Goal: Task Accomplishment & Management: Use online tool/utility

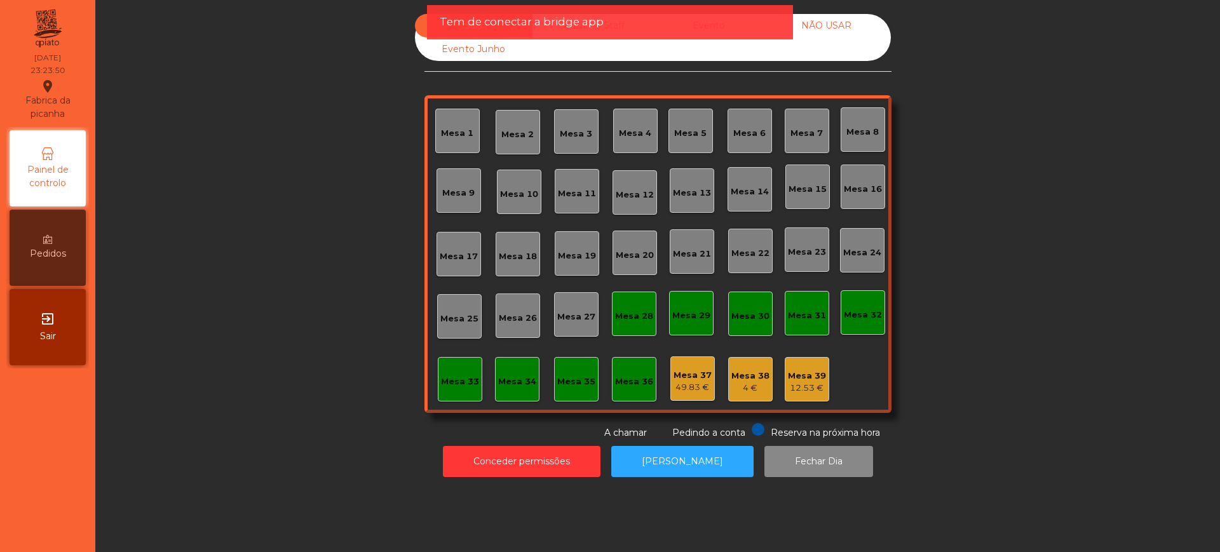
click at [48, 335] on span "Sair" at bounding box center [48, 336] width 16 height 13
click at [521, 462] on button "Conceder permissões" at bounding box center [522, 461] width 158 height 31
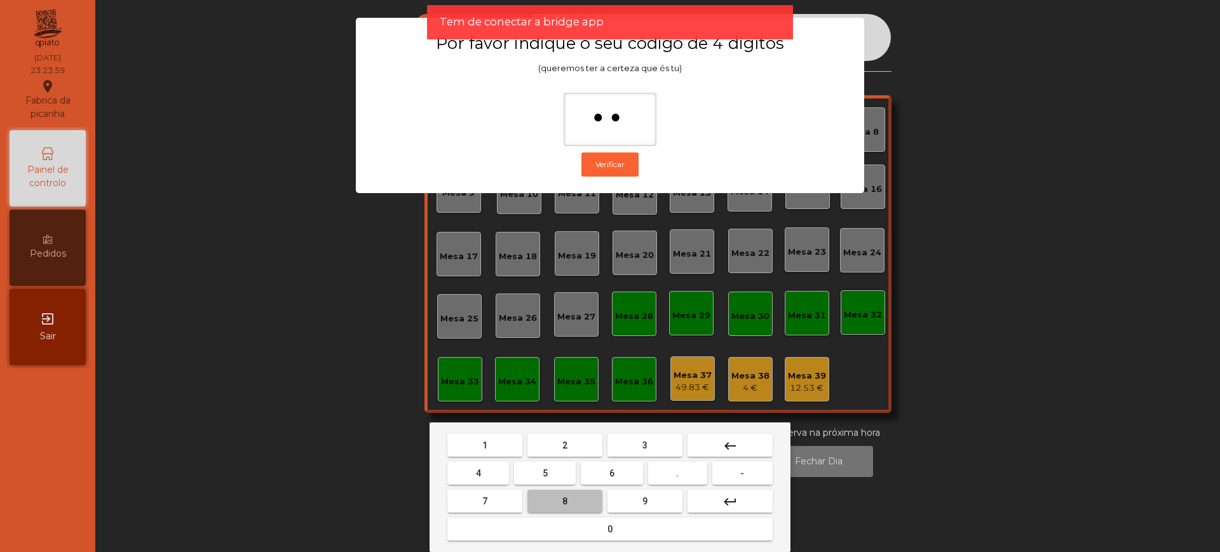
type input "***"
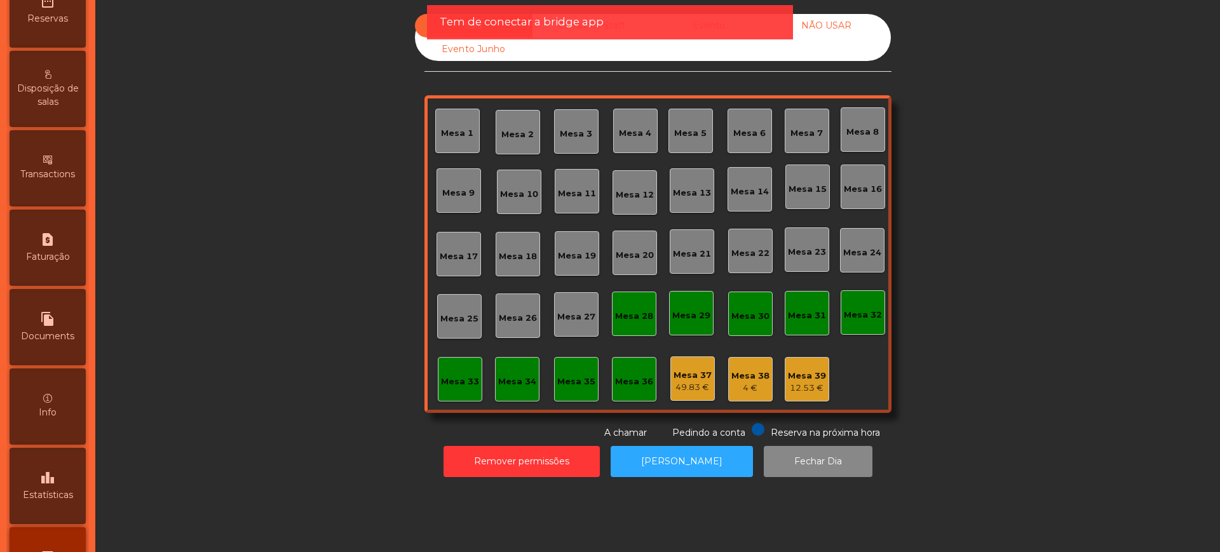
click at [49, 480] on icon "leaderboard" at bounding box center [47, 477] width 15 height 15
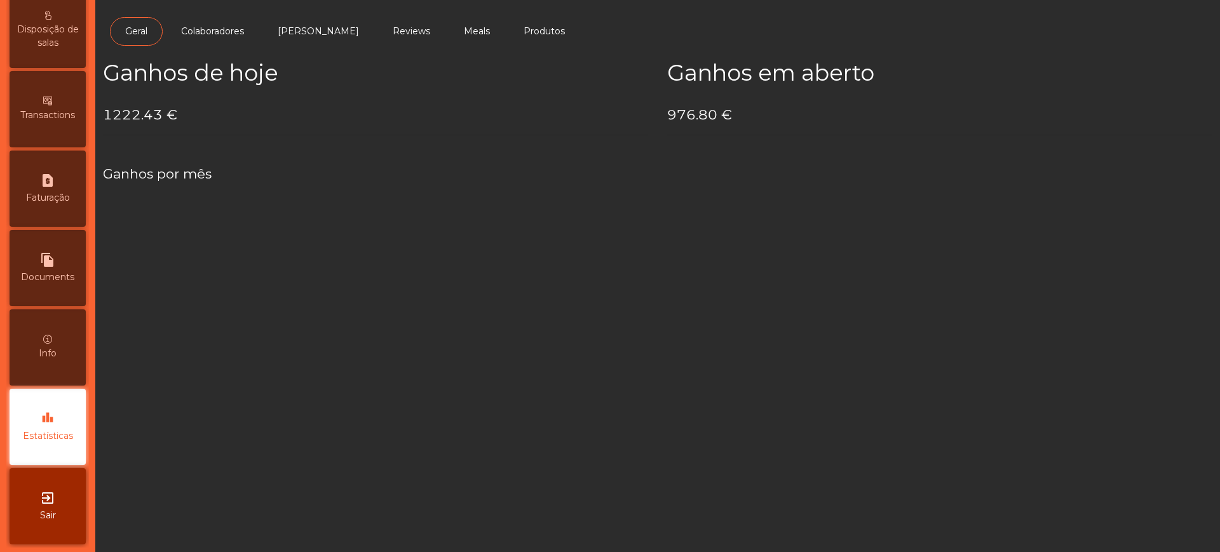
scroll to position [537, 0]
click at [107, 112] on h4 "1222.43 €" at bounding box center [375, 114] width 545 height 19
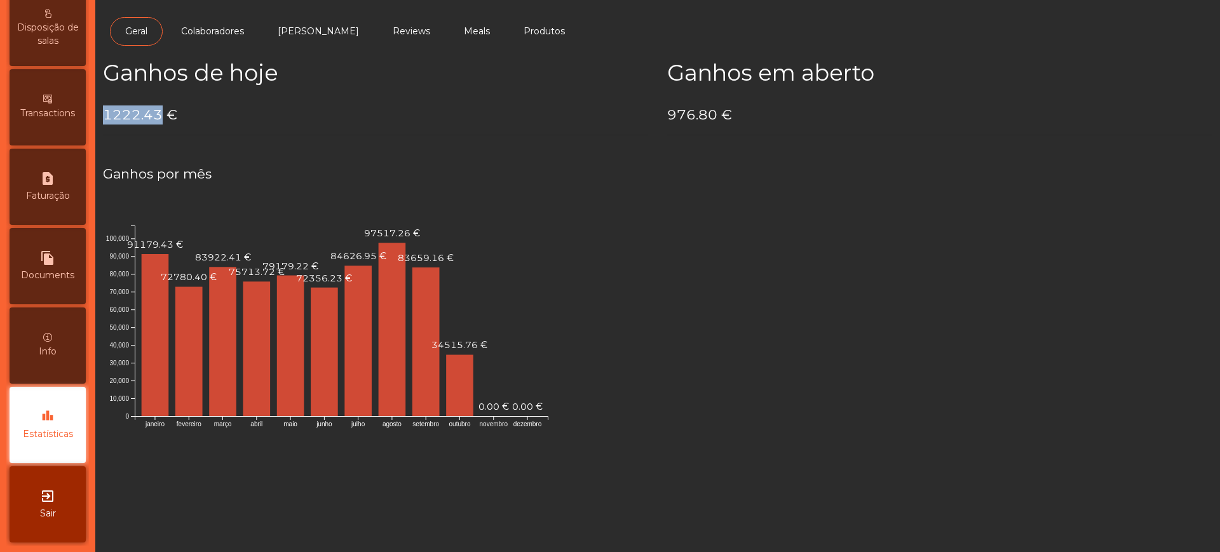
drag, startPoint x: 107, startPoint y: 116, endPoint x: 158, endPoint y: 117, distance: 51.5
click at [158, 117] on h4 "1222.43 €" at bounding box center [375, 114] width 545 height 19
copy h4 "1222.43"
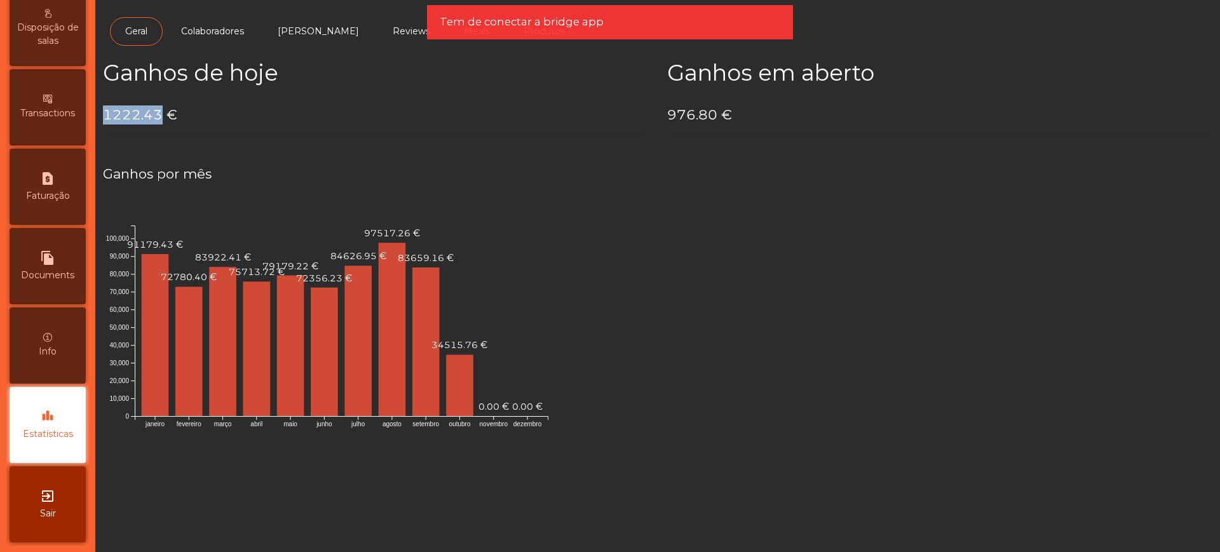
scroll to position [0, 0]
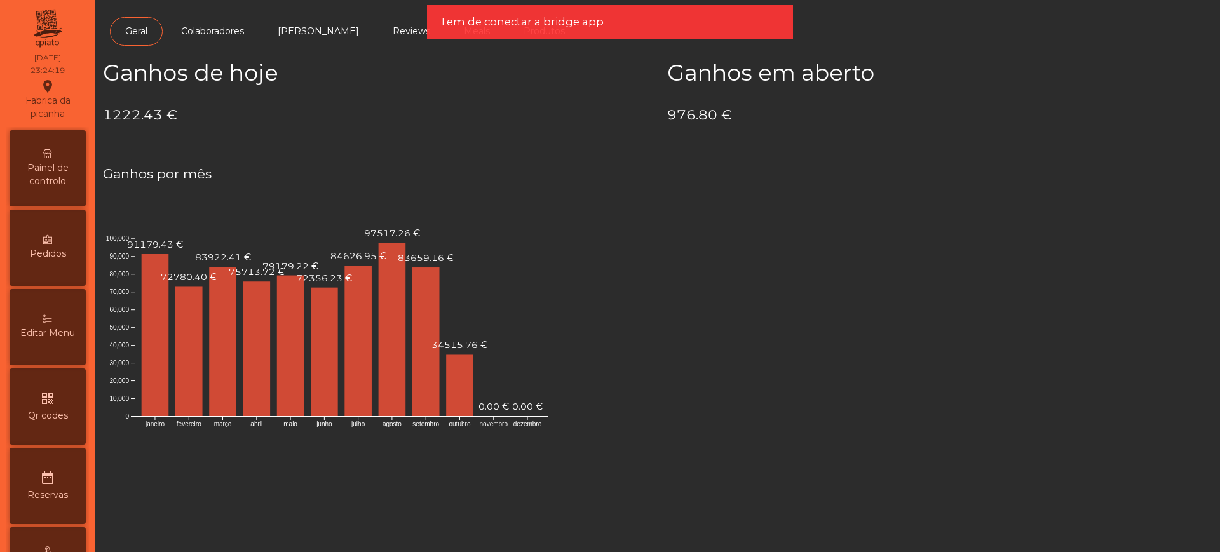
click at [43, 148] on div "Painel de controlo" at bounding box center [48, 168] width 76 height 76
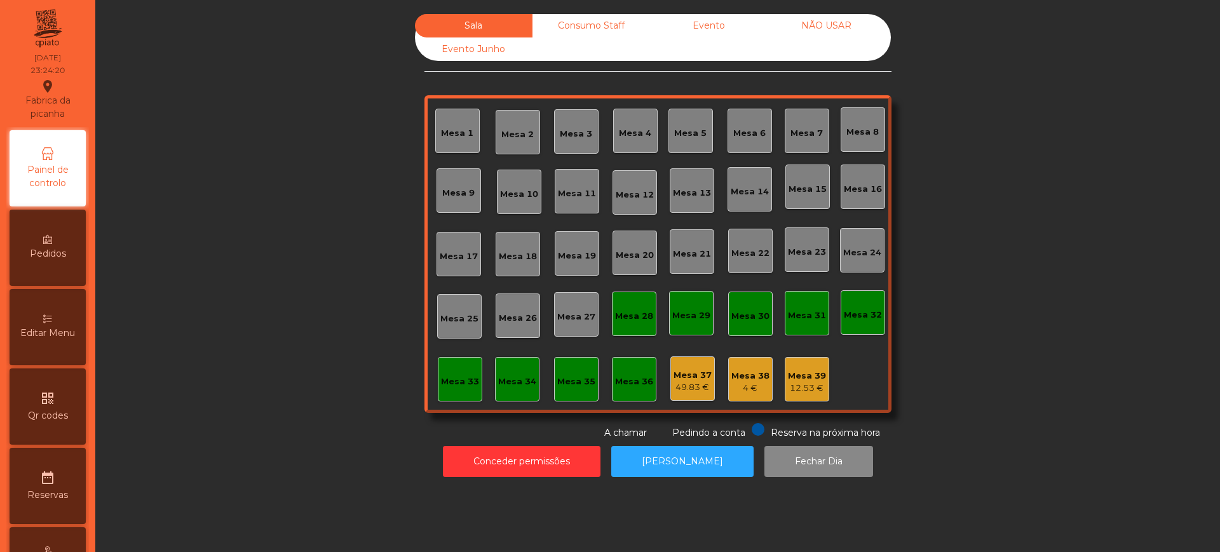
click at [693, 29] on div "Evento" at bounding box center [709, 26] width 118 height 24
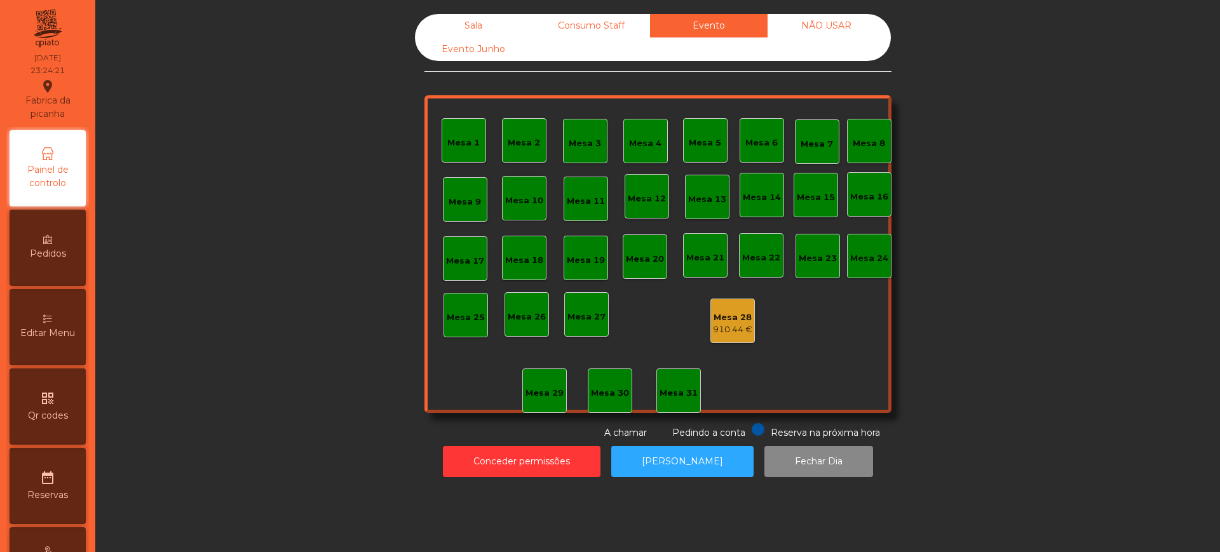
click at [733, 323] on div "910.44 €" at bounding box center [732, 329] width 39 height 13
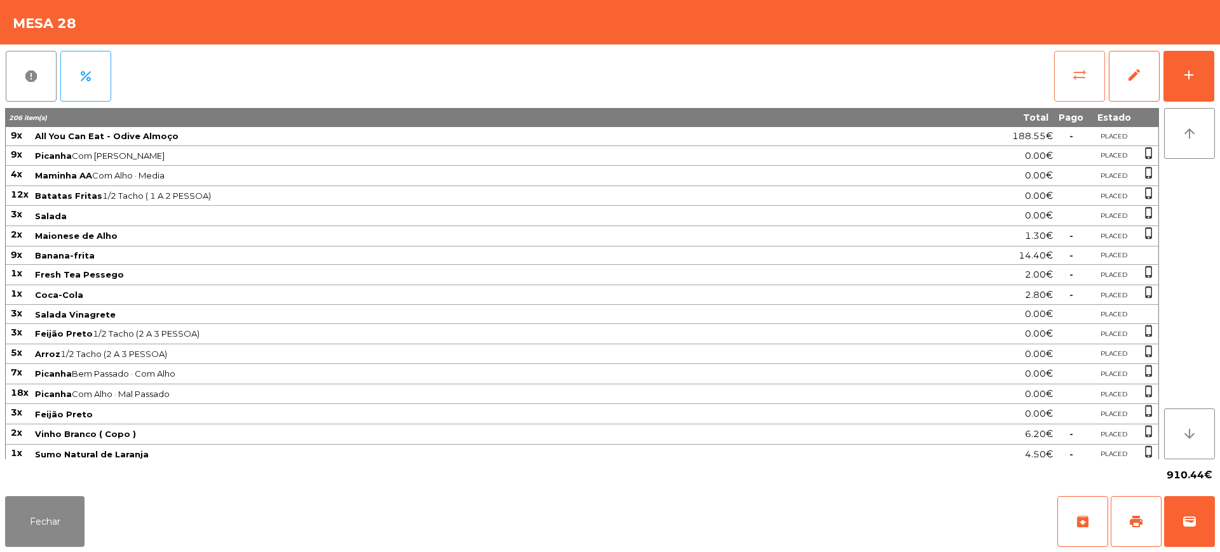
click at [1060, 79] on button "sync_alt" at bounding box center [1079, 76] width 51 height 51
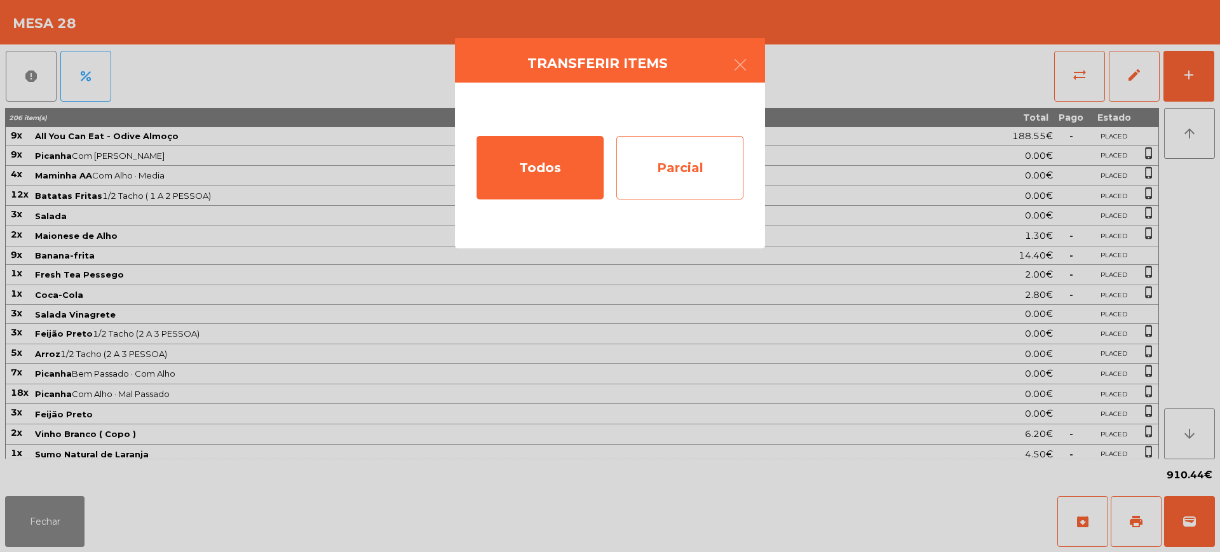
click at [710, 153] on div "Parcial" at bounding box center [679, 168] width 127 height 64
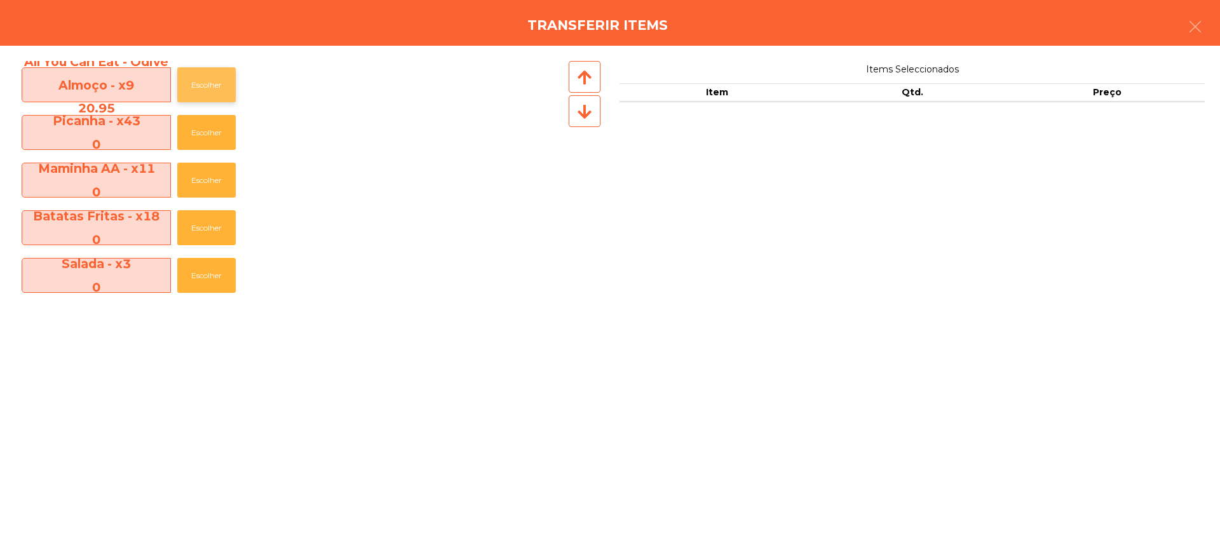
click at [219, 88] on button "Escolher" at bounding box center [206, 84] width 58 height 35
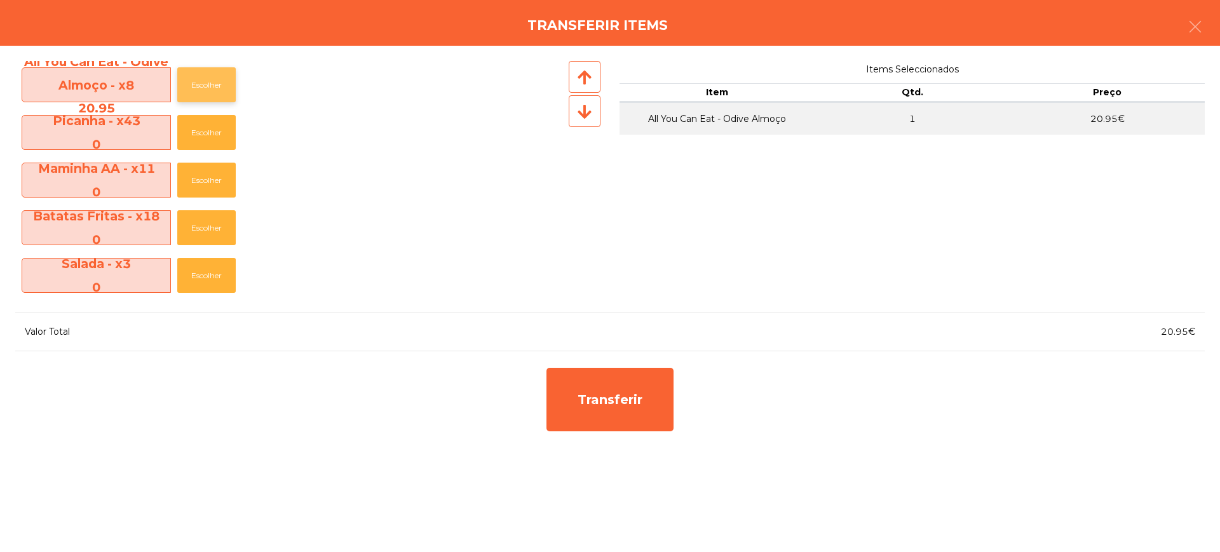
click at [219, 88] on button "Escolher" at bounding box center [206, 84] width 58 height 35
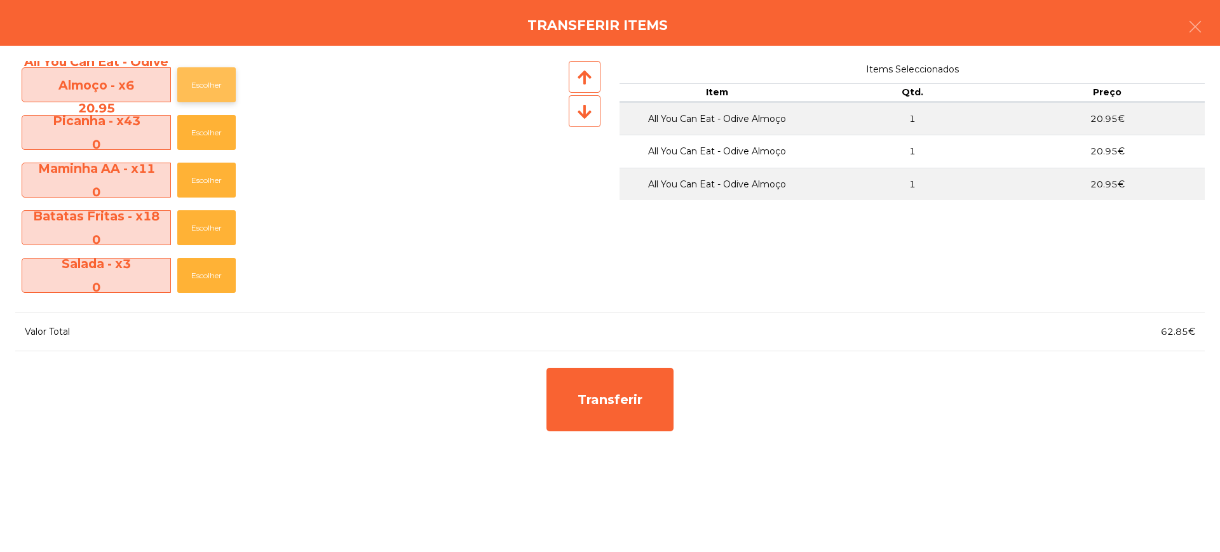
click at [218, 88] on button "Escolher" at bounding box center [206, 84] width 58 height 35
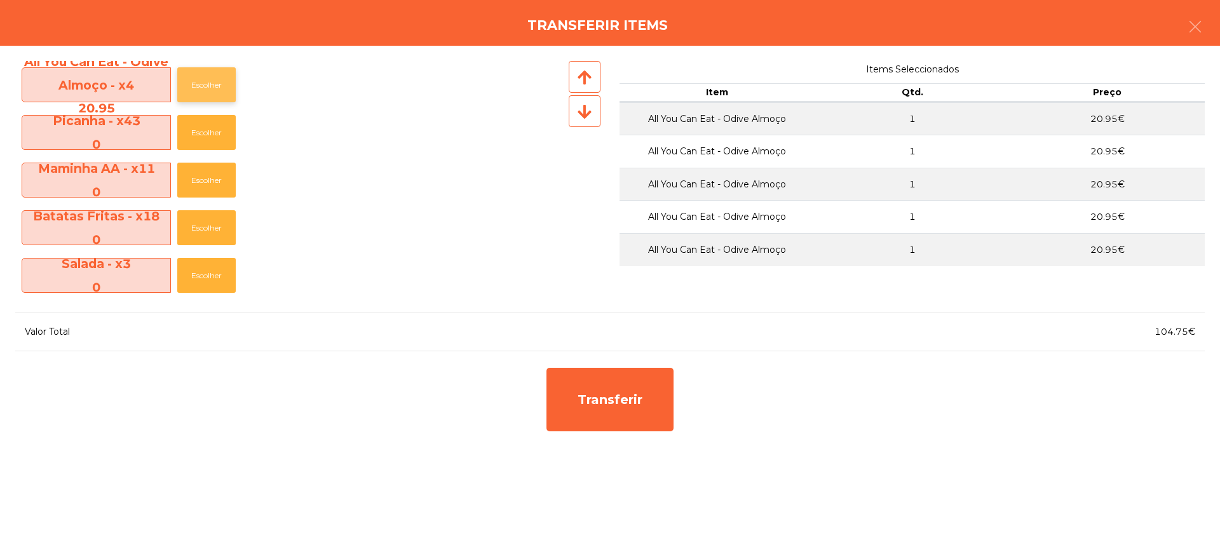
click at [218, 88] on button "Escolher" at bounding box center [206, 84] width 58 height 35
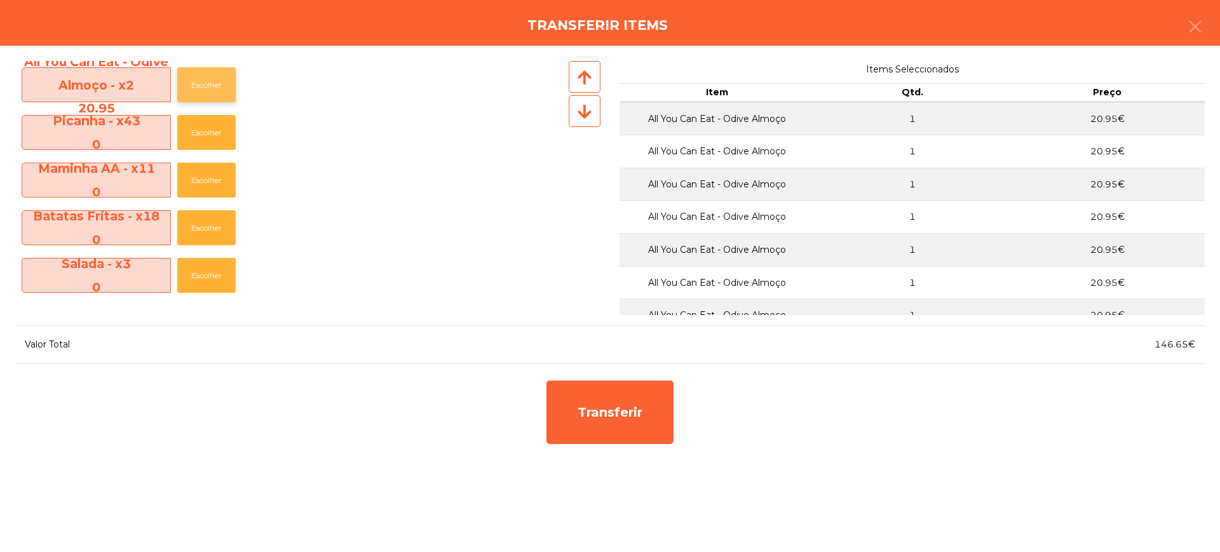
click at [218, 88] on button "Escolher" at bounding box center [206, 84] width 58 height 35
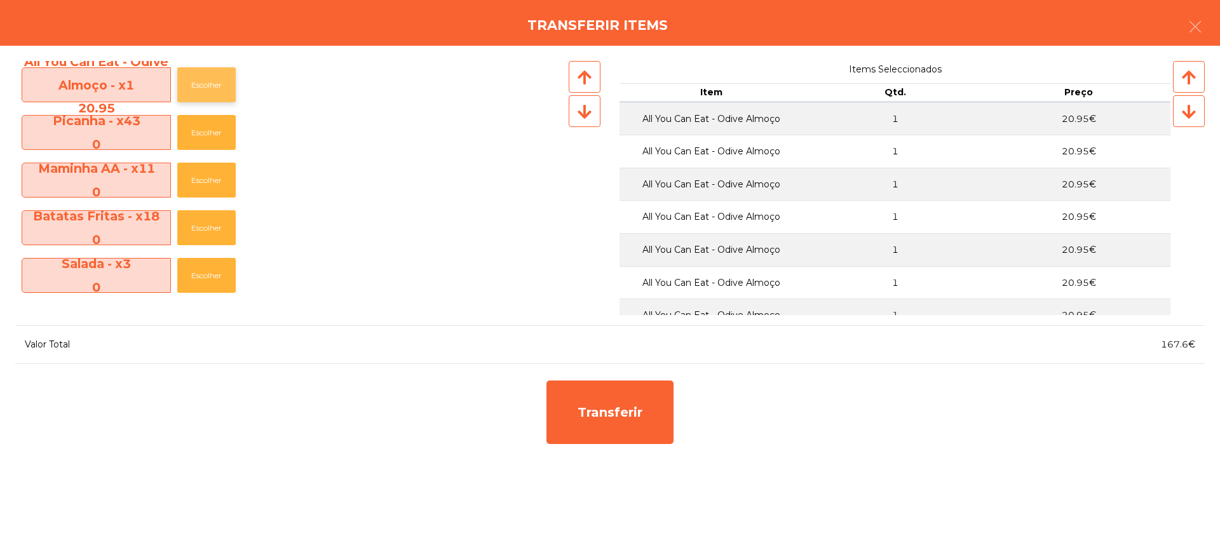
click at [218, 88] on button "Escolher" at bounding box center [206, 84] width 58 height 35
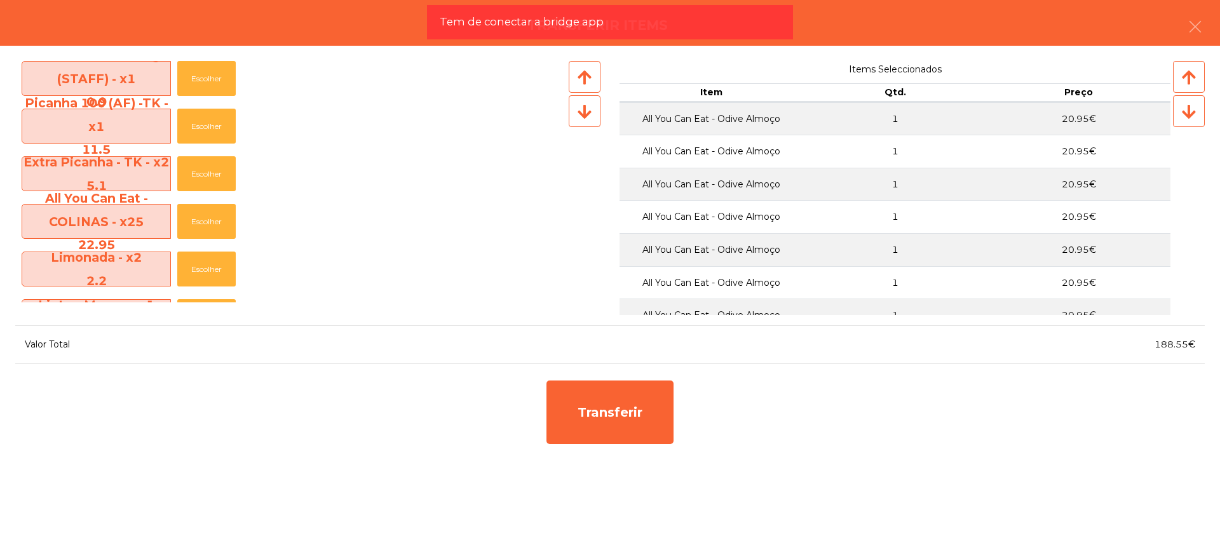
scroll to position [1350, 0]
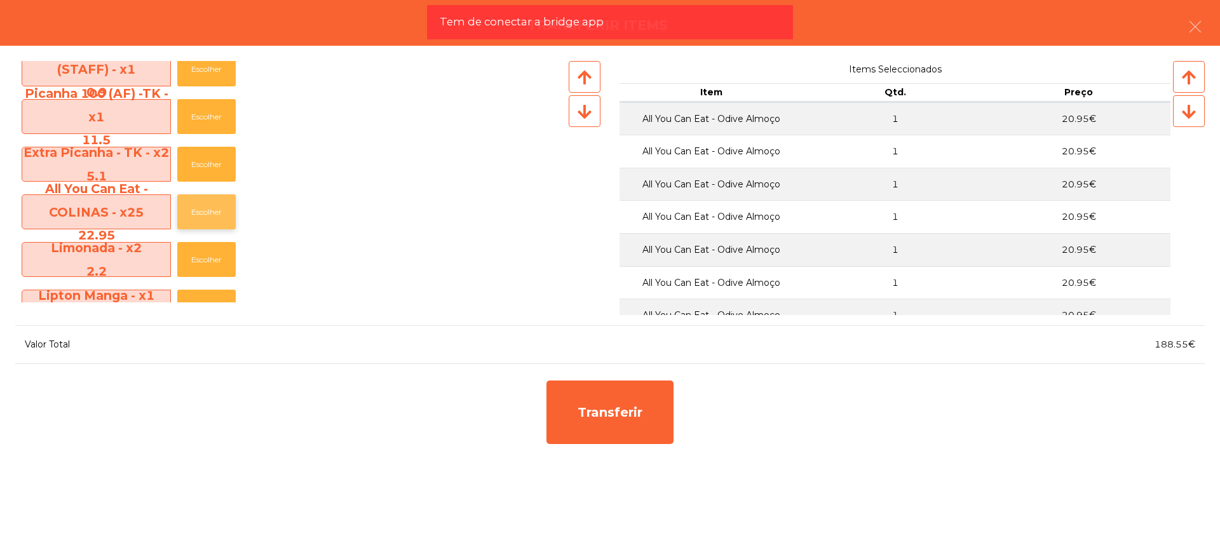
click at [212, 213] on button "Escolher" at bounding box center [206, 211] width 58 height 35
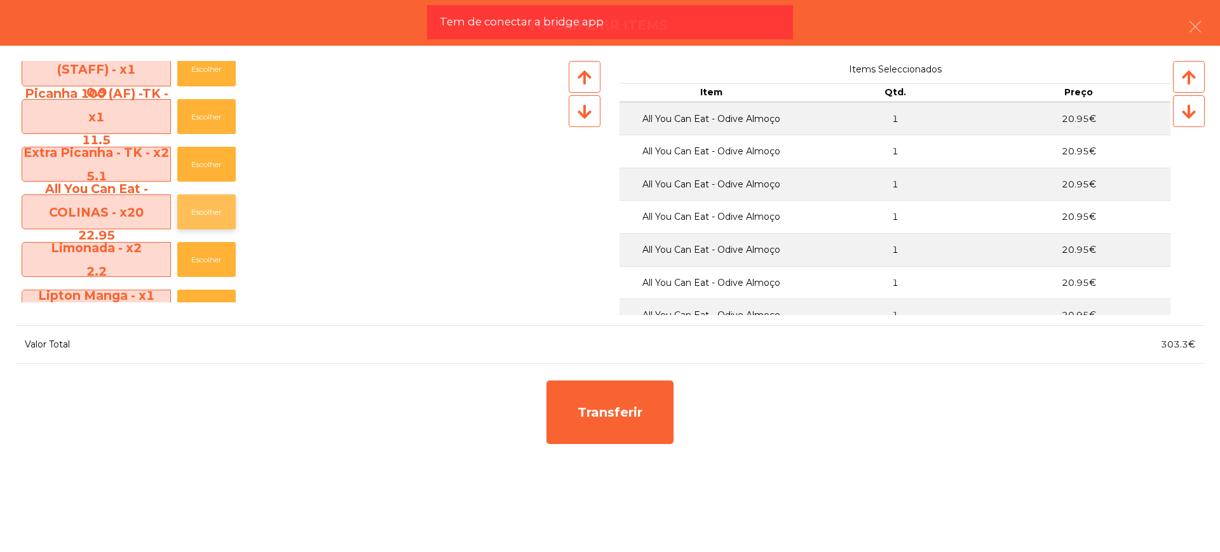
click at [212, 213] on button "Escolher" at bounding box center [206, 211] width 58 height 35
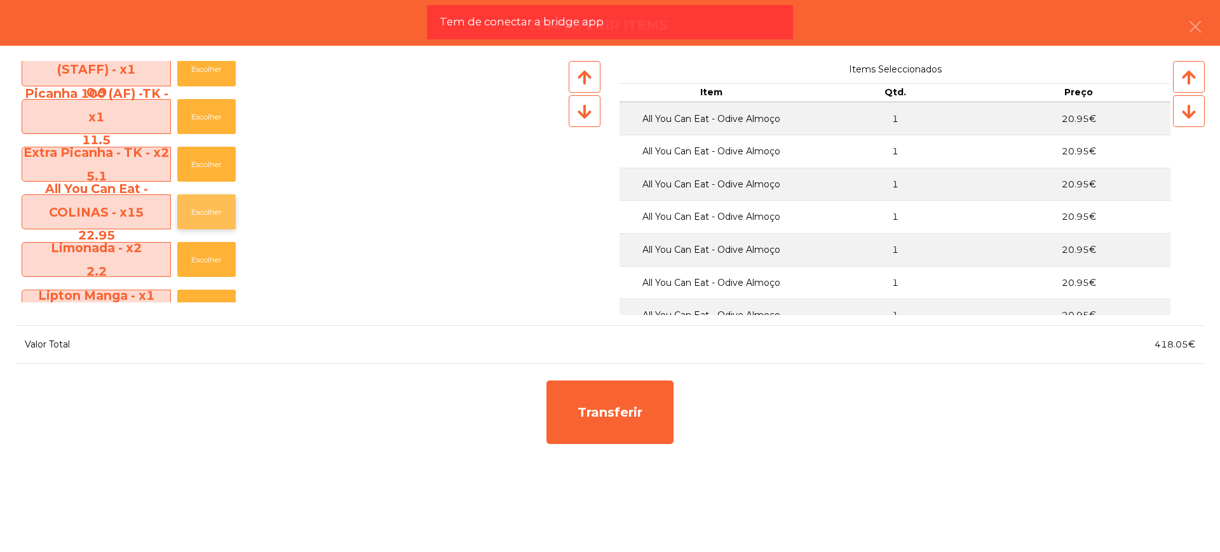
click at [212, 213] on button "Escolher" at bounding box center [206, 211] width 58 height 35
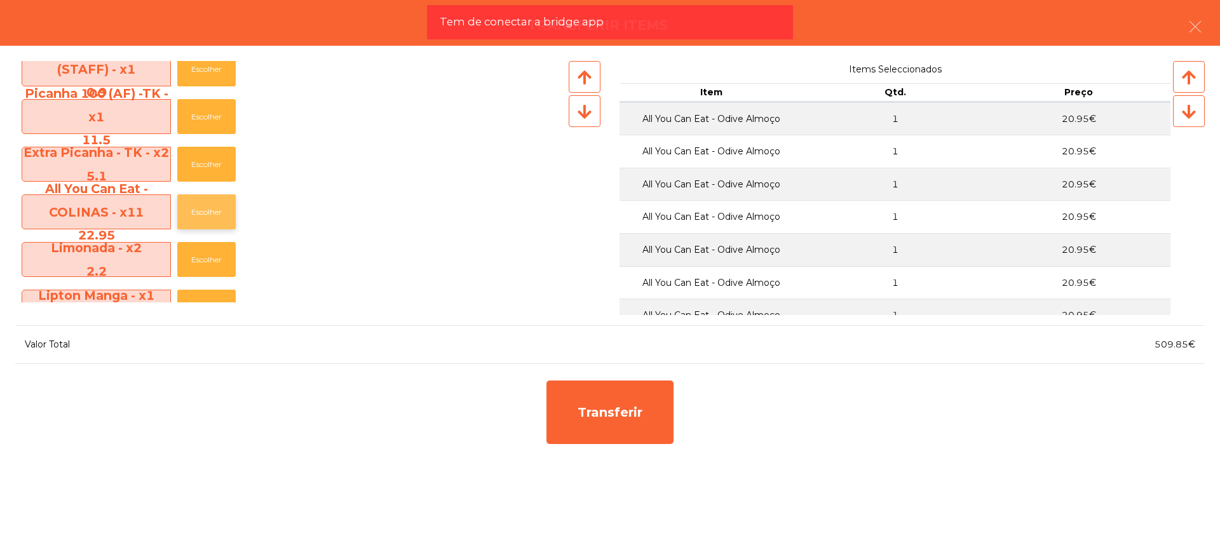
click at [212, 213] on button "Escolher" at bounding box center [206, 211] width 58 height 35
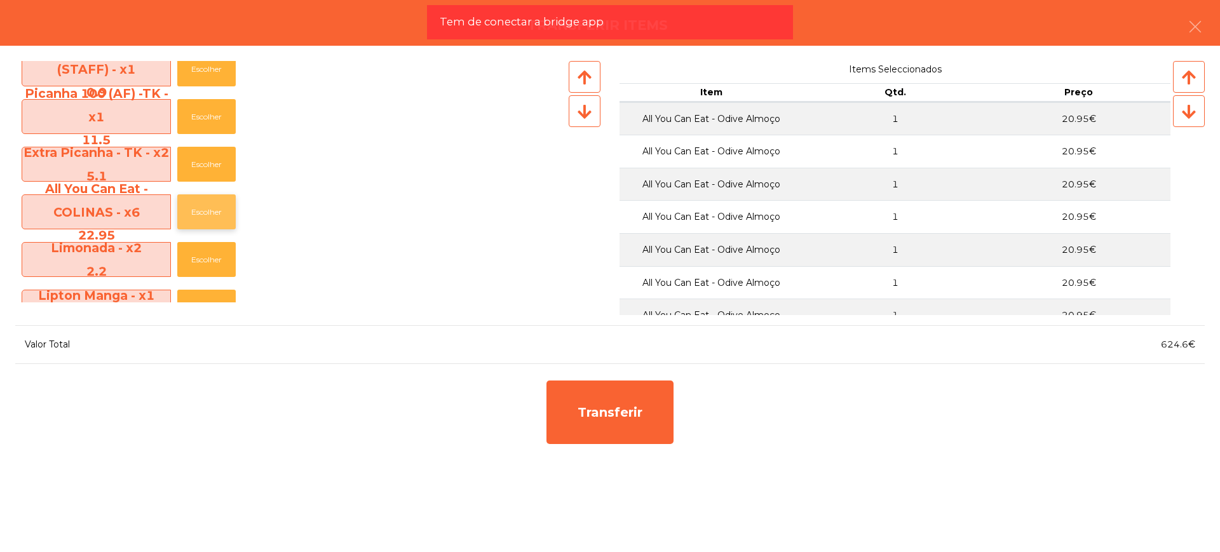
click at [212, 213] on button "Escolher" at bounding box center [206, 211] width 58 height 35
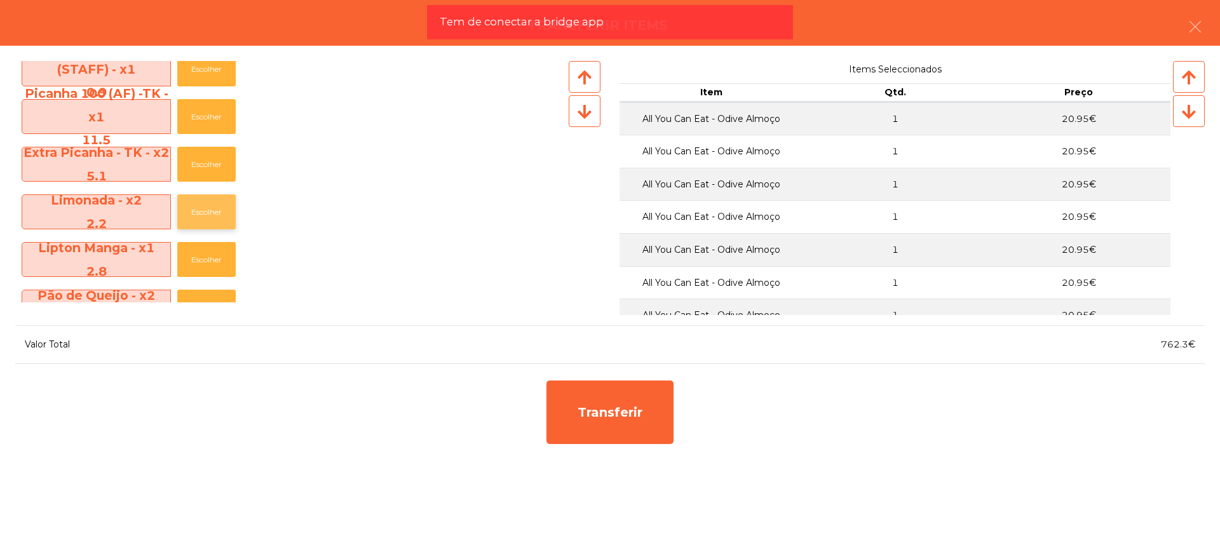
click at [210, 210] on button "Escolher" at bounding box center [206, 211] width 58 height 35
click at [209, 212] on button "Escolher" at bounding box center [206, 211] width 58 height 35
click at [209, 210] on button "Escolher" at bounding box center [206, 211] width 58 height 35
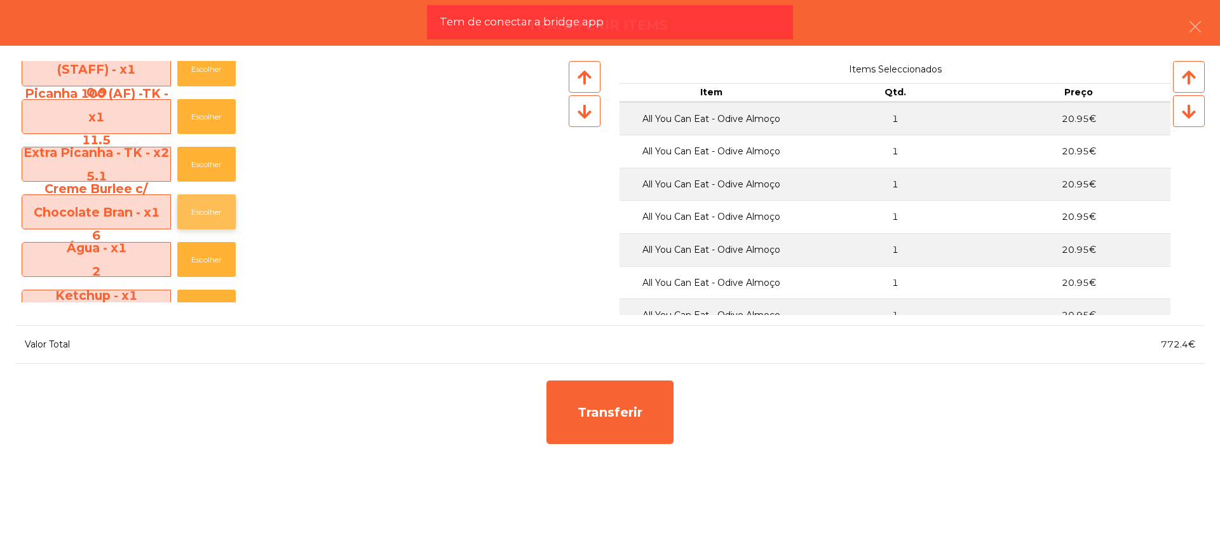
click at [211, 210] on button "Escolher" at bounding box center [206, 211] width 58 height 35
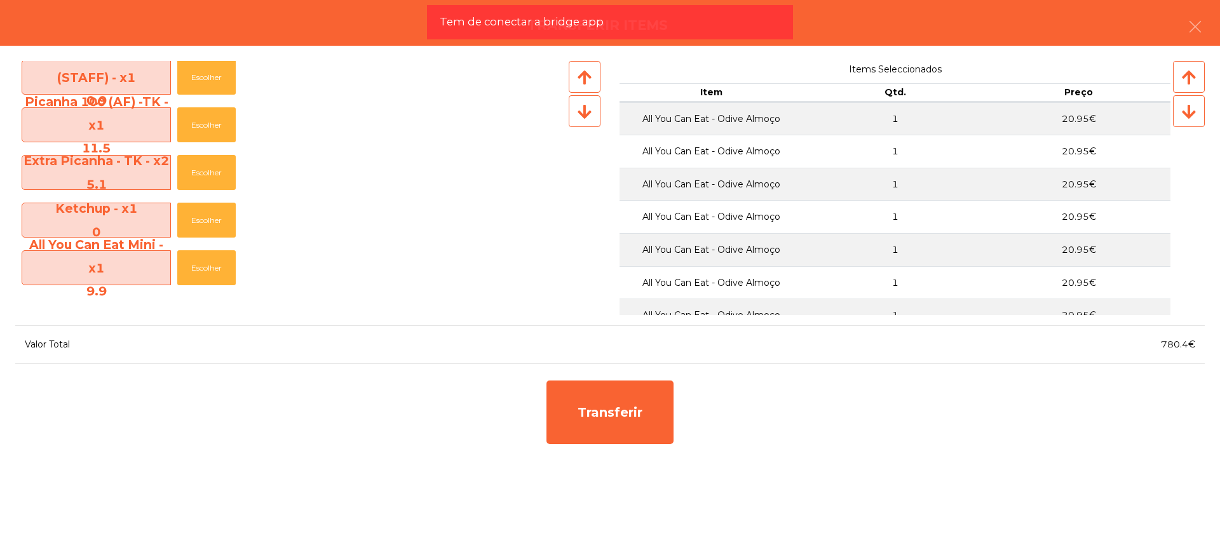
scroll to position [1342, 0]
click at [210, 174] on button "Escolher" at bounding box center [206, 172] width 58 height 35
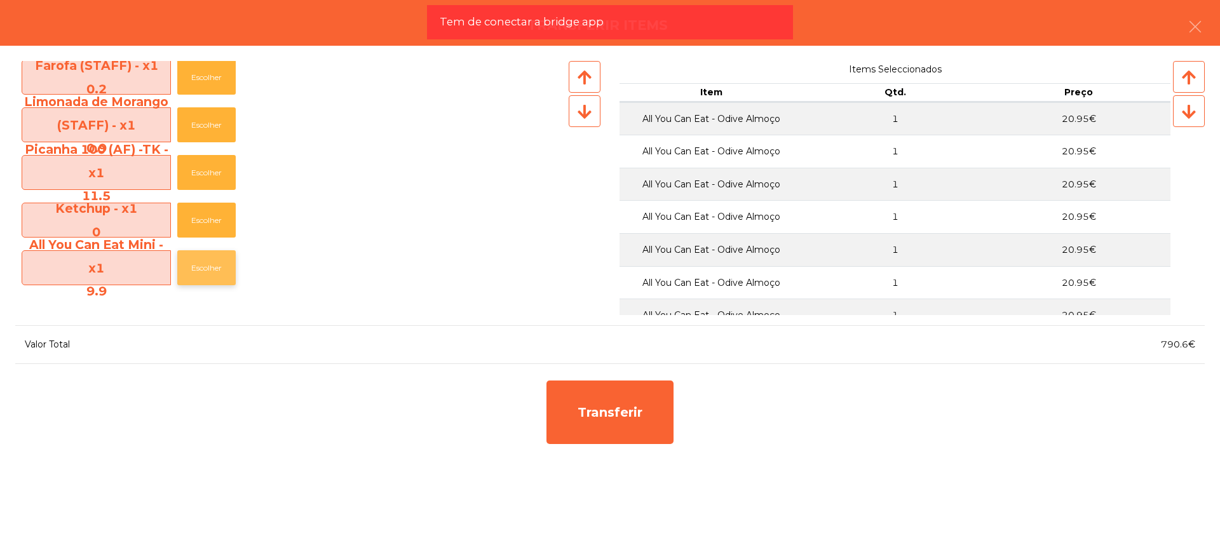
click at [210, 275] on button "Escolher" at bounding box center [206, 267] width 58 height 35
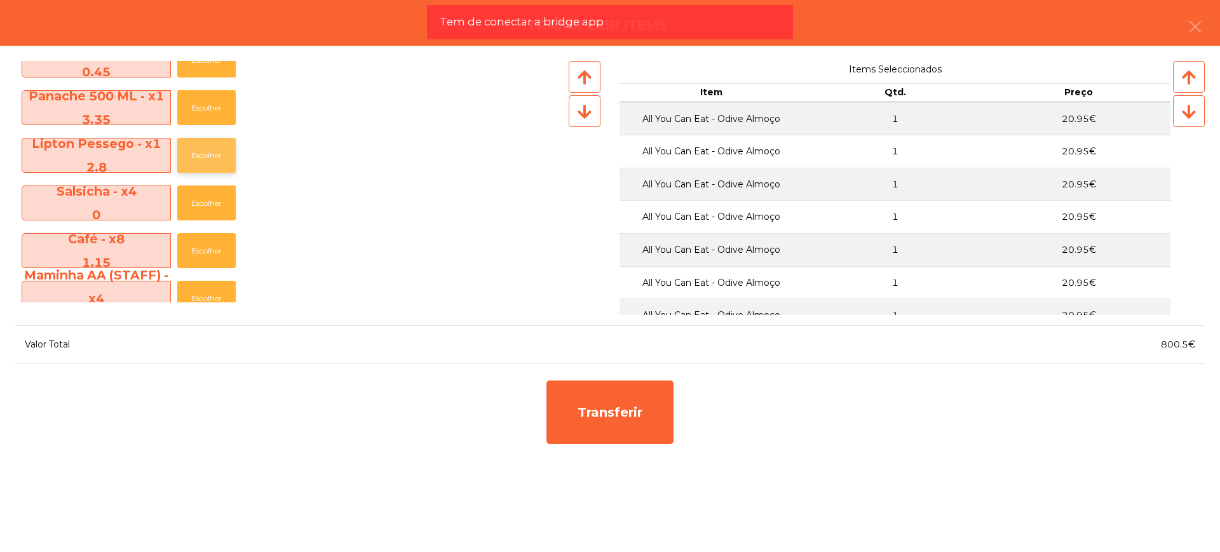
scroll to position [759, 0]
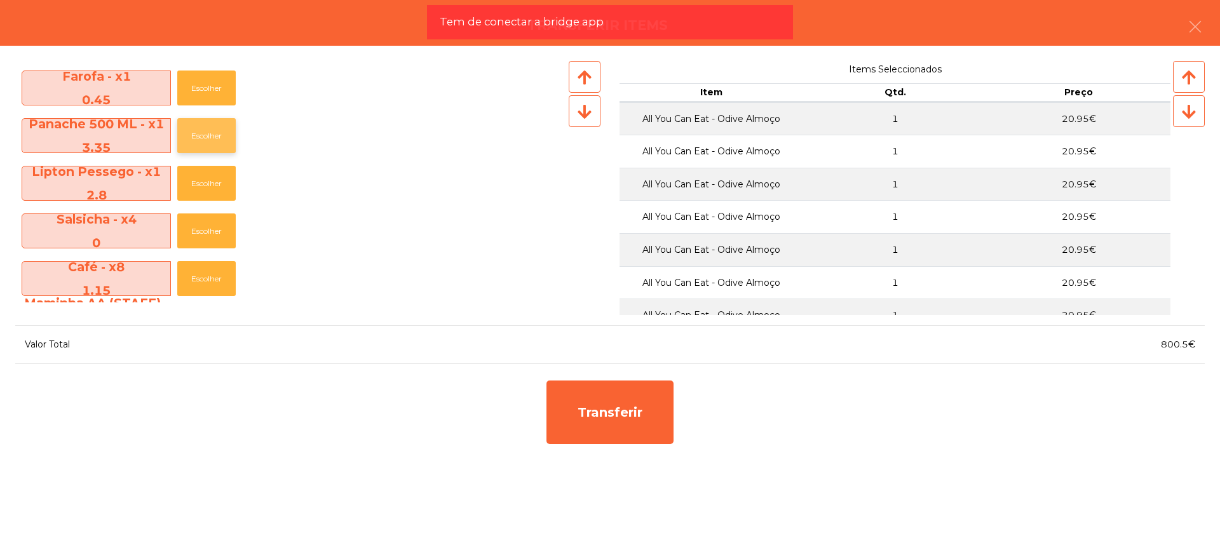
click at [218, 137] on button "Escolher" at bounding box center [206, 135] width 58 height 35
click at [220, 149] on button "Escolher" at bounding box center [206, 135] width 58 height 35
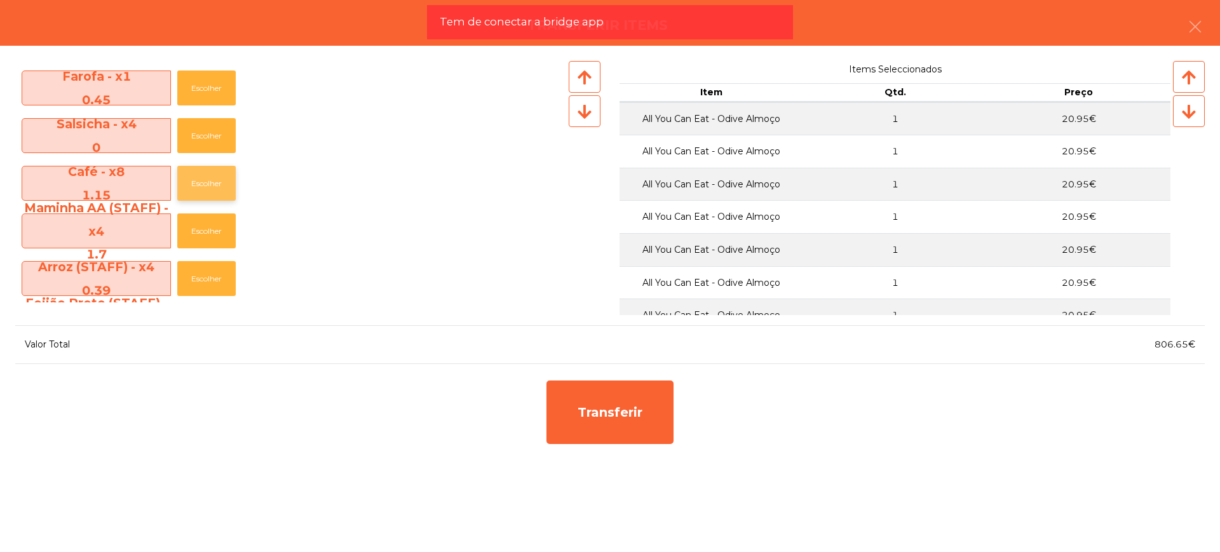
click at [215, 181] on button "Escolher" at bounding box center [206, 183] width 58 height 35
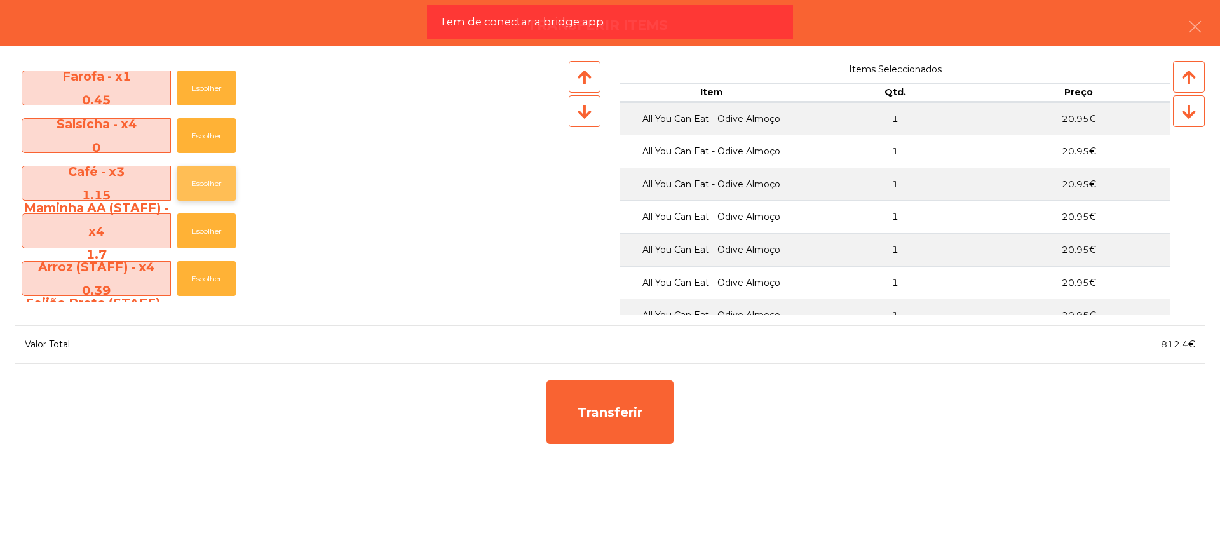
click at [215, 181] on button "Escolher" at bounding box center [206, 183] width 58 height 35
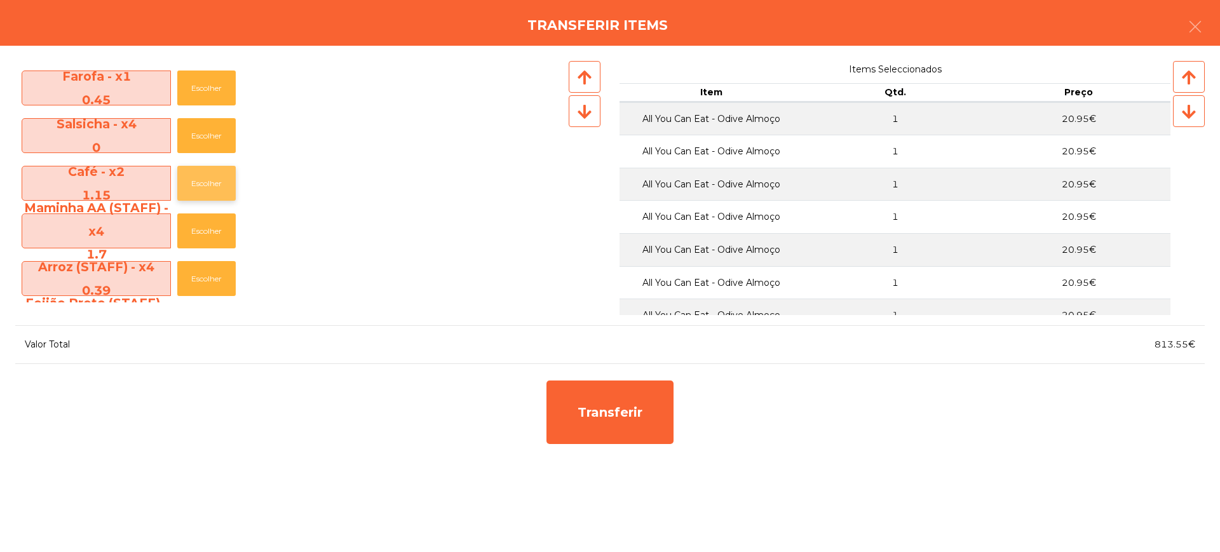
click at [215, 181] on button "Escolher" at bounding box center [206, 183] width 58 height 35
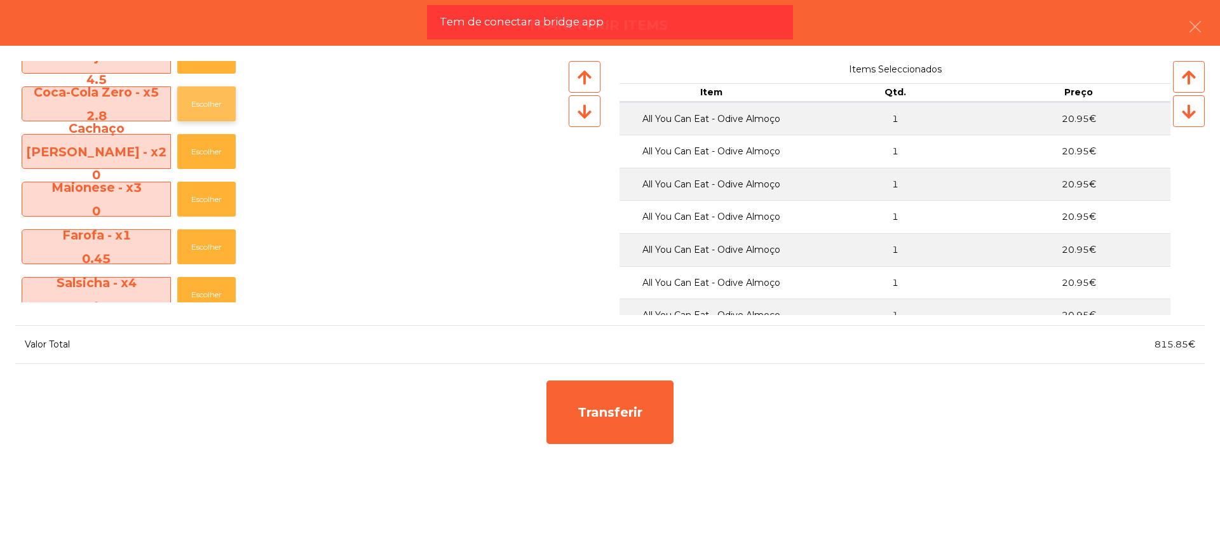
scroll to position [521, 0]
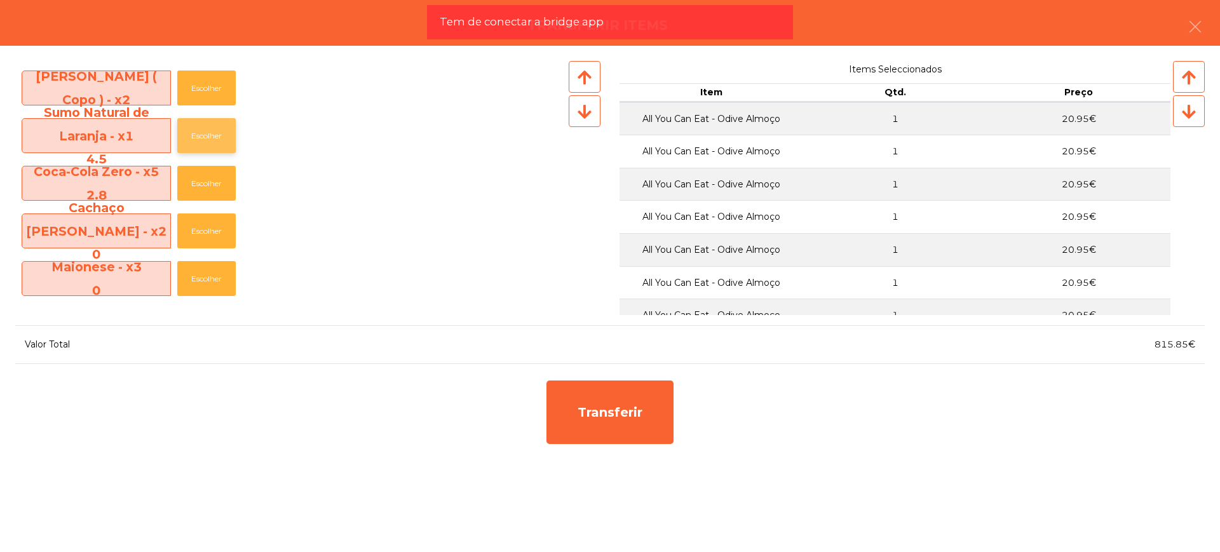
click at [215, 133] on button "Escolher" at bounding box center [206, 135] width 58 height 35
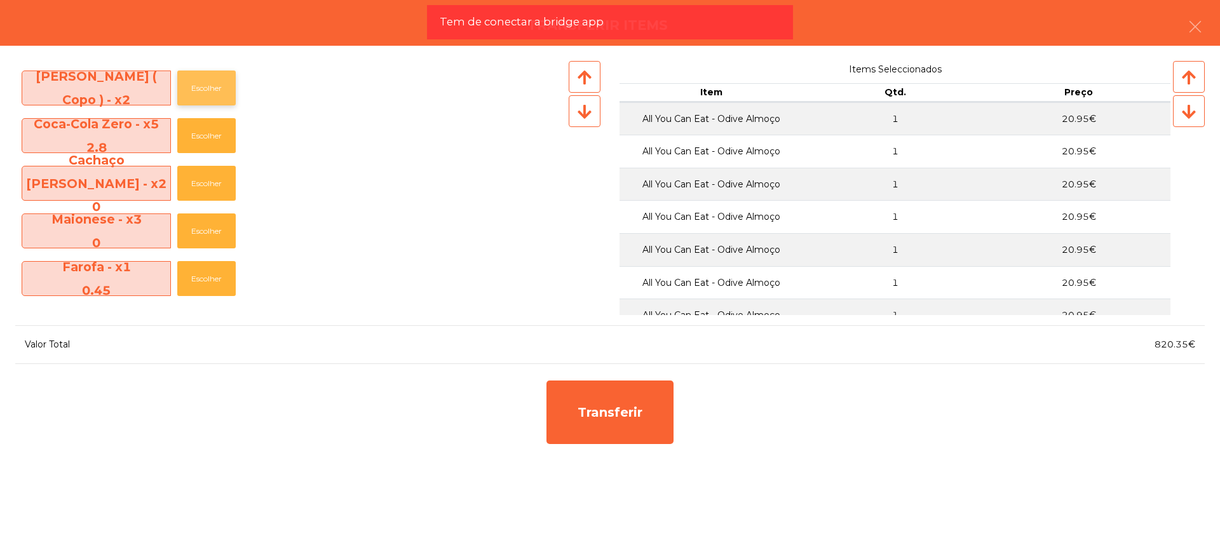
click at [213, 88] on button "Escolher" at bounding box center [206, 88] width 58 height 35
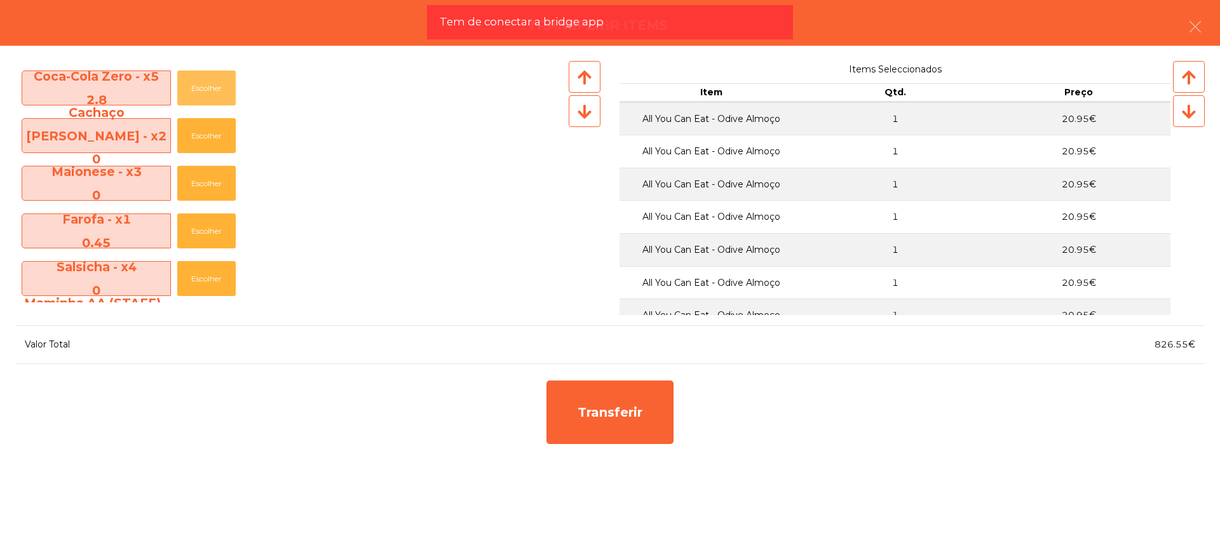
click at [213, 88] on button "Escolher" at bounding box center [206, 88] width 58 height 35
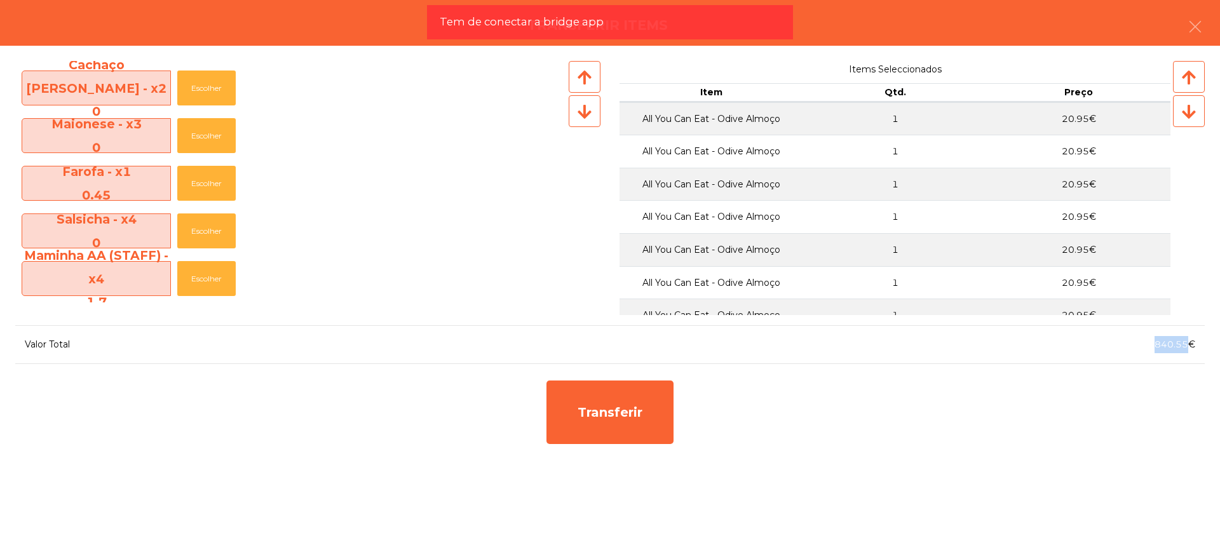
drag, startPoint x: 1153, startPoint y: 347, endPoint x: 1187, endPoint y: 349, distance: 34.3
click at [1187, 349] on div "840.55€" at bounding box center [907, 344] width 595 height 17
copy span "840.55"
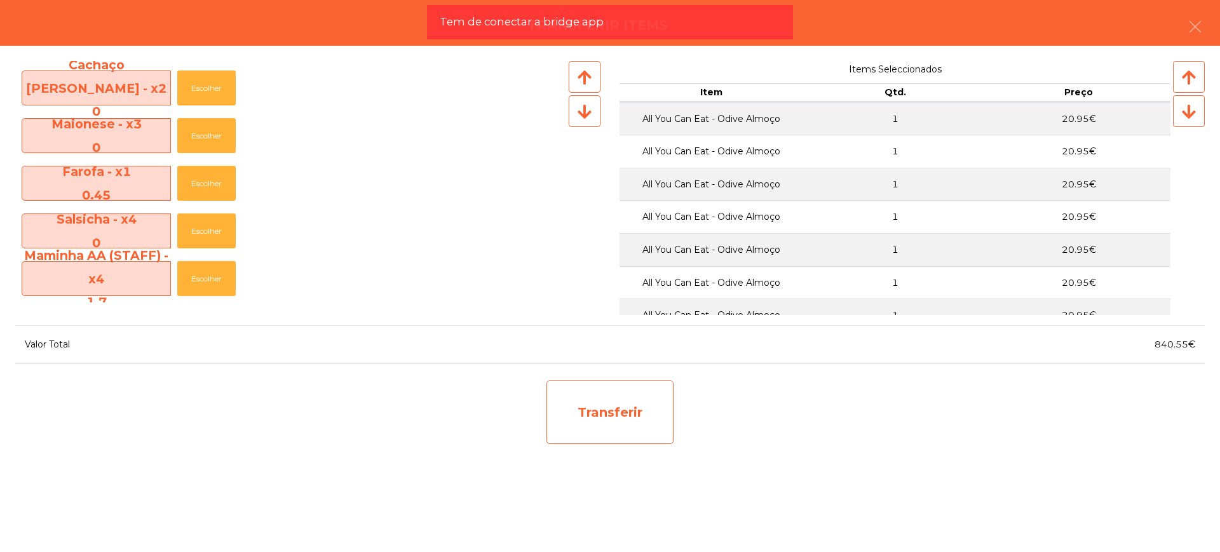
click at [597, 421] on div "Transferir" at bounding box center [609, 413] width 127 height 64
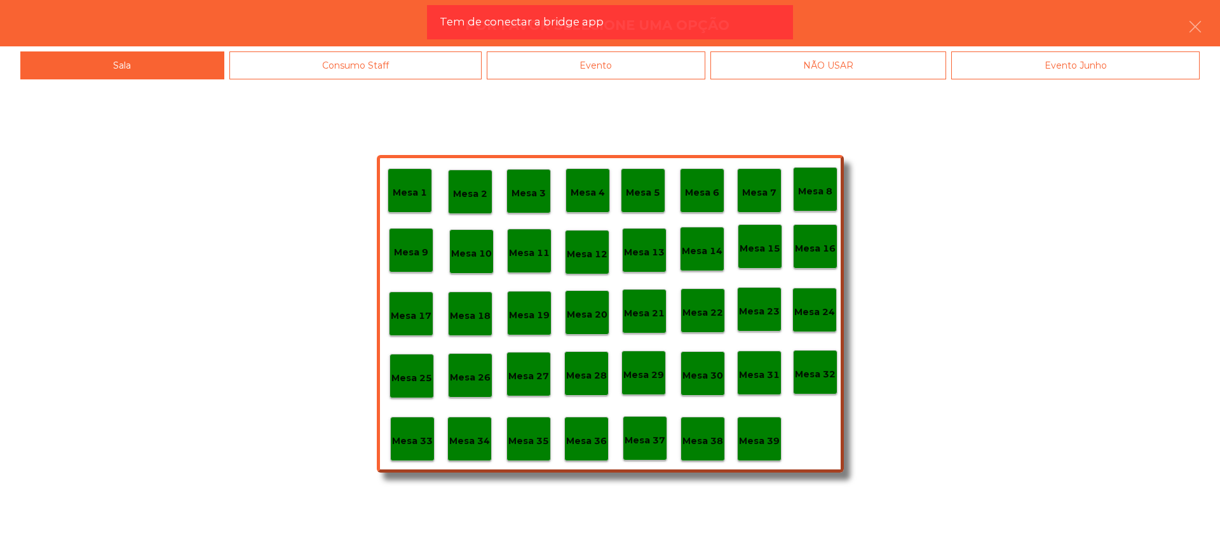
click at [638, 374] on p "Mesa 29" at bounding box center [643, 375] width 41 height 15
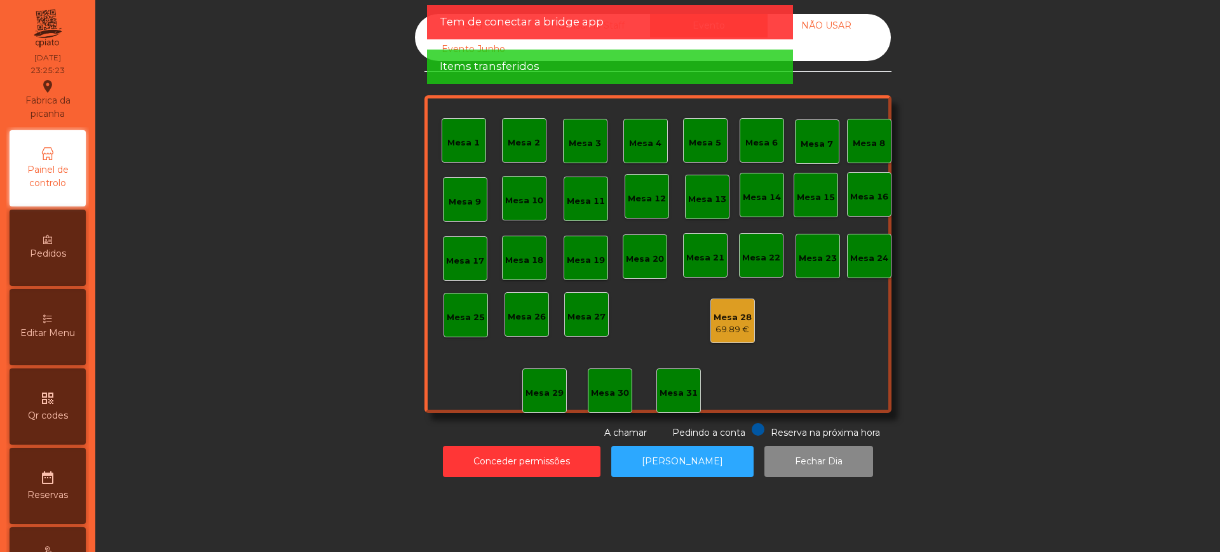
click at [724, 320] on div "Mesa 28" at bounding box center [732, 317] width 38 height 13
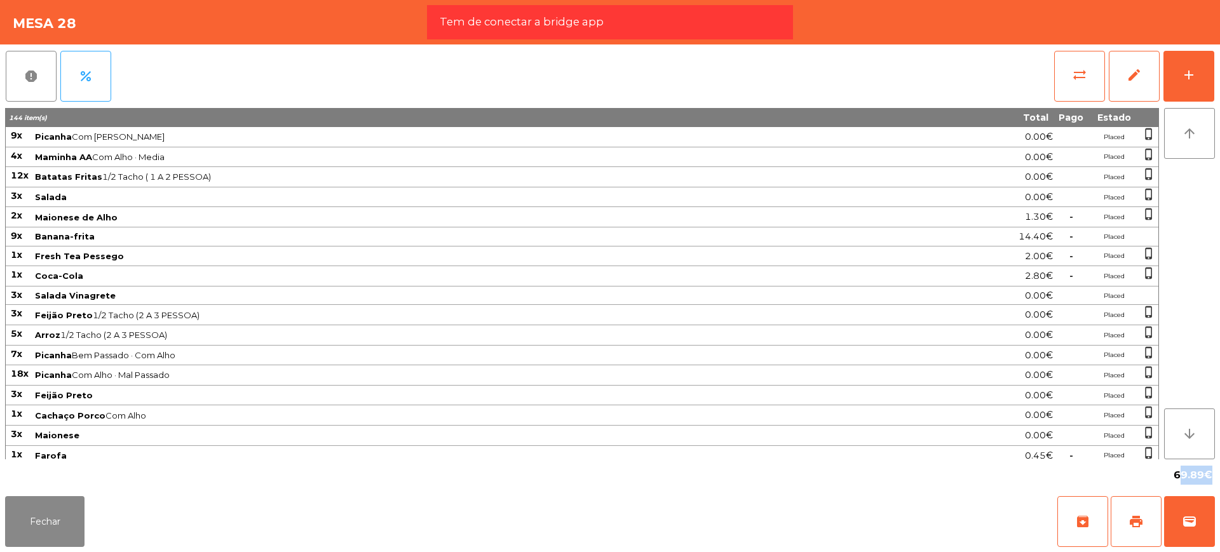
drag, startPoint x: 1175, startPoint y: 477, endPoint x: 1203, endPoint y: 473, distance: 28.2
click at [1203, 473] on div "69.89€" at bounding box center [1191, 475] width 46 height 22
copy span "69.89"
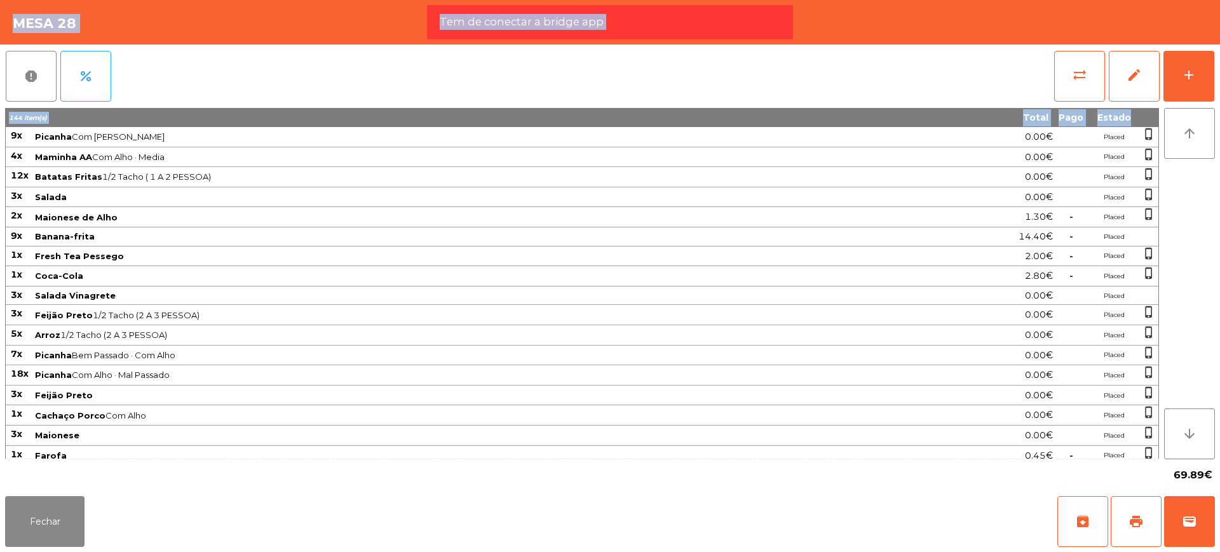
scroll to position [476, 0]
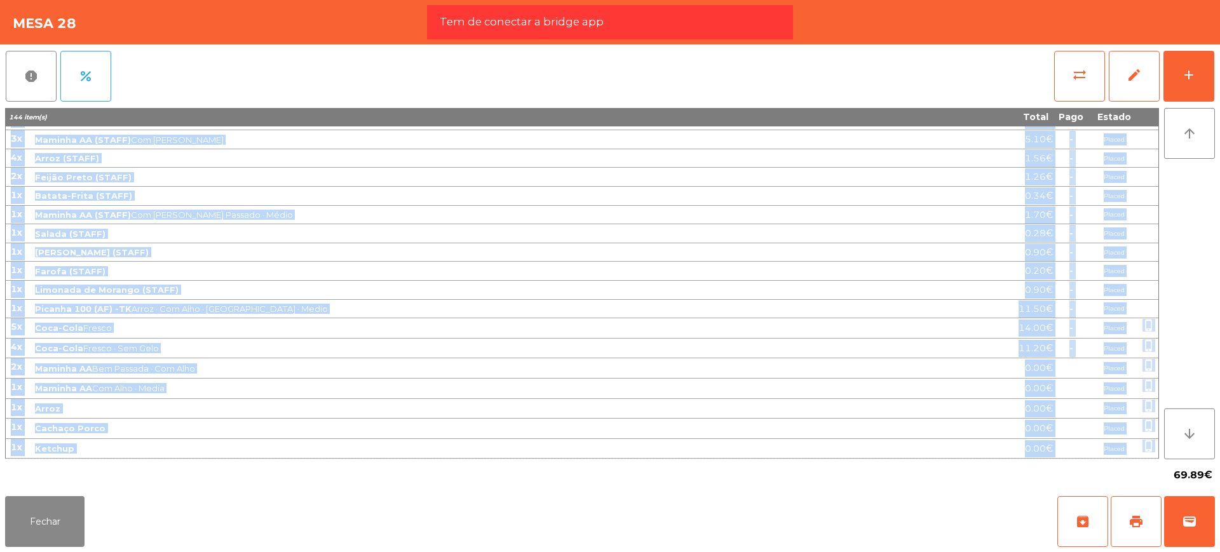
drag, startPoint x: 11, startPoint y: 135, endPoint x: 1154, endPoint y: 451, distance: 1185.0
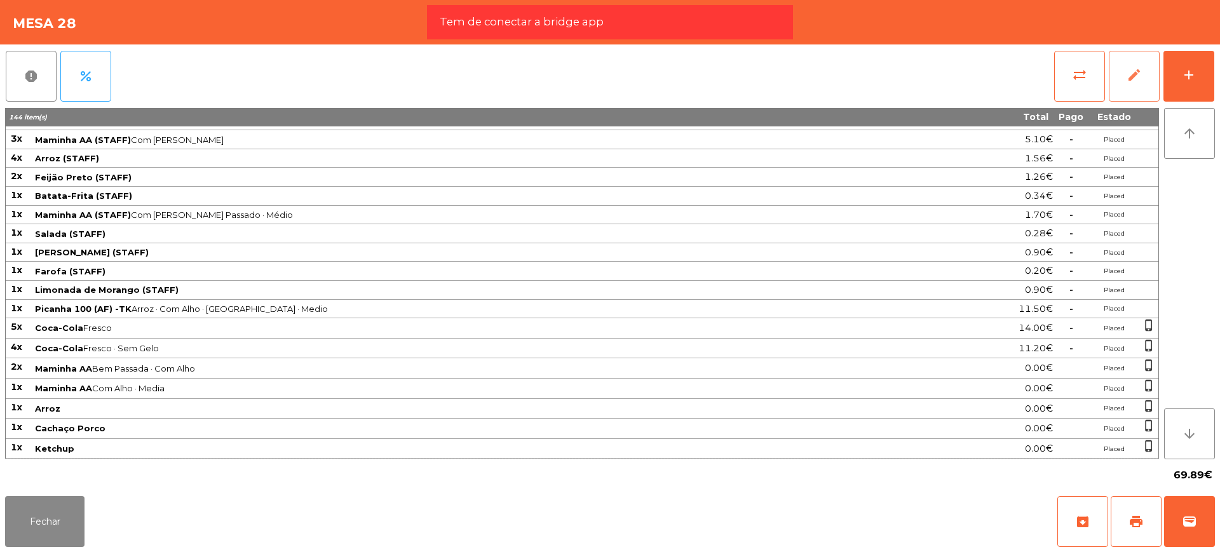
click at [1141, 73] on span "edit" at bounding box center [1133, 74] width 15 height 15
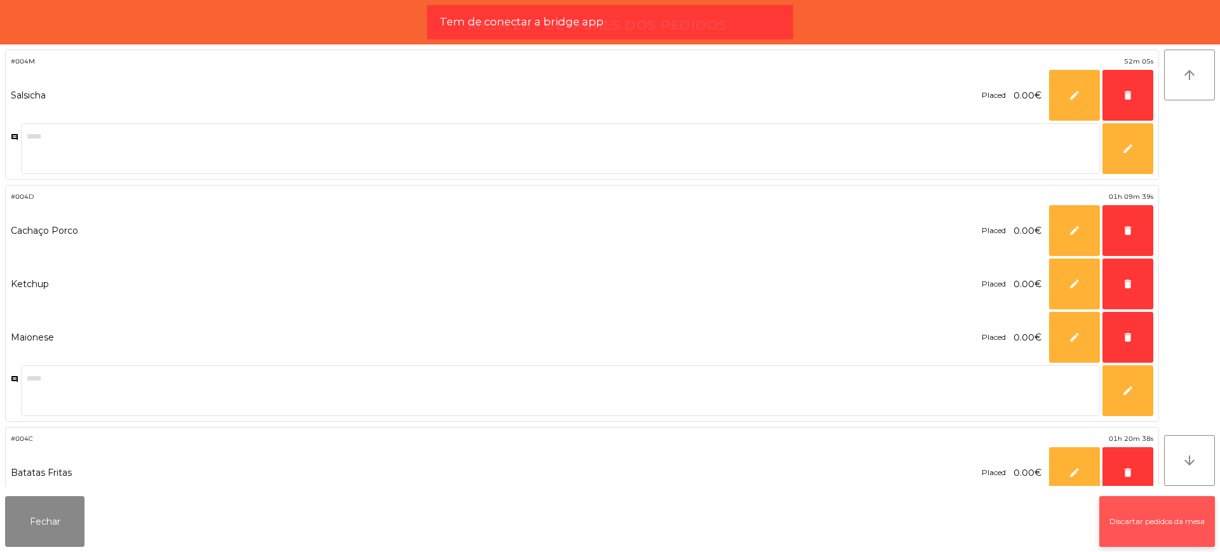
click at [1126, 521] on button "Discartar pedidos da mesa" at bounding box center [1157, 521] width 116 height 51
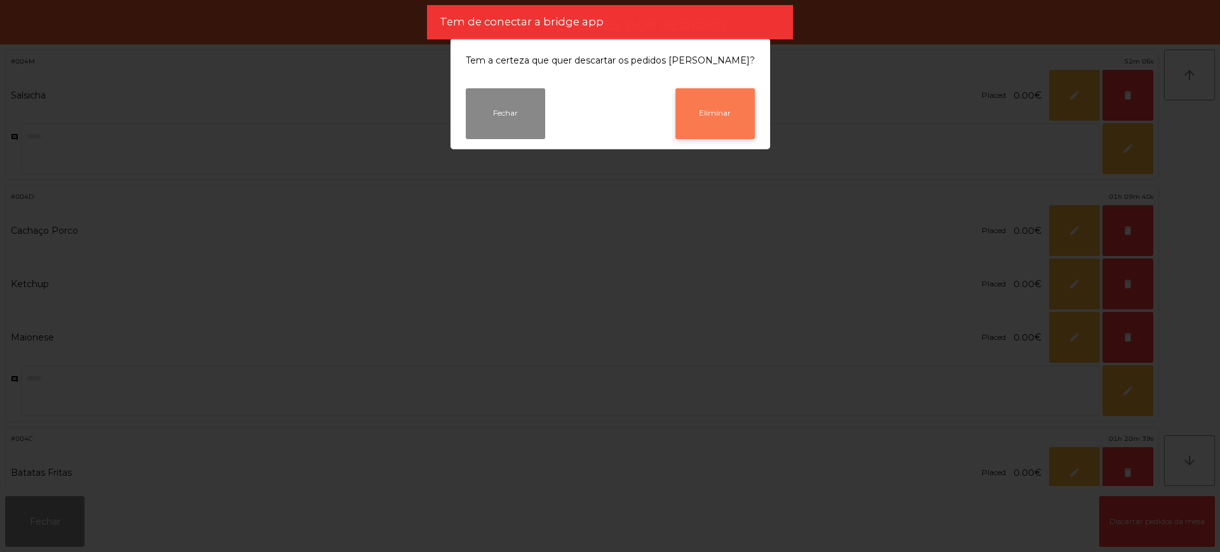
click at [717, 123] on button "Eliminar" at bounding box center [714, 113] width 79 height 51
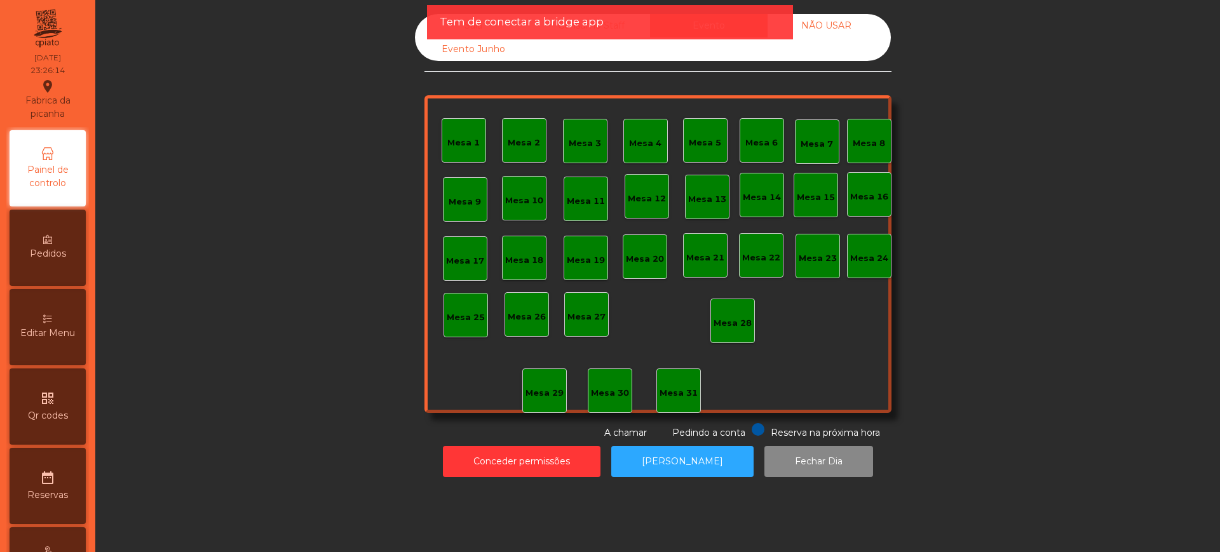
click at [40, 519] on div "date_range Reservas" at bounding box center [48, 486] width 76 height 76
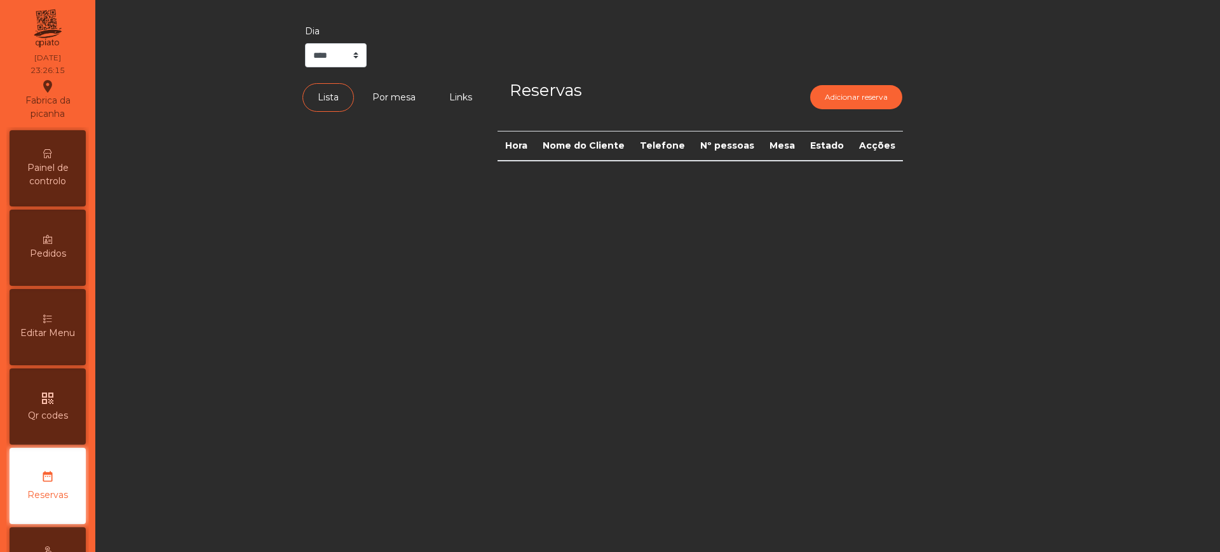
click at [57, 176] on span "Painel de controlo" at bounding box center [48, 174] width 70 height 27
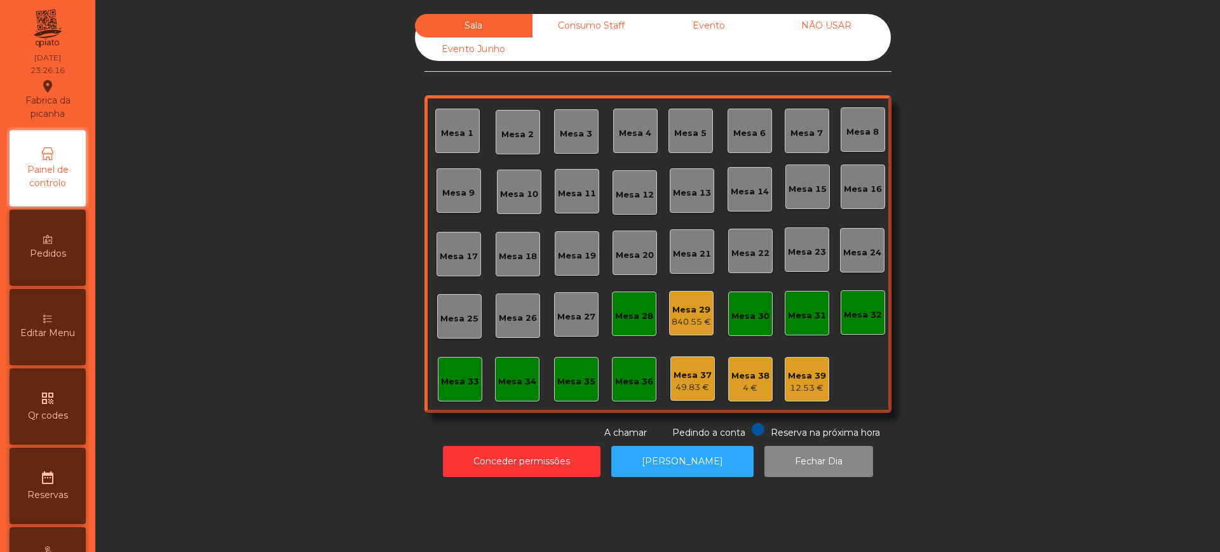
click at [678, 316] on div "840.55 €" at bounding box center [690, 322] width 39 height 13
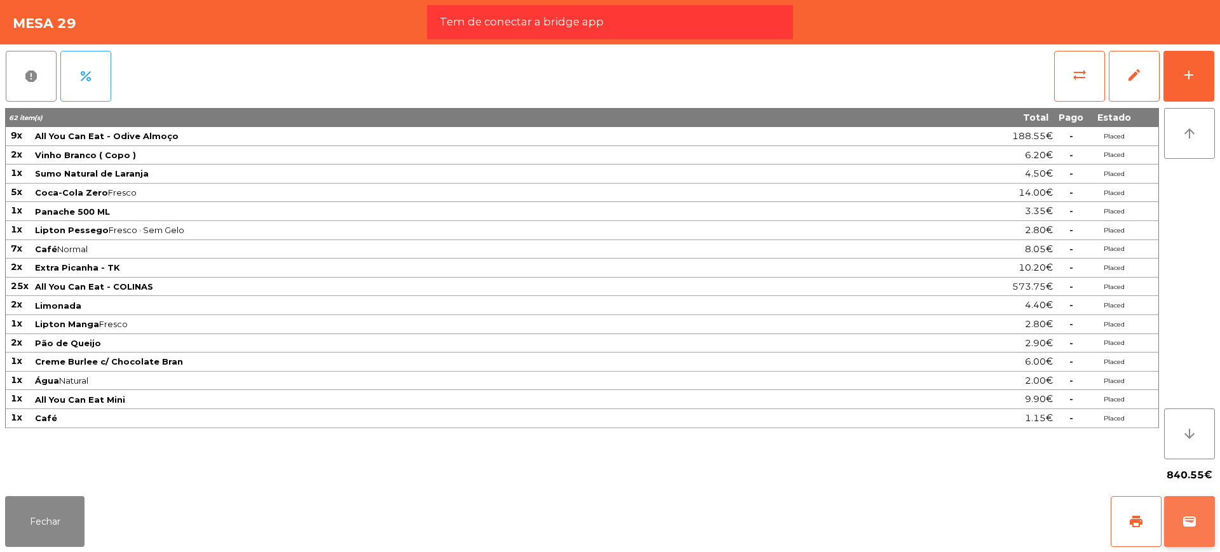
click at [1187, 527] on span "wallet" at bounding box center [1189, 521] width 15 height 15
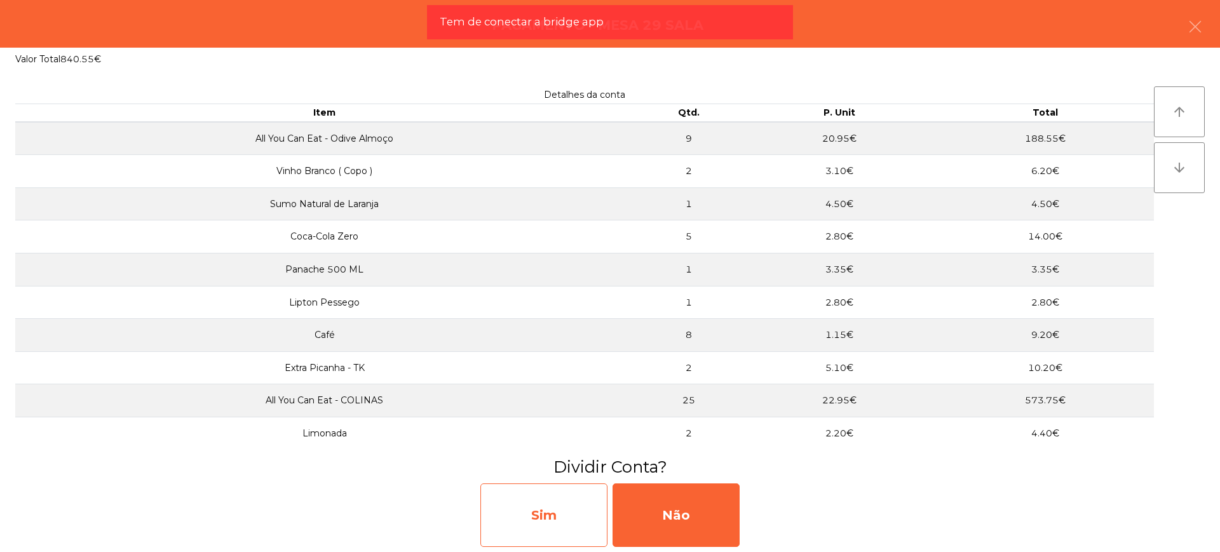
click at [555, 521] on div "Sim" at bounding box center [543, 515] width 127 height 64
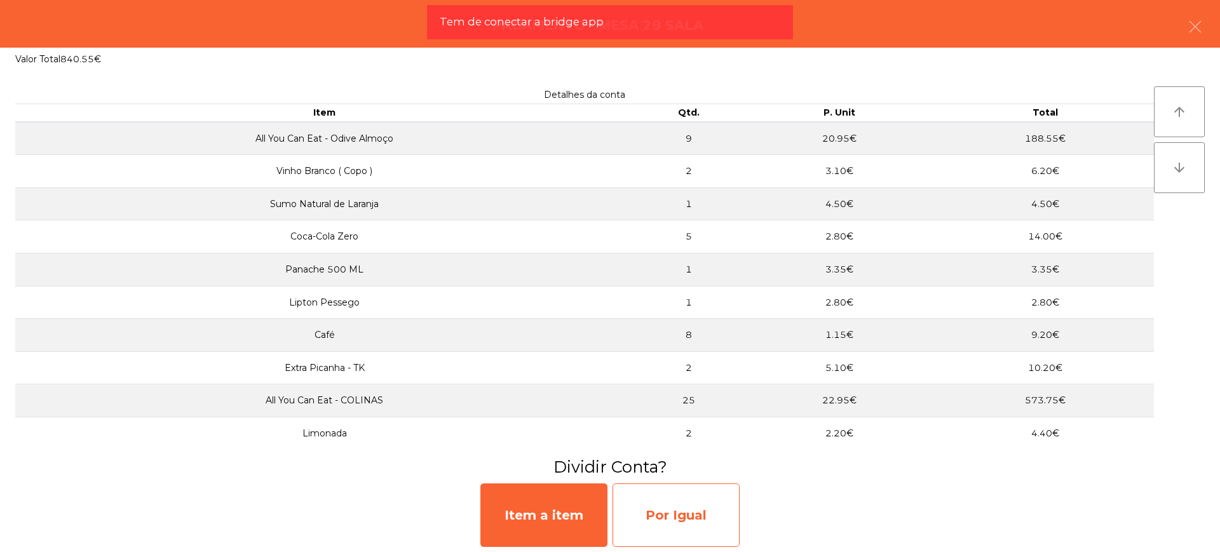
click at [684, 519] on div "Por Igual" at bounding box center [675, 515] width 127 height 64
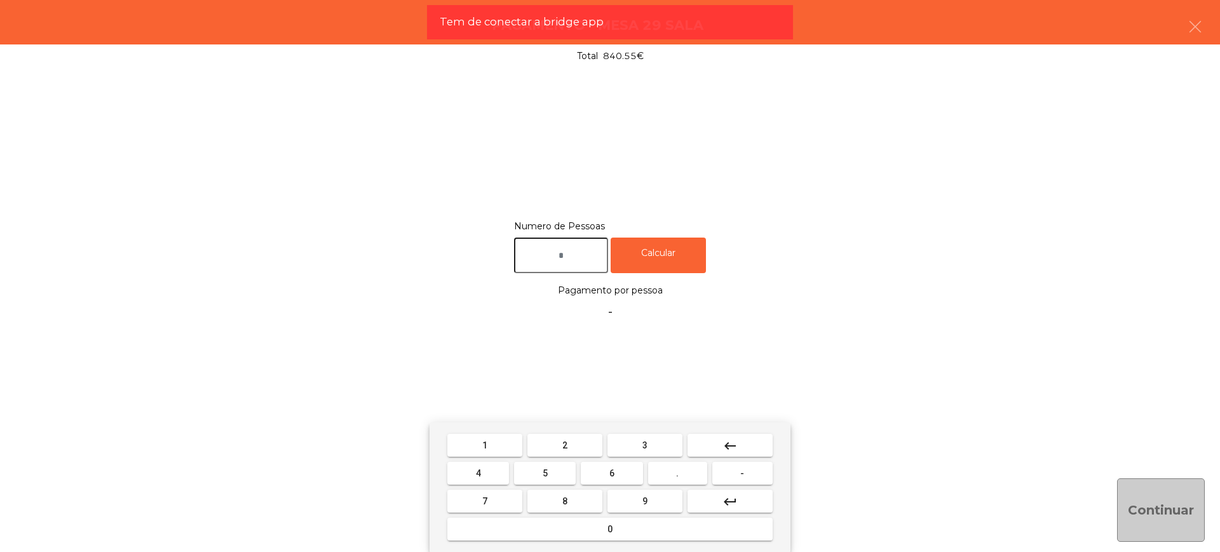
click at [584, 268] on input "text" at bounding box center [561, 256] width 94 height 36
type input "*"
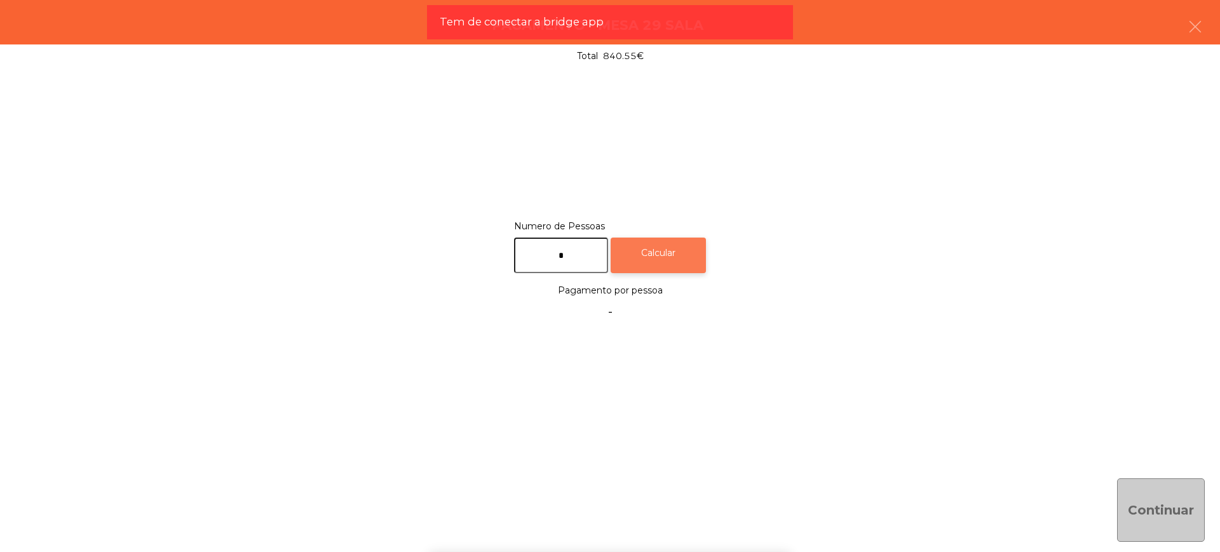
click at [654, 259] on div "Calcular" at bounding box center [657, 256] width 95 height 36
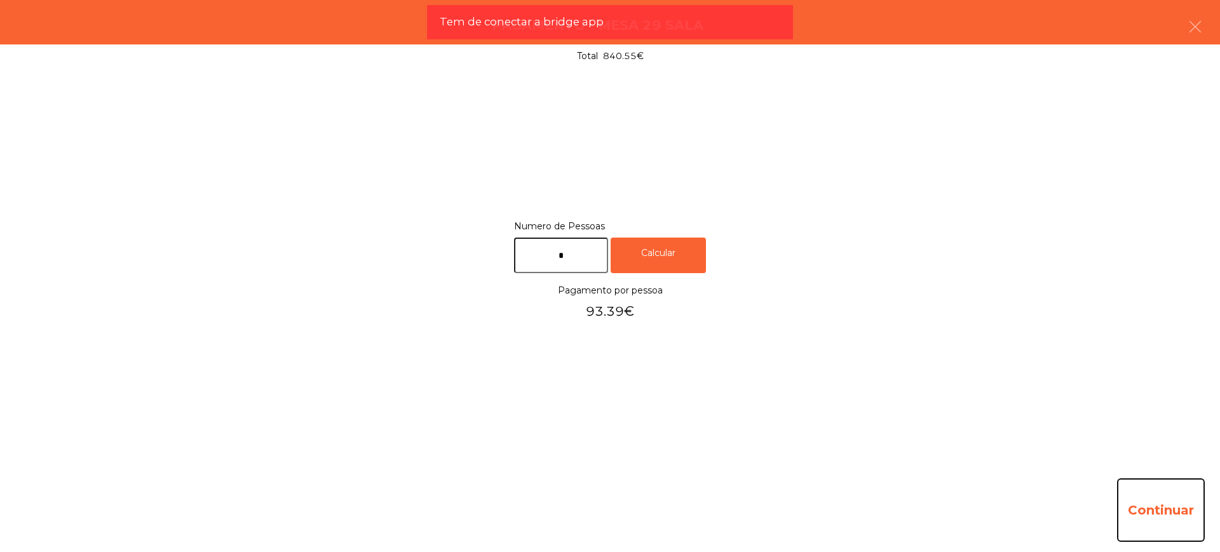
click at [1152, 499] on button "Continuar" at bounding box center [1161, 510] width 88 height 64
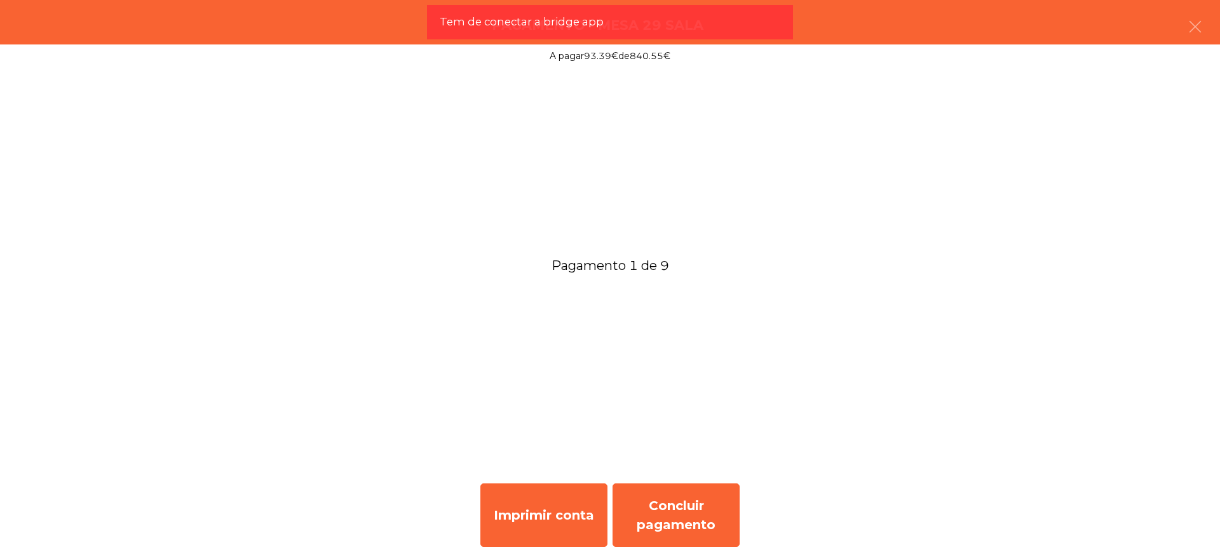
click at [743, 503] on div "Imprimir conta Concluir pagamento" at bounding box center [610, 515] width 1220 height 74
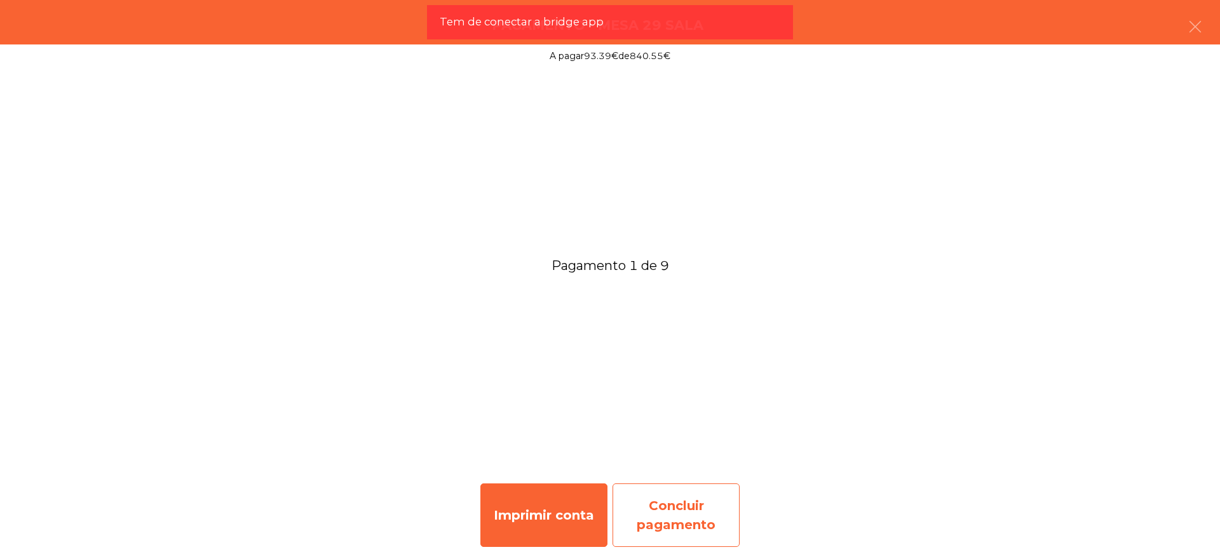
click at [713, 507] on div "Concluir pagamento" at bounding box center [675, 515] width 127 height 64
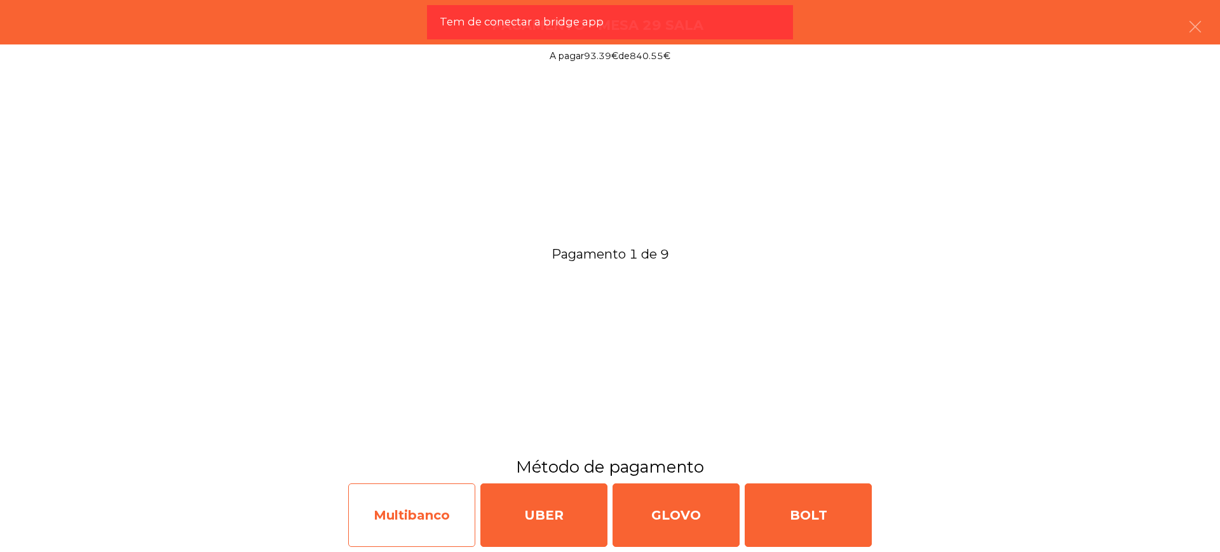
click at [427, 506] on div "Multibanco" at bounding box center [411, 515] width 127 height 64
select select "**"
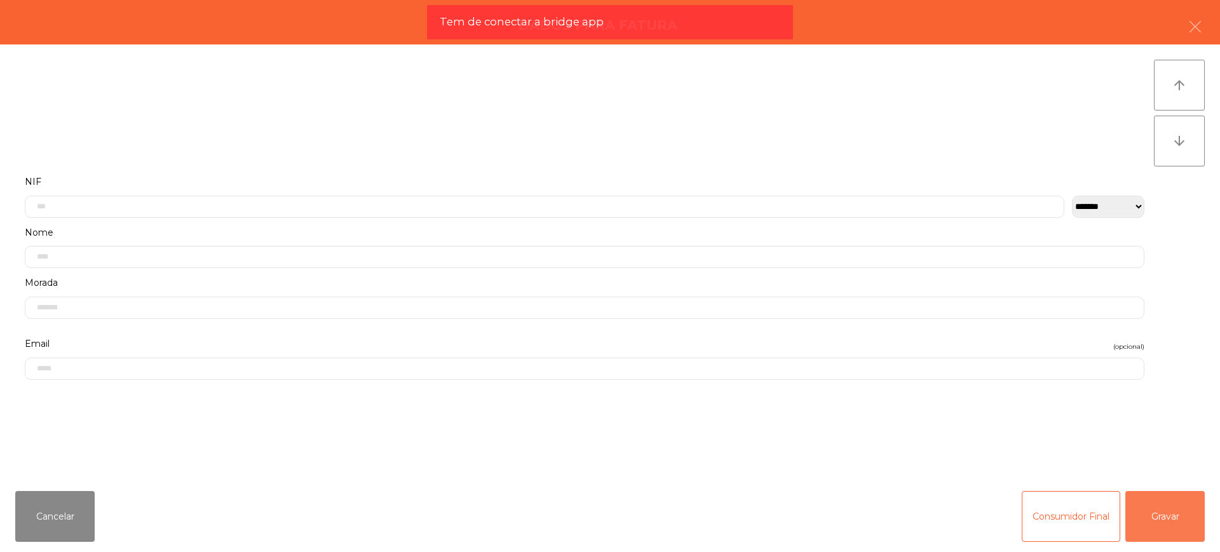
drag, startPoint x: 1171, startPoint y: 521, endPoint x: 1107, endPoint y: 516, distance: 65.0
click at [1168, 520] on button "Gravar" at bounding box center [1164, 516] width 79 height 51
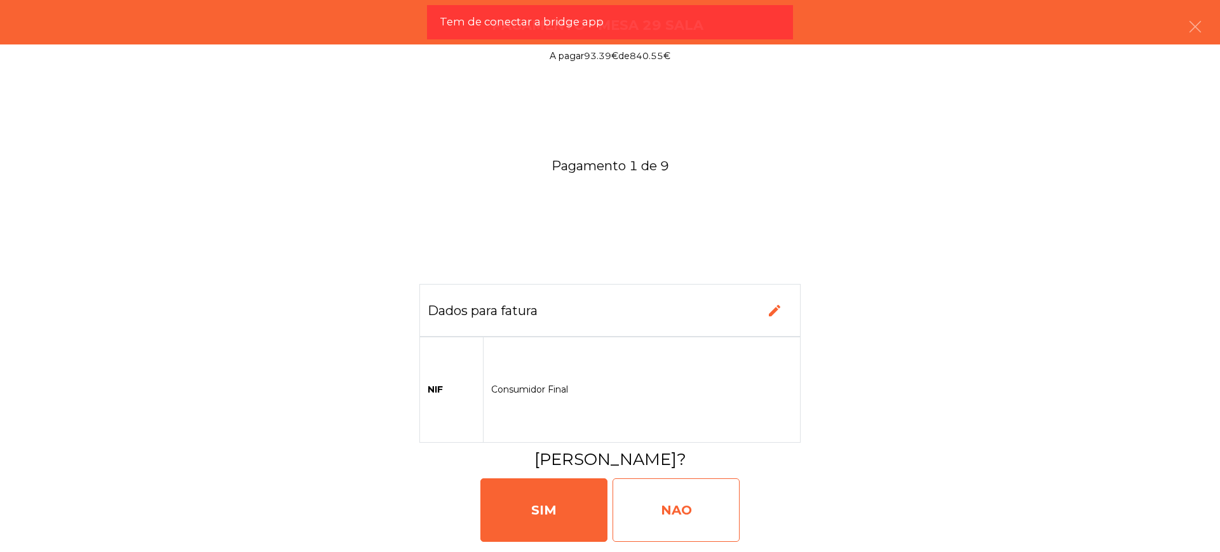
click at [713, 513] on div "NAO" at bounding box center [675, 510] width 127 height 64
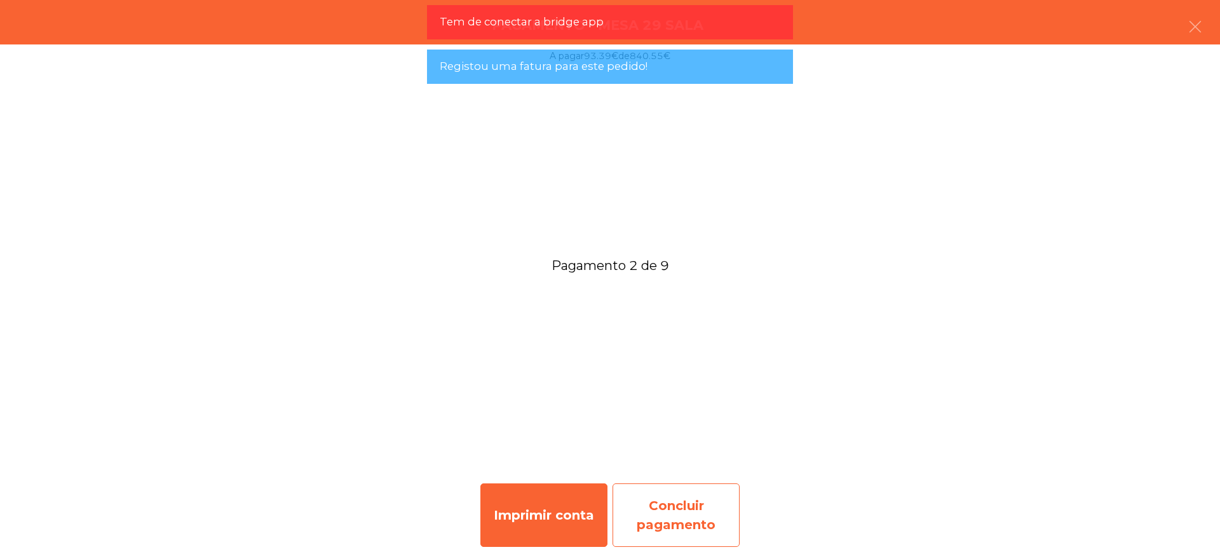
click at [694, 518] on div "Concluir pagamento" at bounding box center [675, 515] width 127 height 64
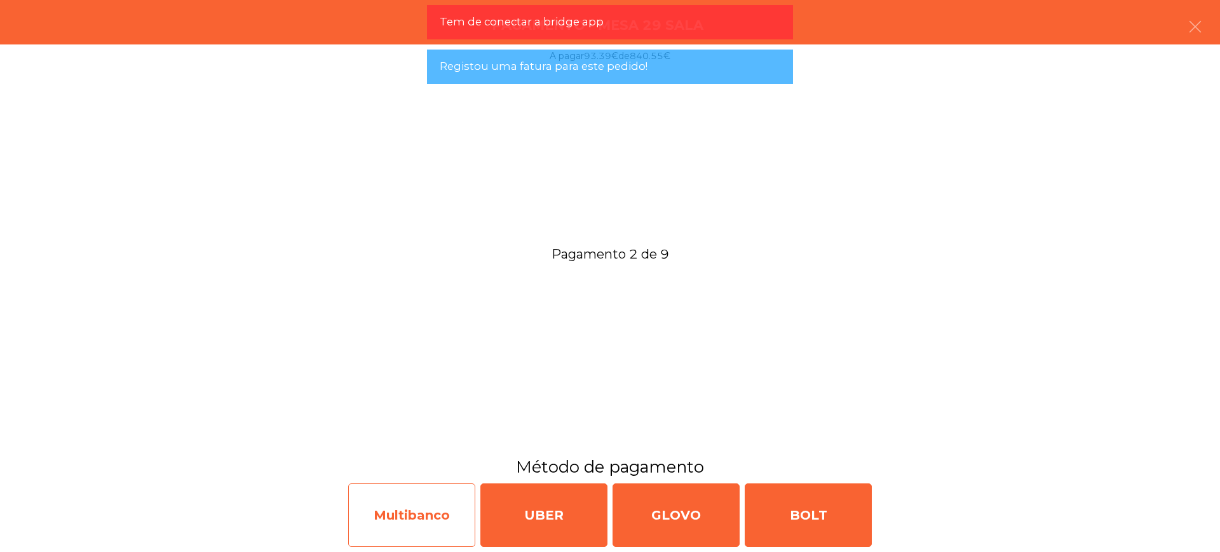
click at [414, 513] on div "Multibanco" at bounding box center [411, 515] width 127 height 64
select select "**"
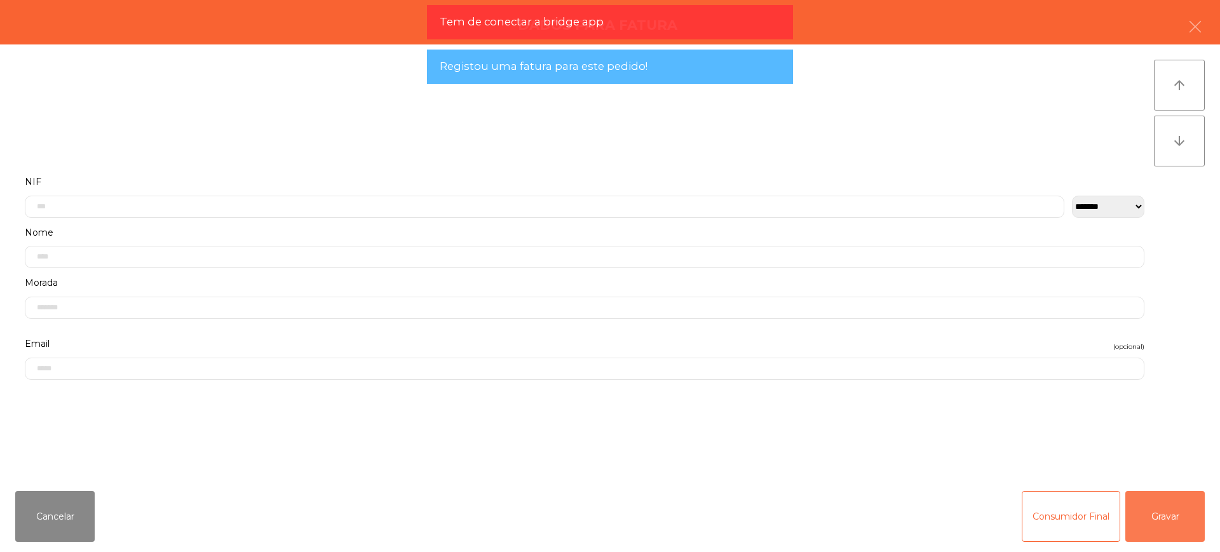
click at [1147, 506] on button "Gravar" at bounding box center [1164, 516] width 79 height 51
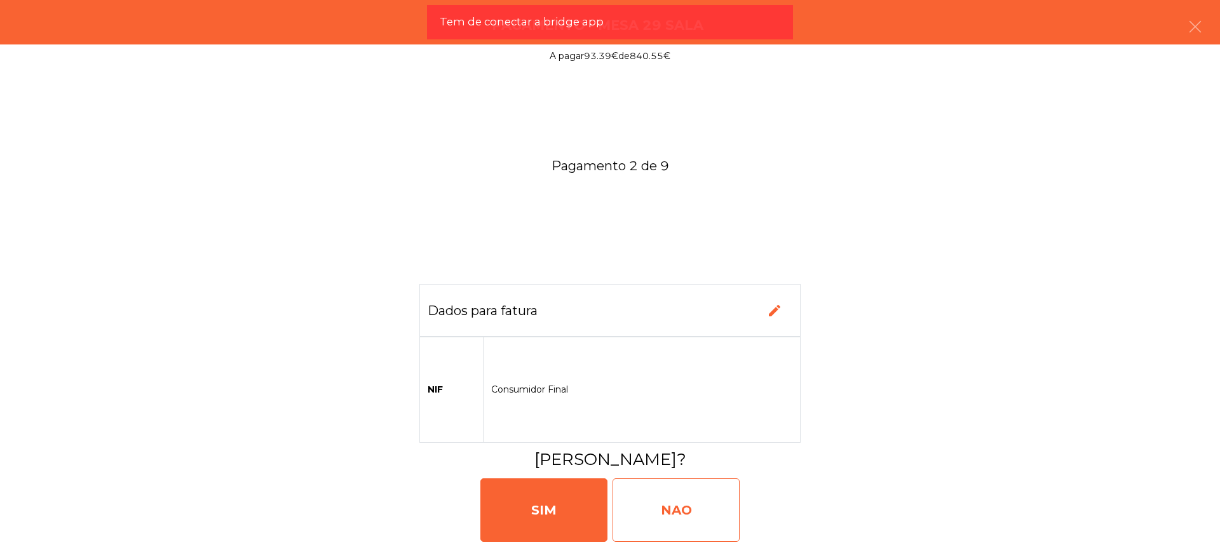
click at [708, 500] on div "NAO" at bounding box center [675, 510] width 127 height 64
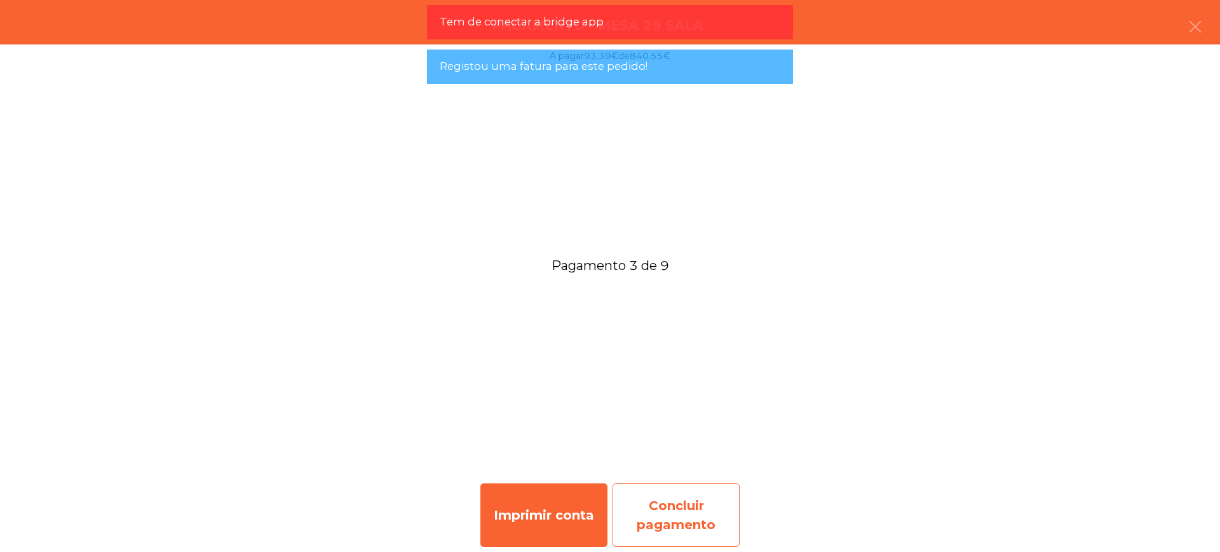
click at [694, 523] on div "Concluir pagamento" at bounding box center [675, 515] width 127 height 64
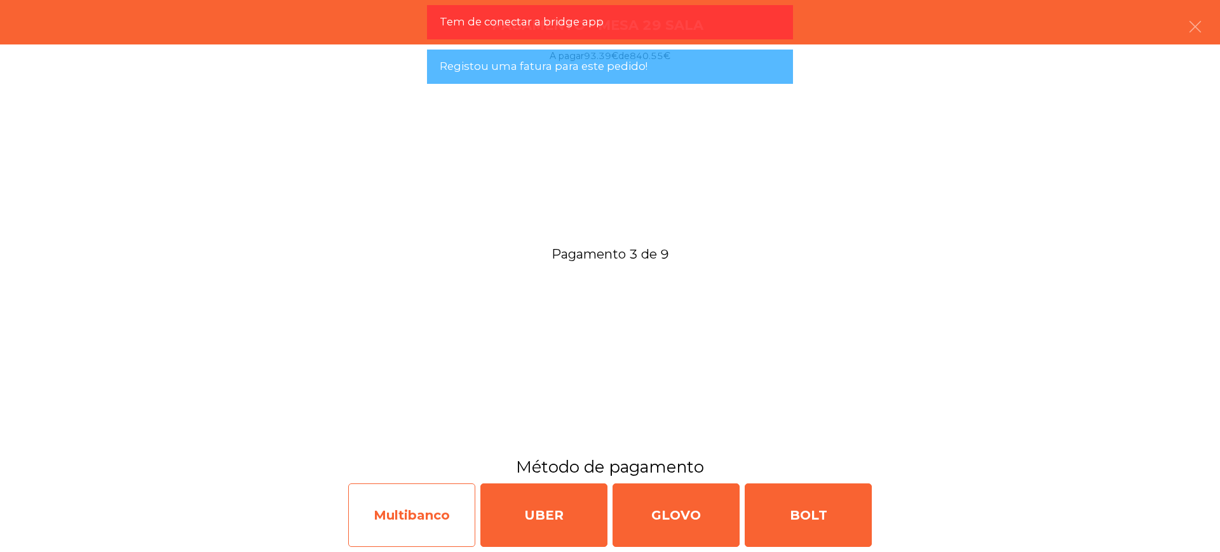
click at [426, 520] on div "Multibanco" at bounding box center [411, 515] width 127 height 64
select select "**"
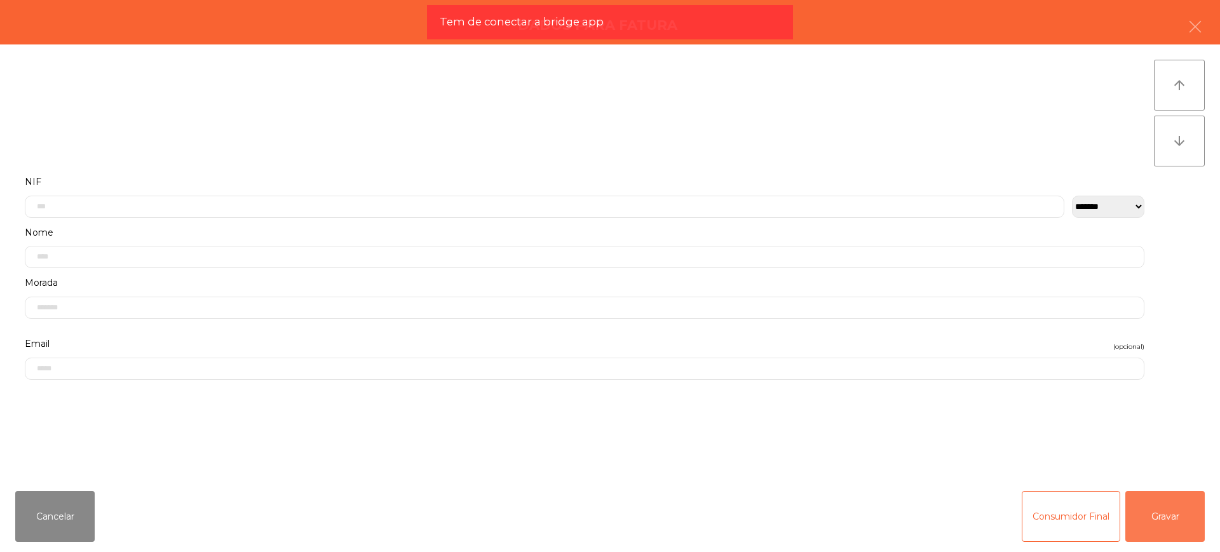
drag, startPoint x: 1144, startPoint y: 509, endPoint x: 1134, endPoint y: 509, distance: 10.2
click at [1142, 509] on button "Gravar" at bounding box center [1164, 516] width 79 height 51
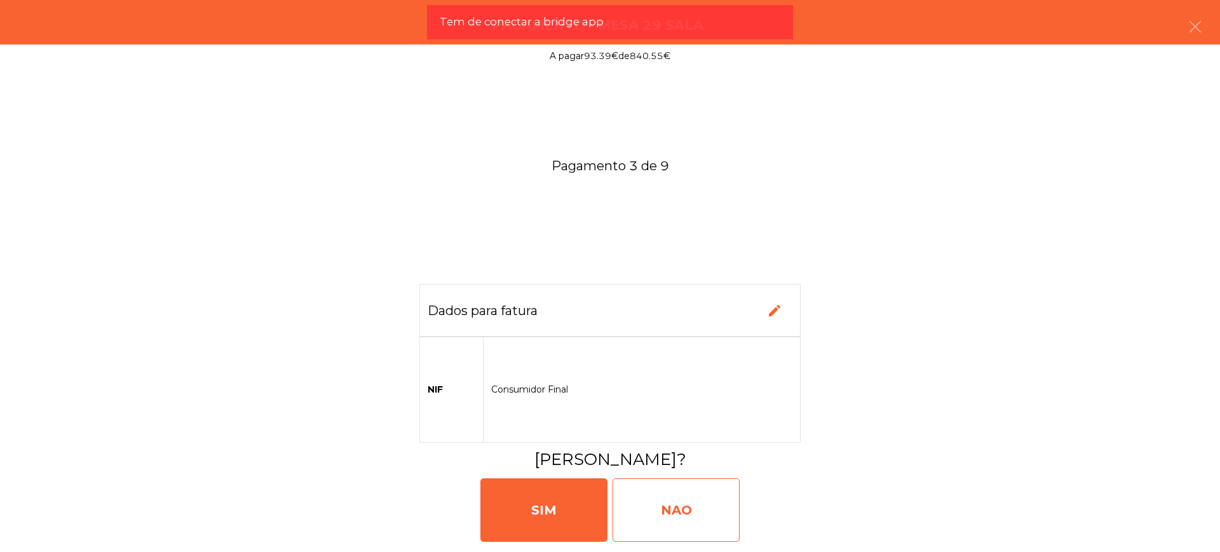
click at [712, 507] on div "NAO" at bounding box center [675, 510] width 127 height 64
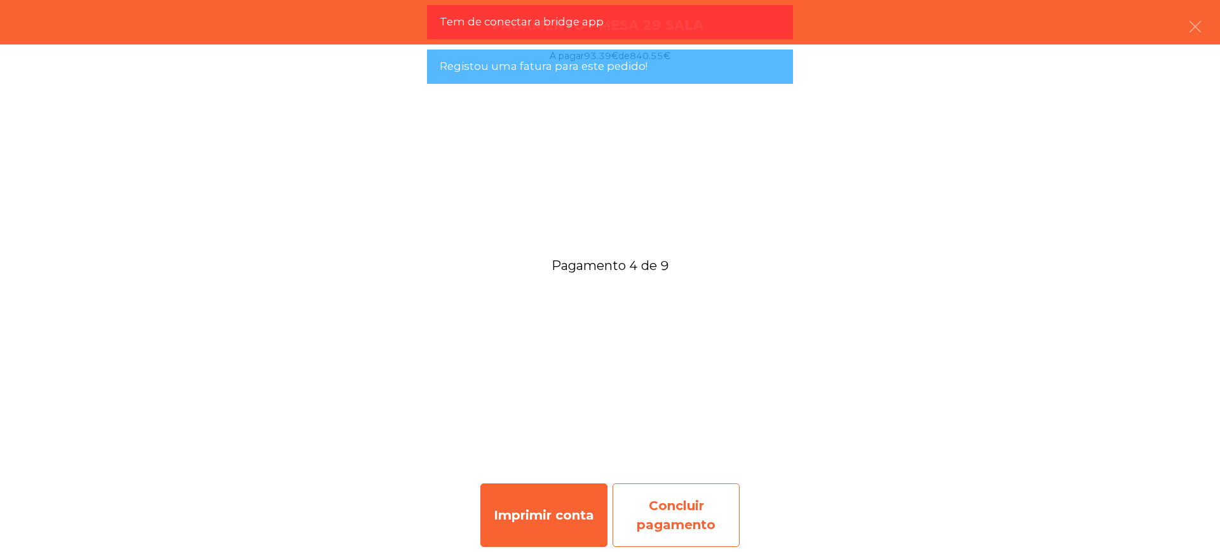
click at [708, 519] on div "Concluir pagamento" at bounding box center [675, 515] width 127 height 64
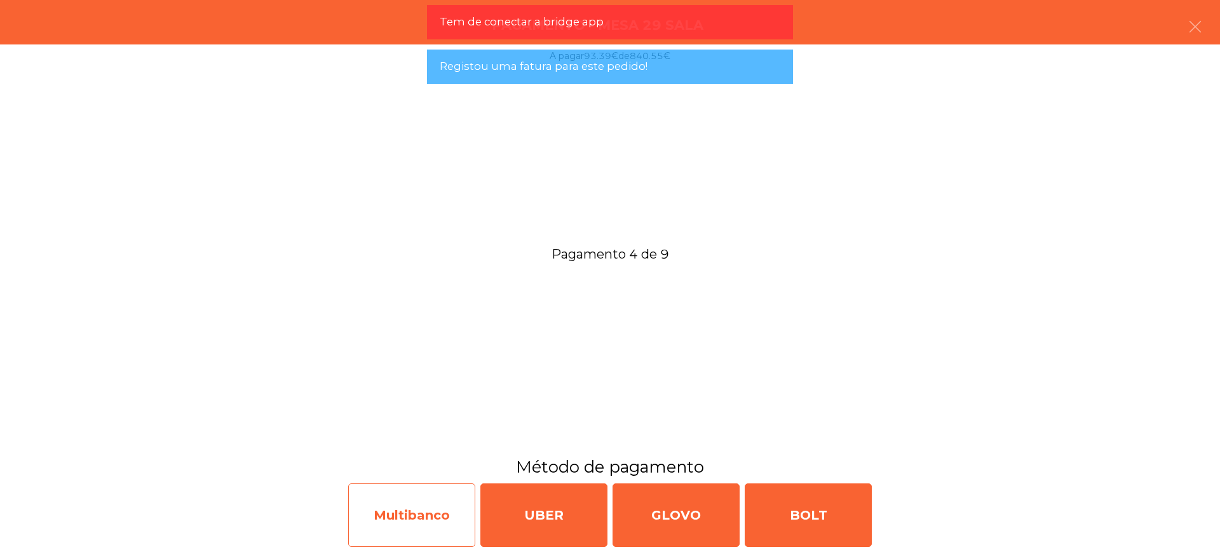
click at [399, 506] on div "Multibanco" at bounding box center [411, 515] width 127 height 64
select select "**"
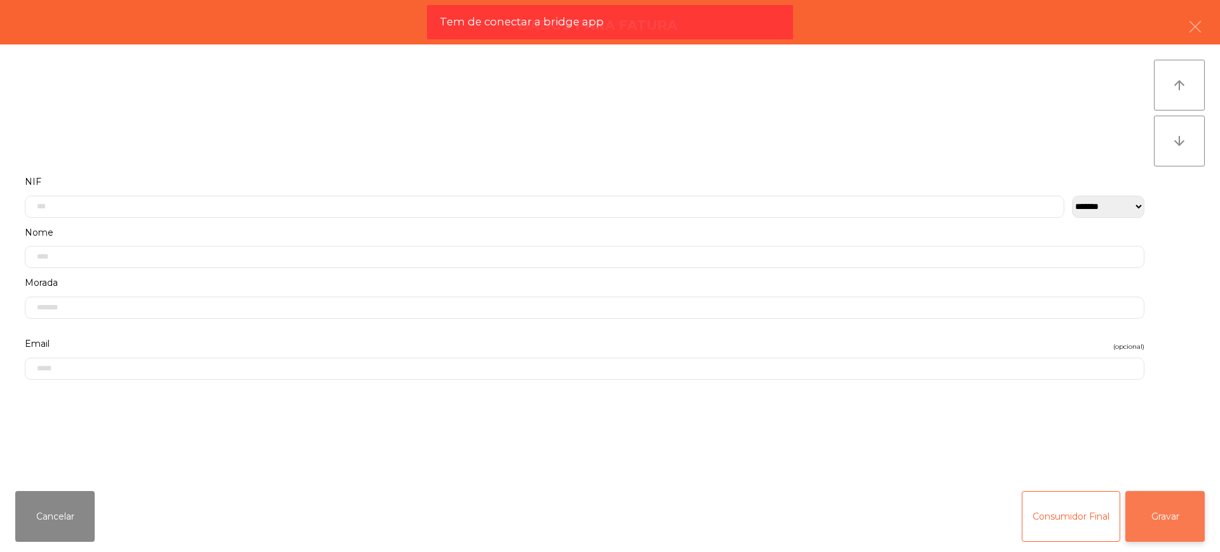
click at [1183, 513] on button "Gravar" at bounding box center [1164, 516] width 79 height 51
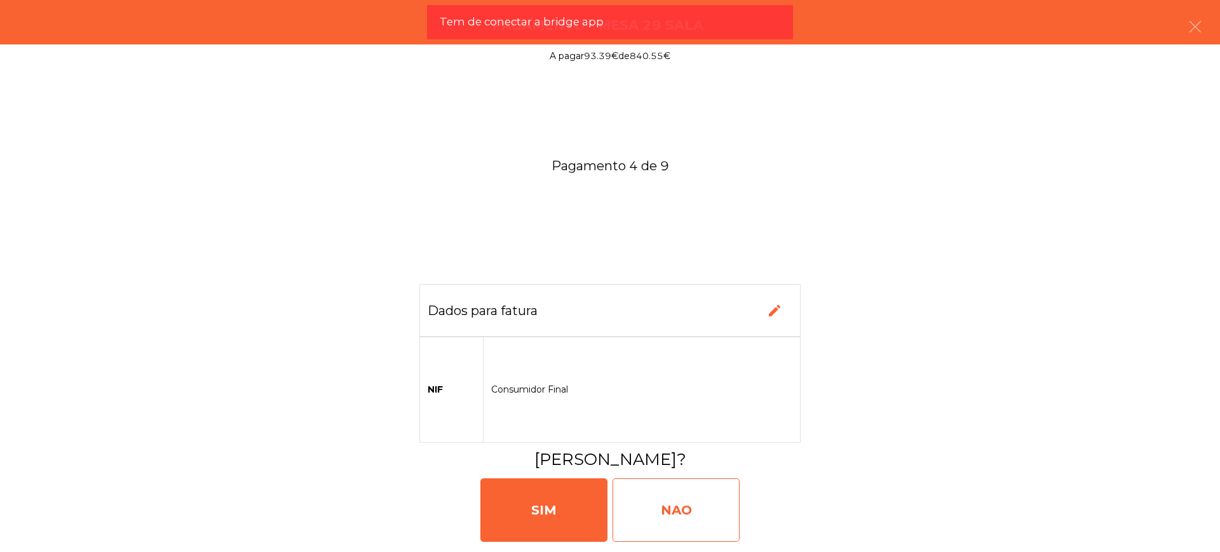
click at [691, 488] on div "NAO" at bounding box center [675, 510] width 127 height 64
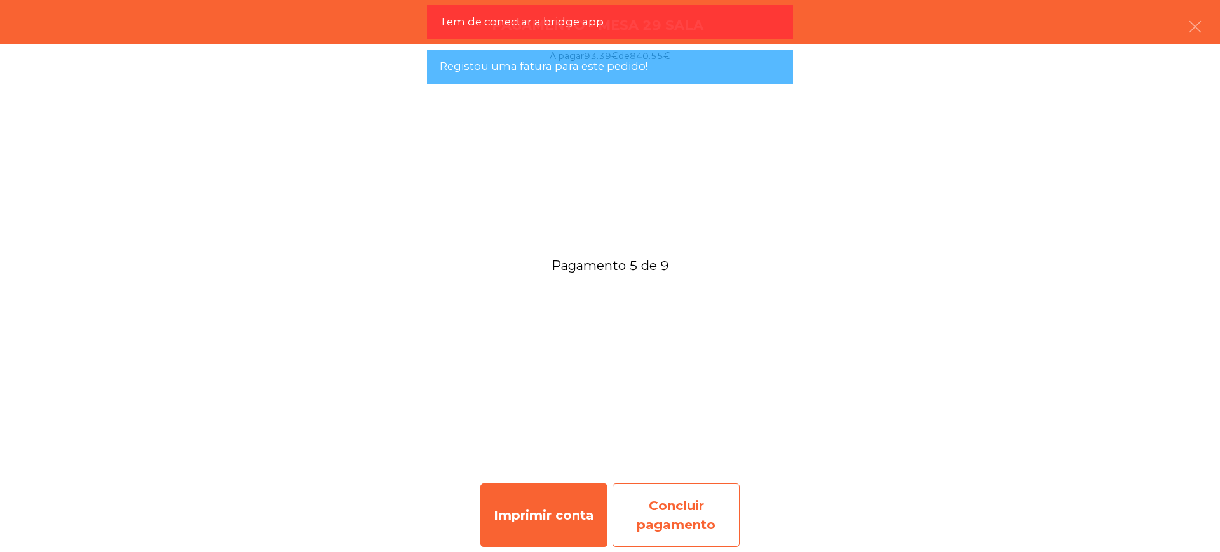
click at [682, 489] on div "Concluir pagamento" at bounding box center [675, 515] width 127 height 64
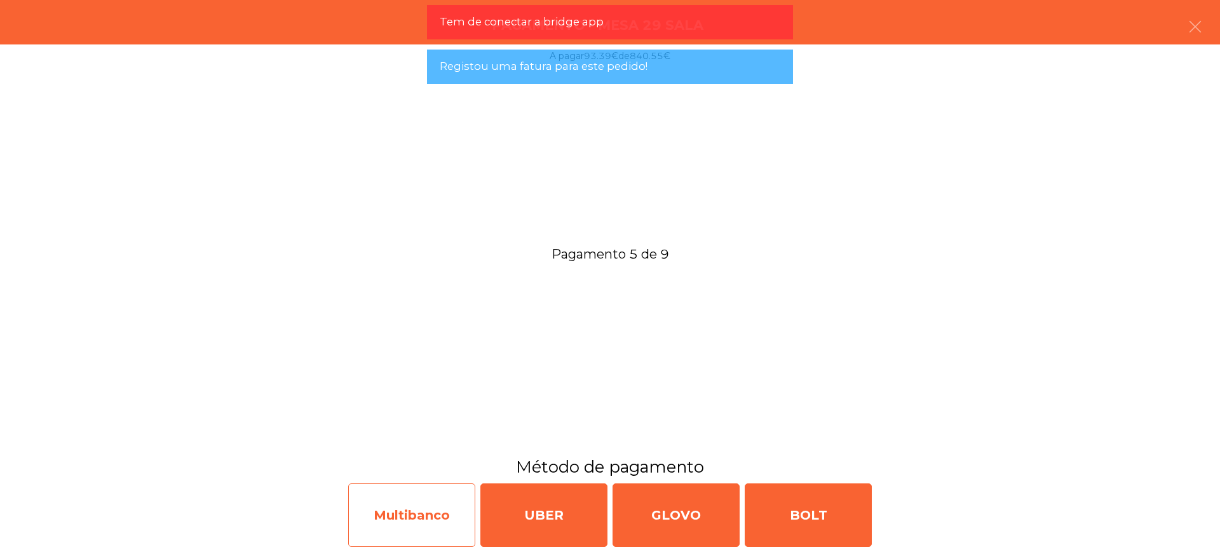
click at [421, 510] on div "Multibanco" at bounding box center [411, 515] width 127 height 64
select select "**"
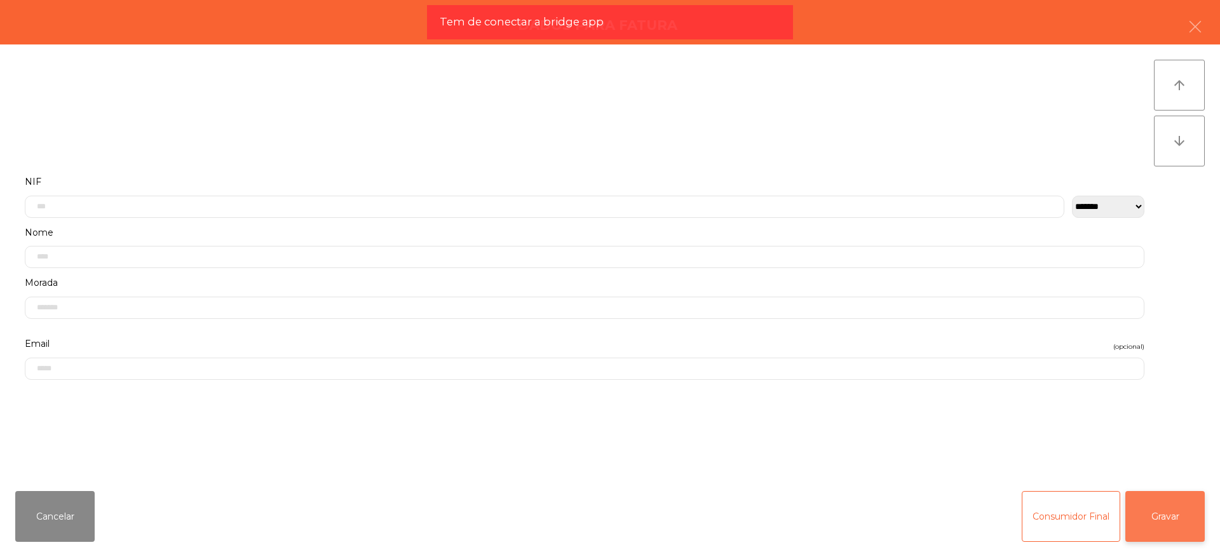
click at [1157, 503] on button "Gravar" at bounding box center [1164, 516] width 79 height 51
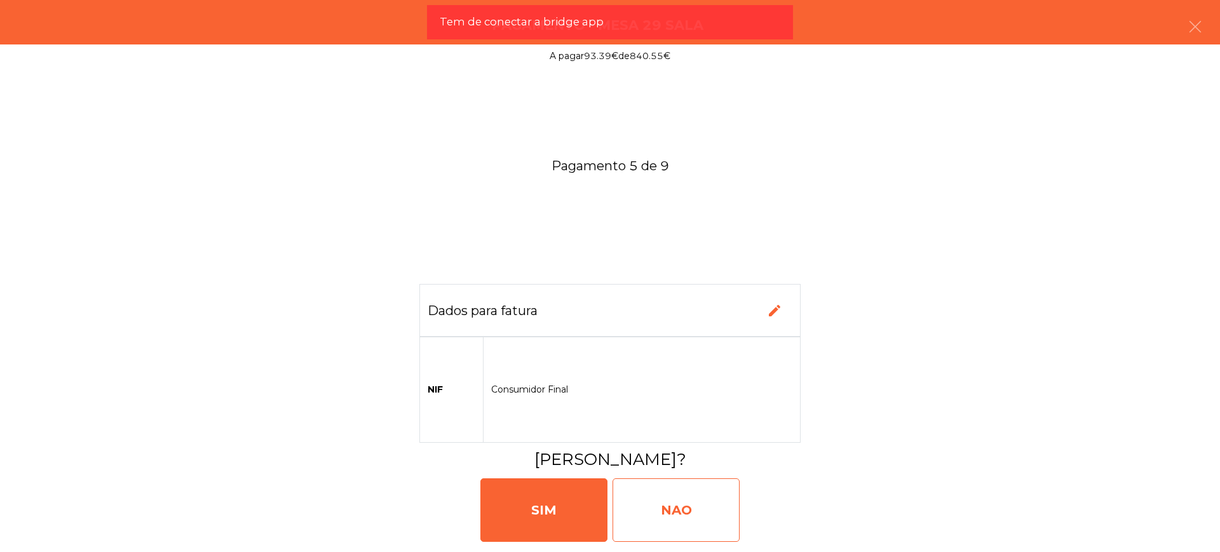
click at [711, 507] on div "NAO" at bounding box center [675, 510] width 127 height 64
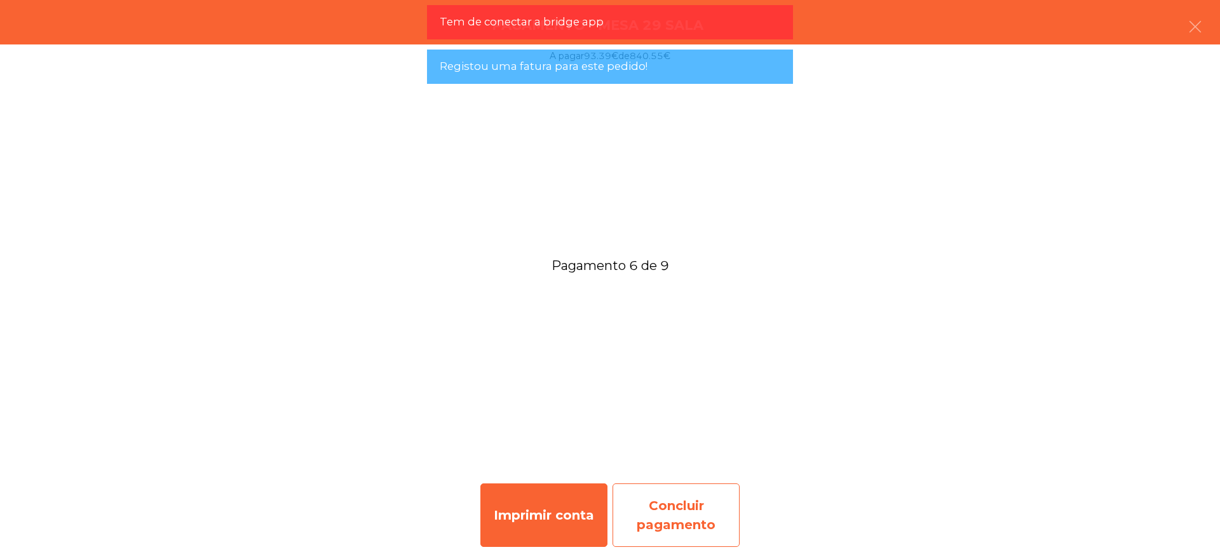
click at [681, 501] on div "Concluir pagamento" at bounding box center [675, 515] width 127 height 64
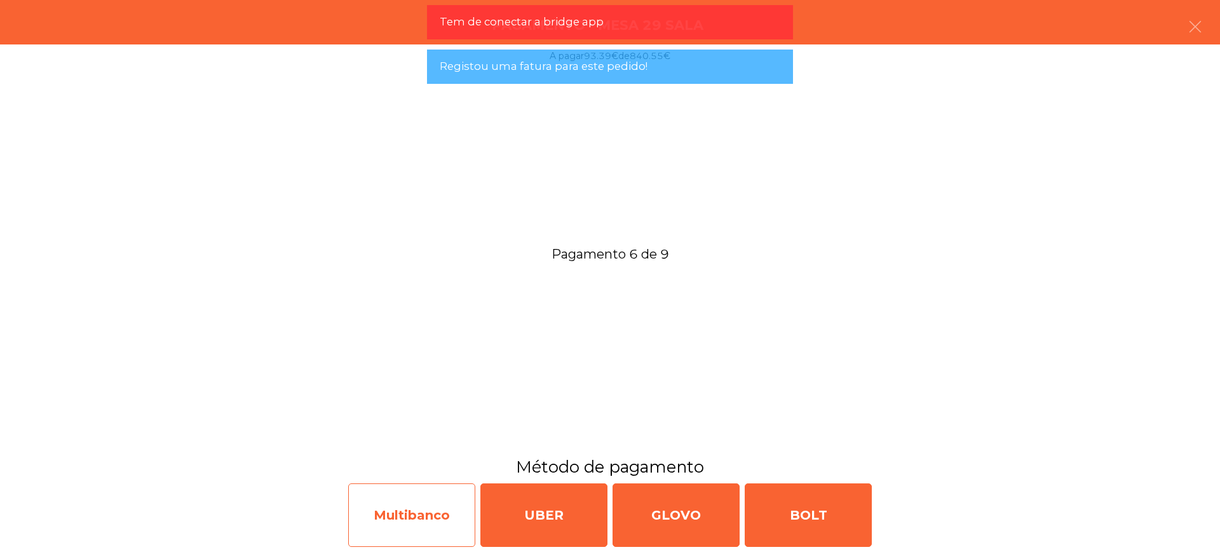
click at [412, 515] on div "Multibanco" at bounding box center [411, 515] width 127 height 64
select select "**"
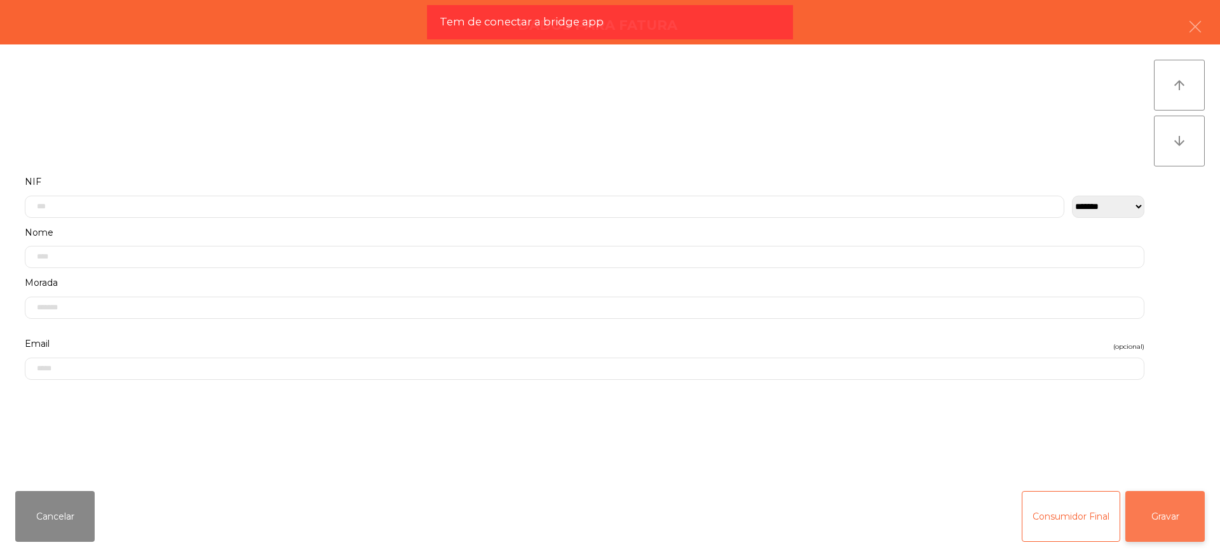
click at [1166, 510] on button "Gravar" at bounding box center [1164, 516] width 79 height 51
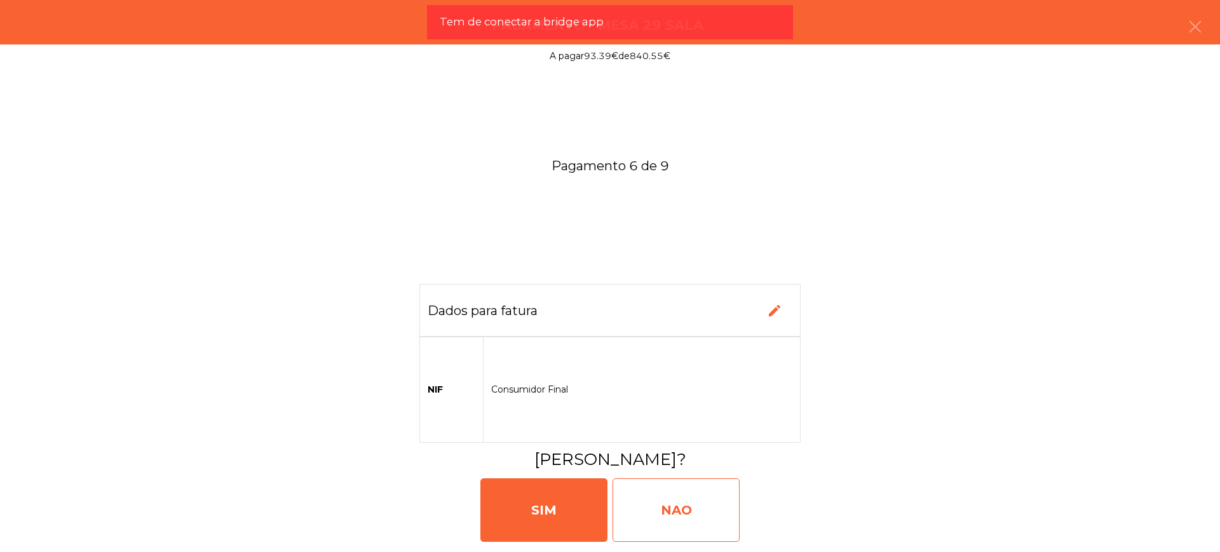
click at [701, 509] on div "NAO" at bounding box center [675, 510] width 127 height 64
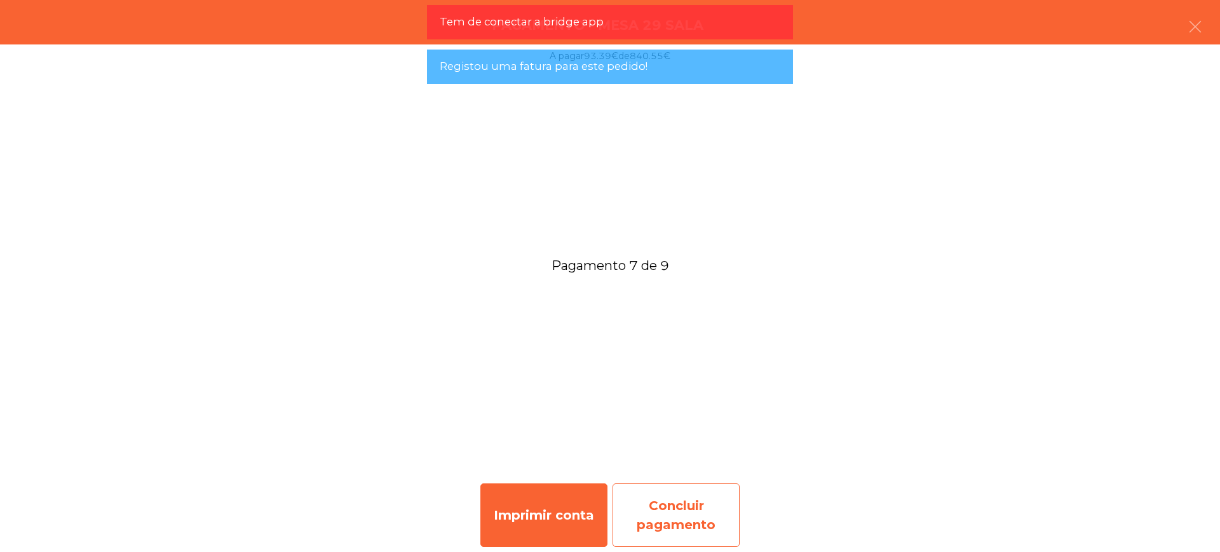
click at [694, 502] on div "Concluir pagamento" at bounding box center [675, 515] width 127 height 64
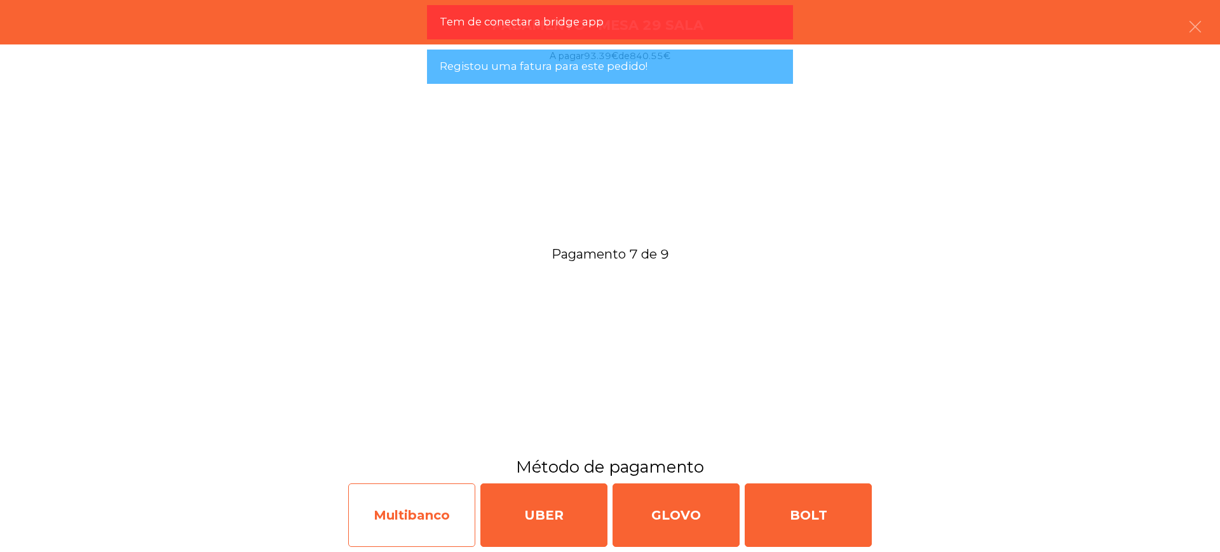
click at [425, 519] on div "Multibanco" at bounding box center [411, 515] width 127 height 64
select select "**"
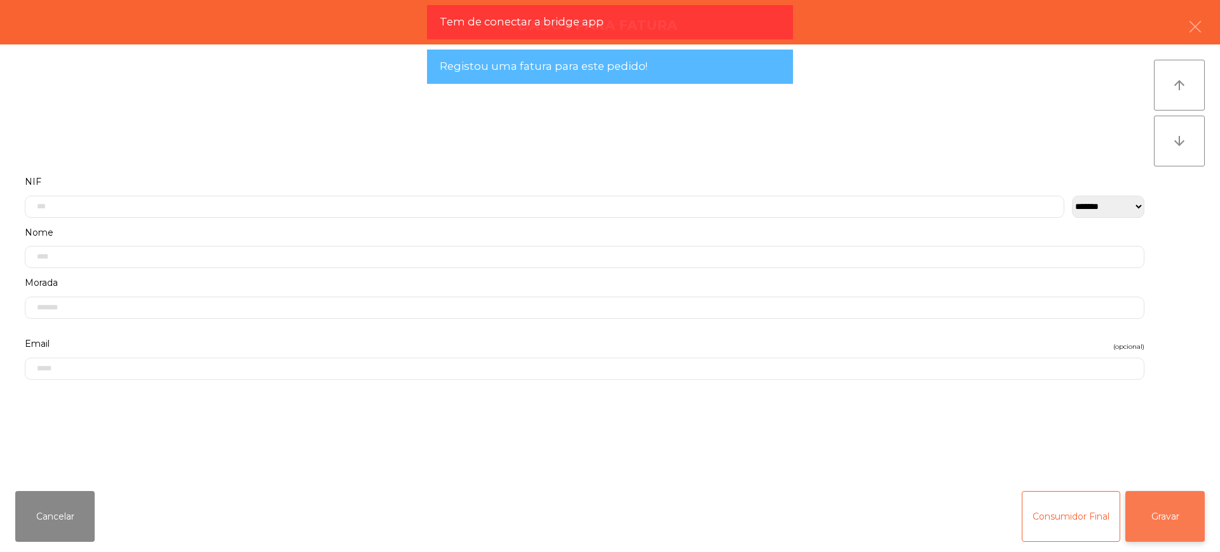
click at [1147, 507] on button "Gravar" at bounding box center [1164, 516] width 79 height 51
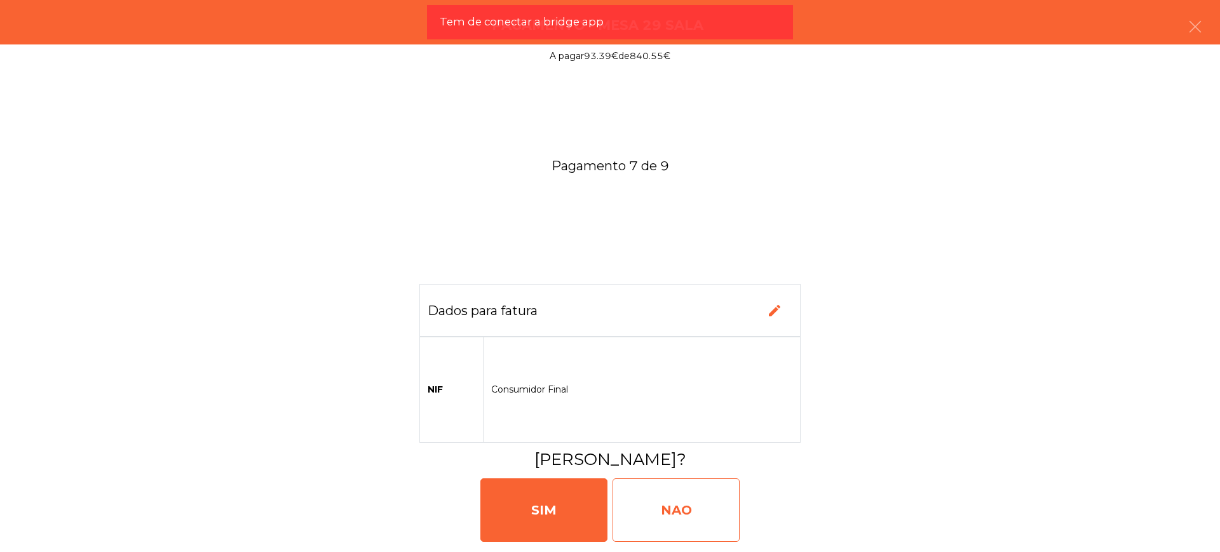
click at [725, 527] on div "NAO" at bounding box center [675, 510] width 127 height 64
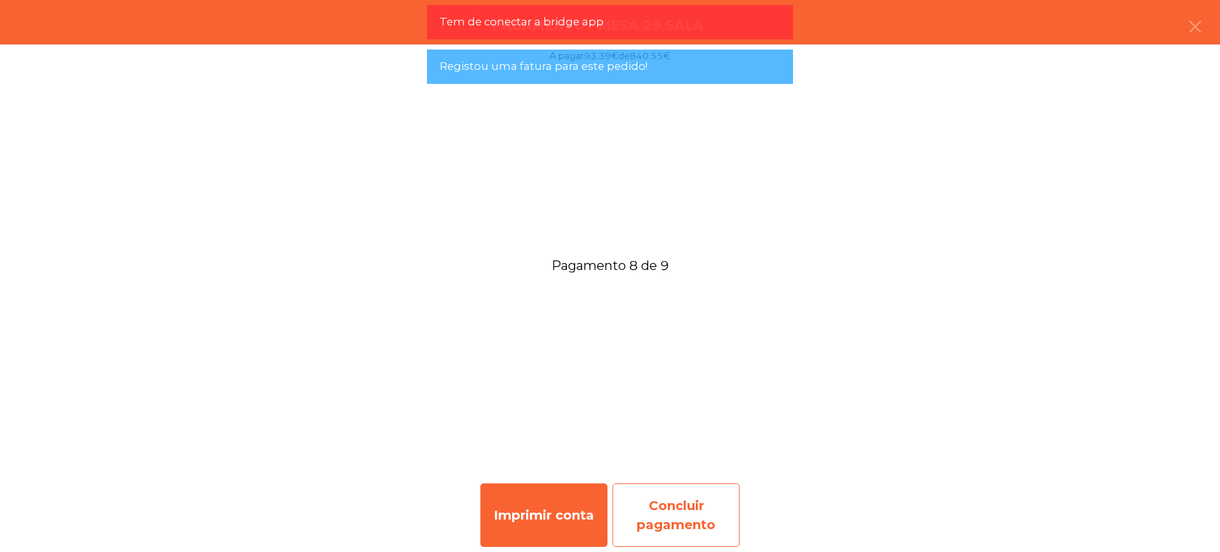
click at [686, 504] on div "Concluir pagamento" at bounding box center [675, 515] width 127 height 64
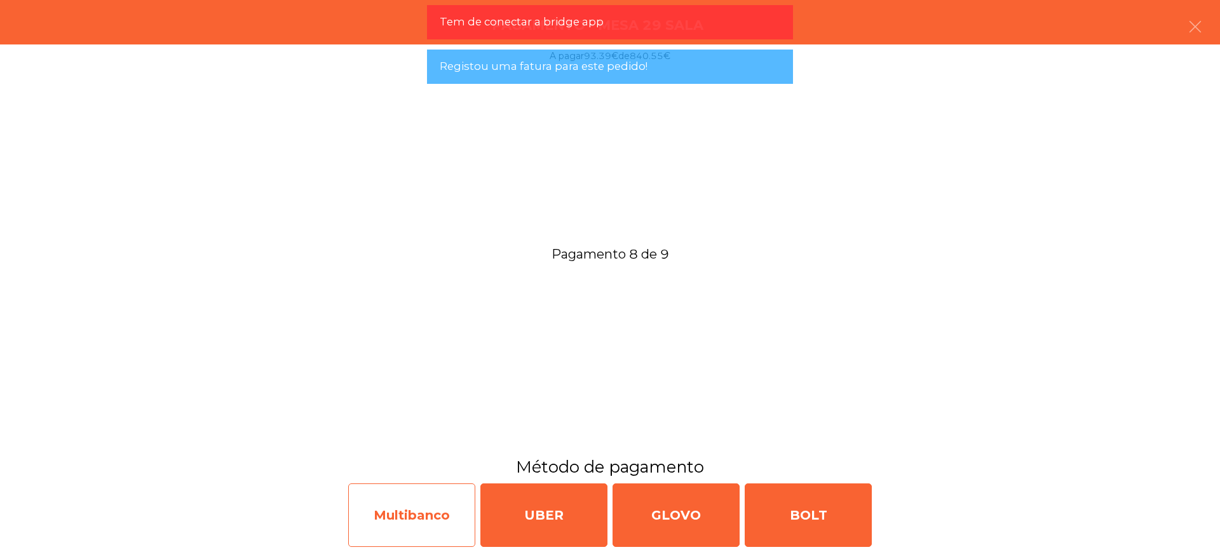
click at [418, 519] on div "Multibanco" at bounding box center [411, 515] width 127 height 64
select select "**"
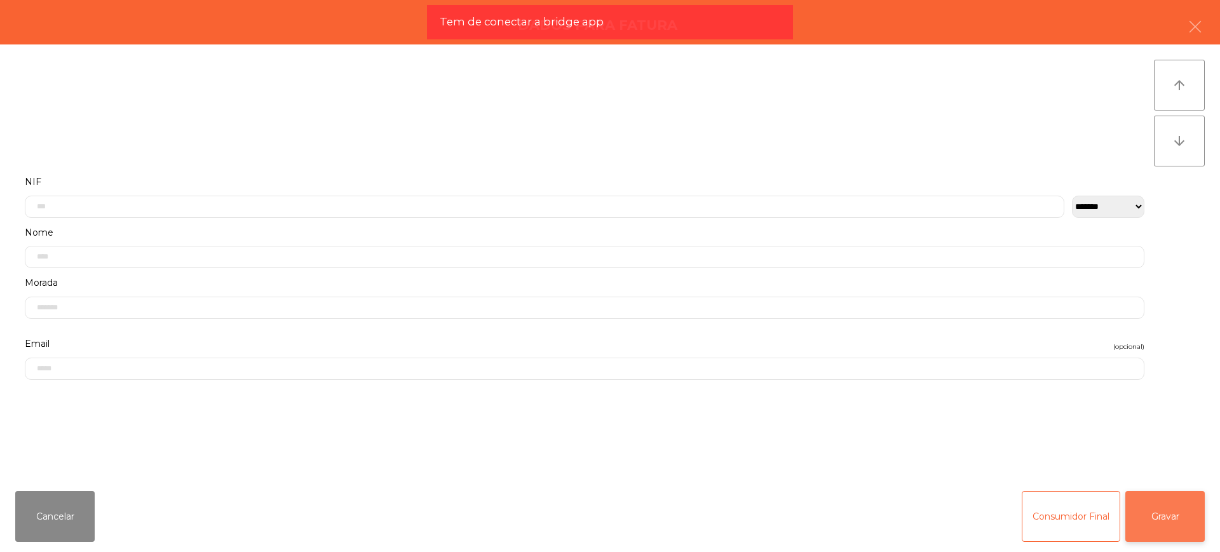
click at [1142, 516] on button "Gravar" at bounding box center [1164, 516] width 79 height 51
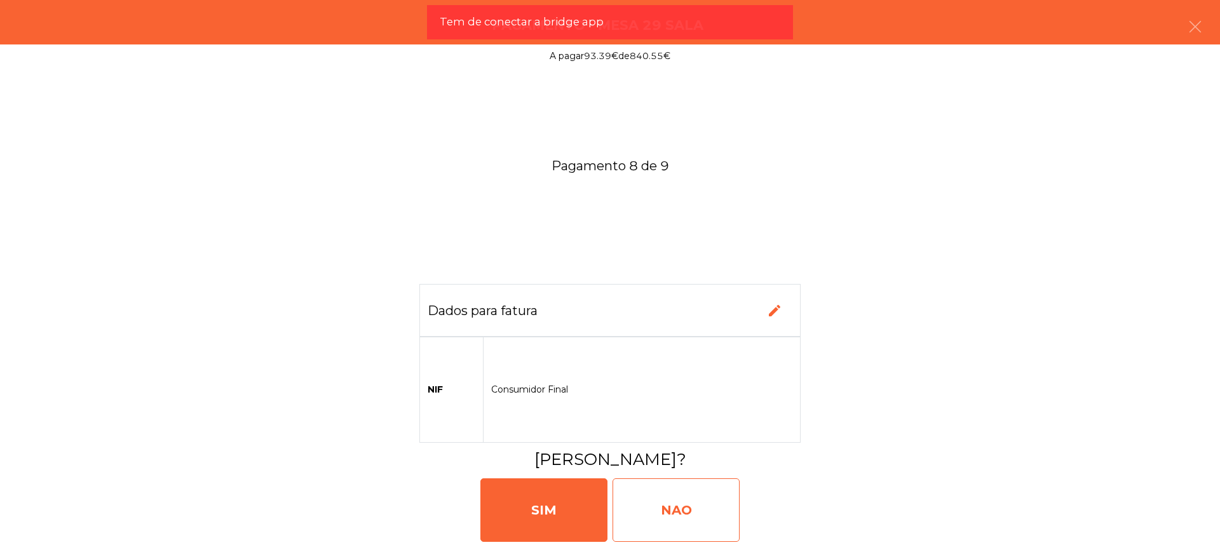
click at [684, 516] on div "NAO" at bounding box center [675, 510] width 127 height 64
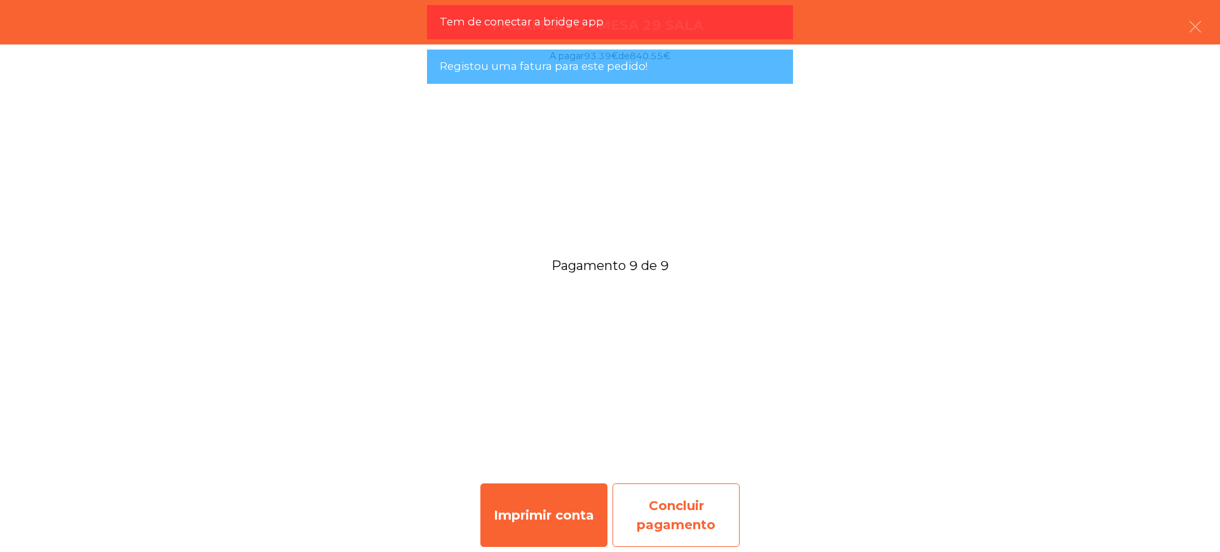
click at [698, 509] on div "Concluir pagamento" at bounding box center [675, 515] width 127 height 64
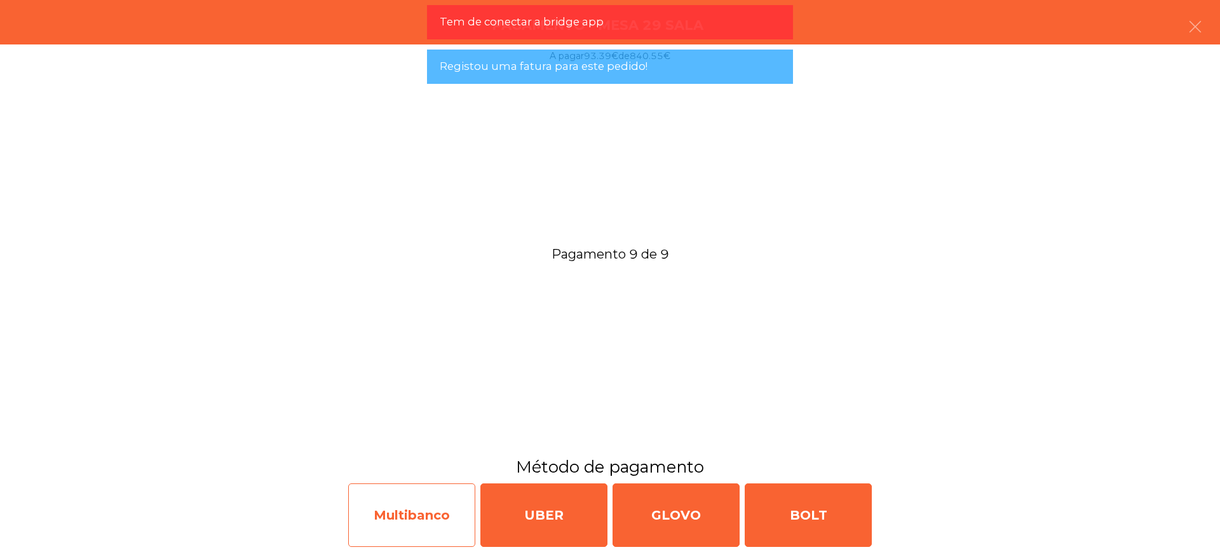
click at [424, 513] on div "Multibanco" at bounding box center [411, 515] width 127 height 64
select select "**"
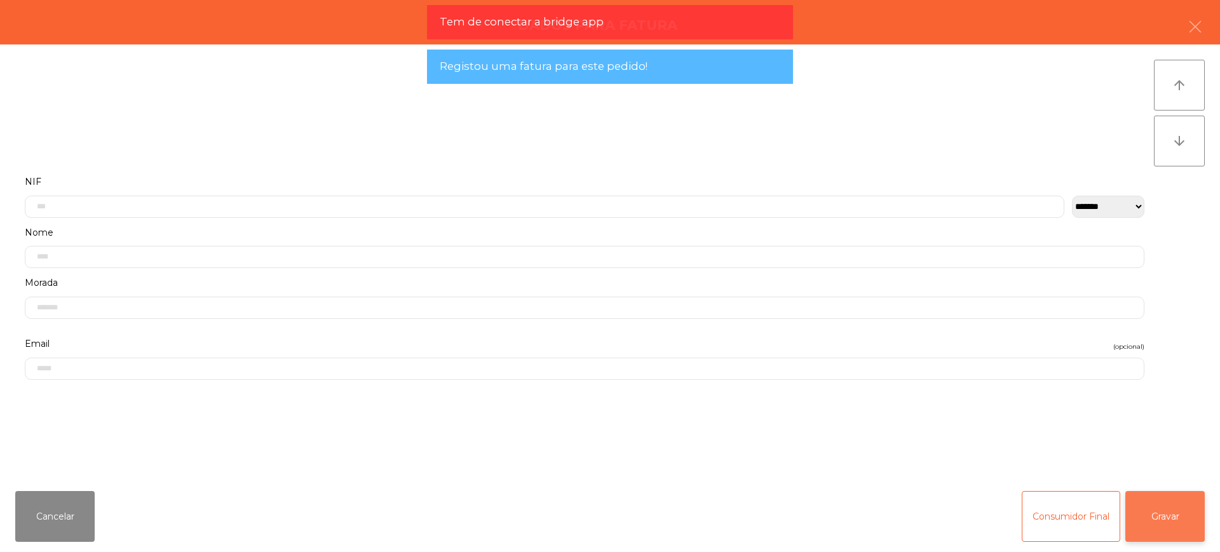
click at [1165, 511] on button "Gravar" at bounding box center [1164, 516] width 79 height 51
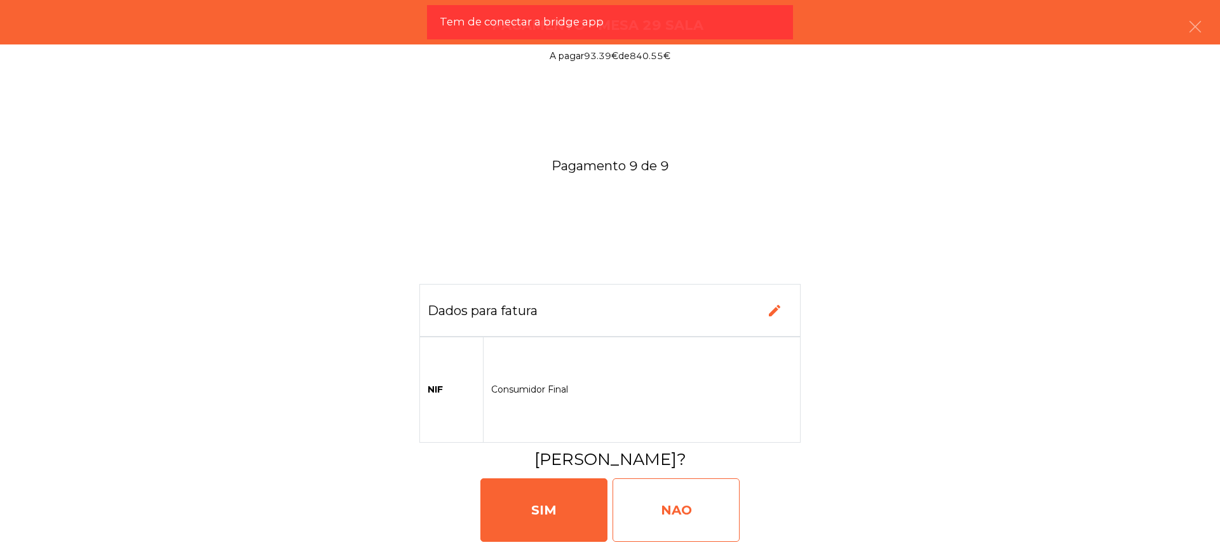
click at [690, 504] on div "NAO" at bounding box center [675, 510] width 127 height 64
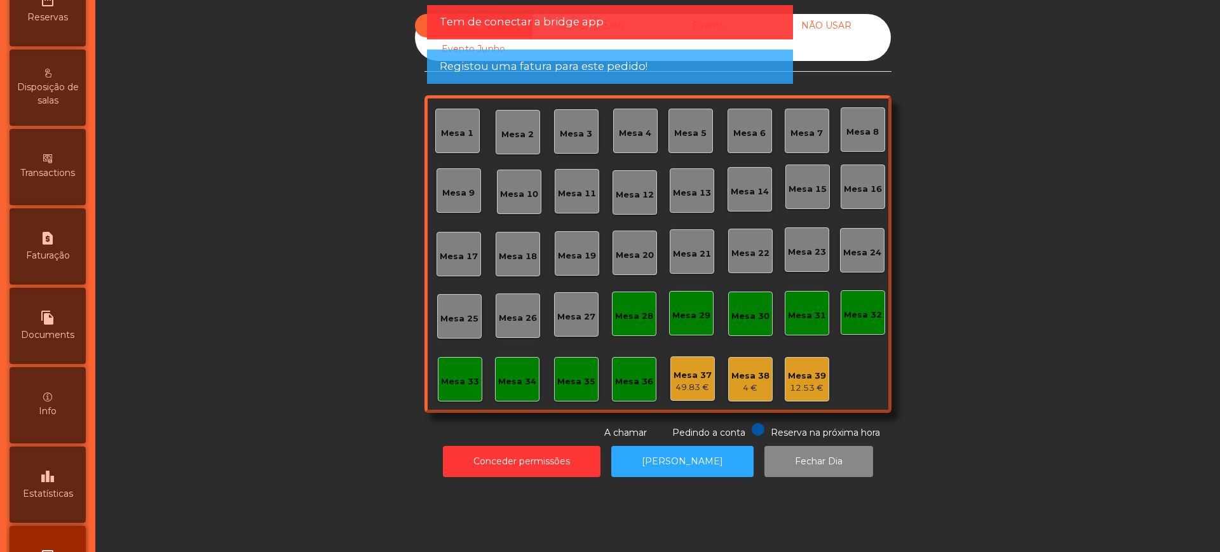
scroll to position [537, 0]
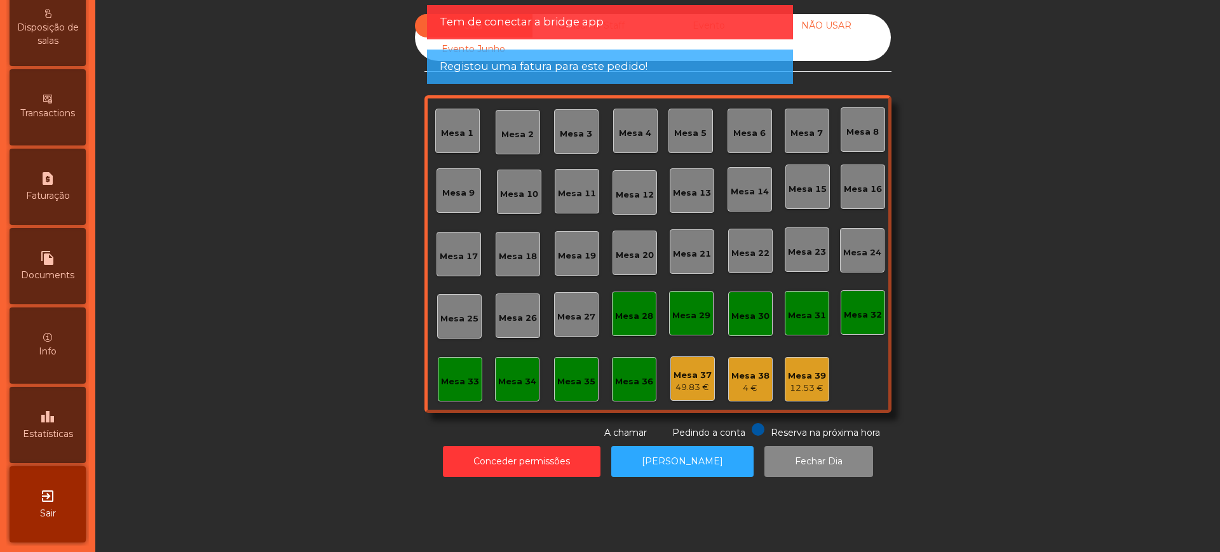
click at [53, 441] on div "leaderboard Estatísticas" at bounding box center [48, 425] width 76 height 76
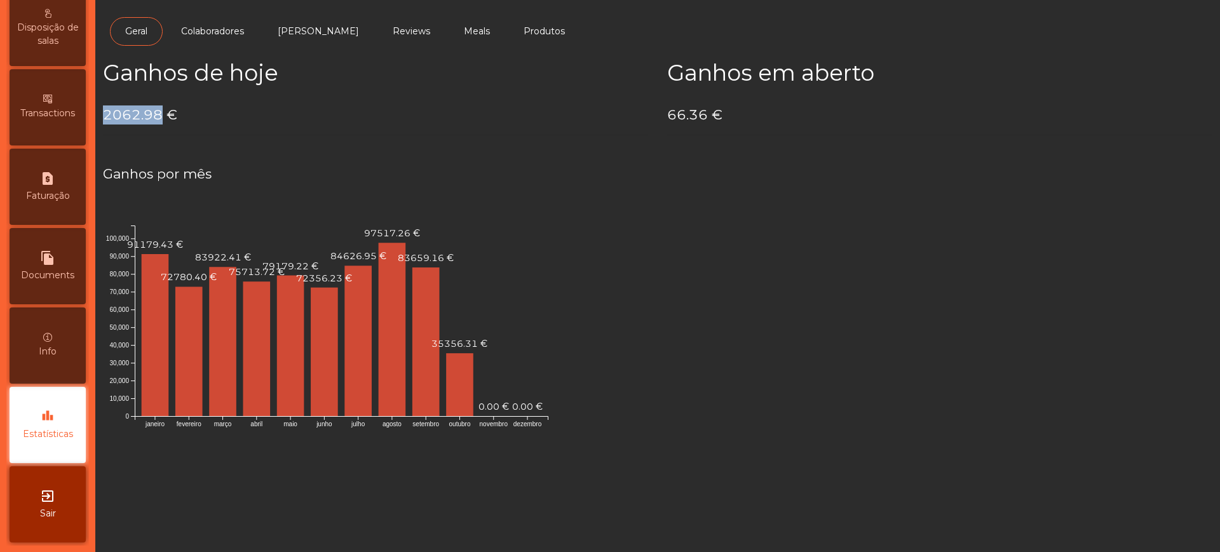
drag, startPoint x: 107, startPoint y: 108, endPoint x: 158, endPoint y: 114, distance: 50.5
click at [158, 114] on h4 "2062.98 €" at bounding box center [375, 114] width 545 height 19
copy h4 "2062.98"
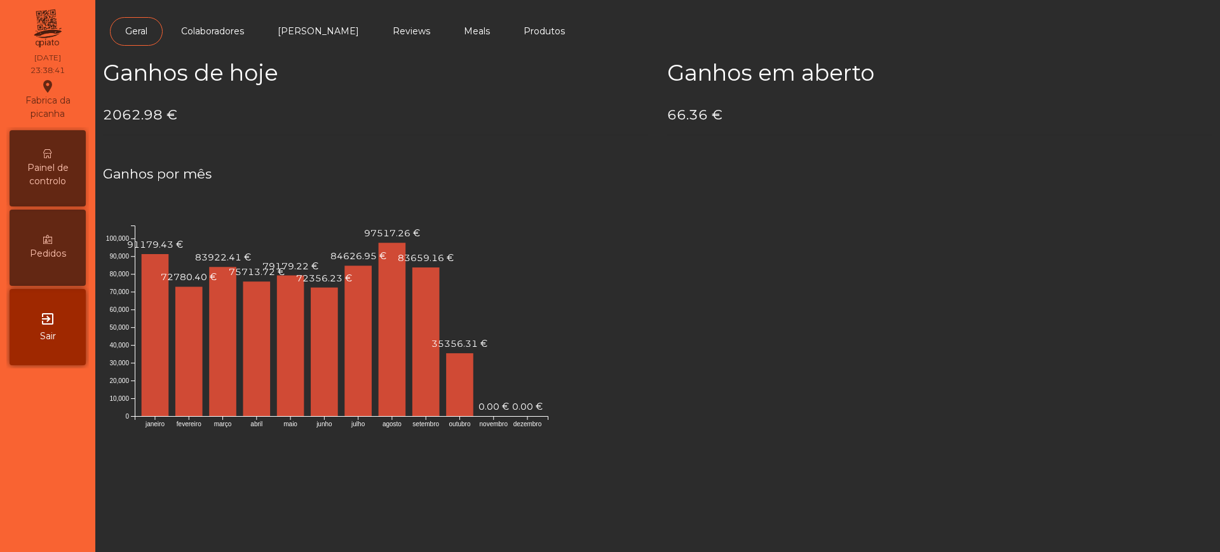
click at [51, 154] on icon at bounding box center [47, 153] width 9 height 9
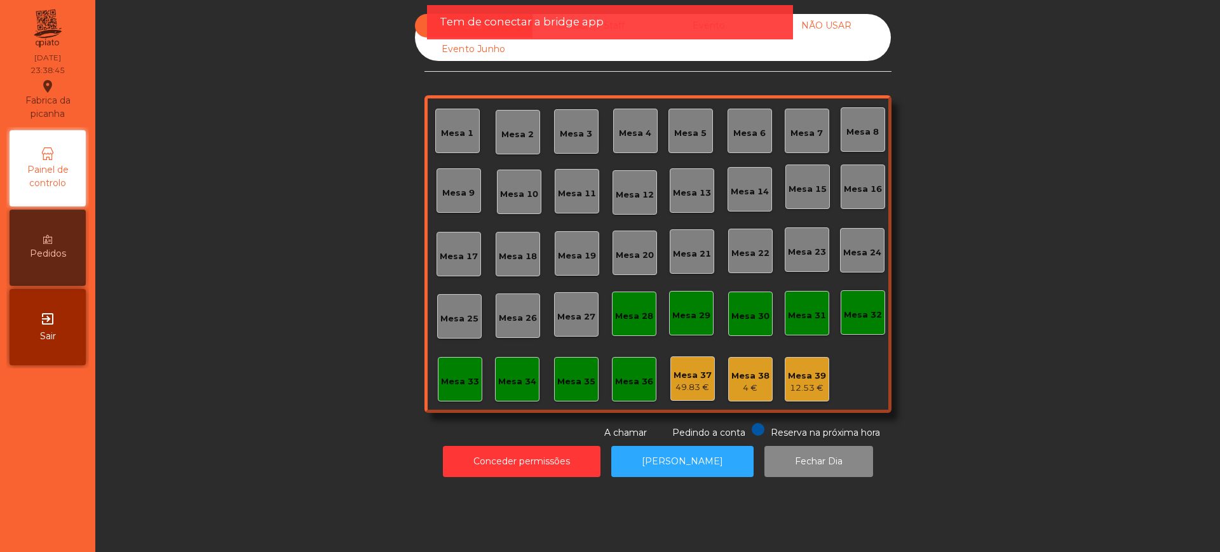
click at [1004, 190] on div "Sala Consumo Staff Evento NÃO USAR Evento Junho Mesa 1 Mesa 2 Mesa 3 [GEOGRAPHI…" at bounding box center [657, 227] width 1090 height 426
click at [354, 233] on div "Sala Consumo Staff Evento NÃO USAR Evento Junho Mesa 1 Mesa 2 Mesa 3 [GEOGRAPHI…" at bounding box center [657, 227] width 1090 height 426
click at [49, 309] on div "exit_to_app Sair" at bounding box center [48, 327] width 76 height 76
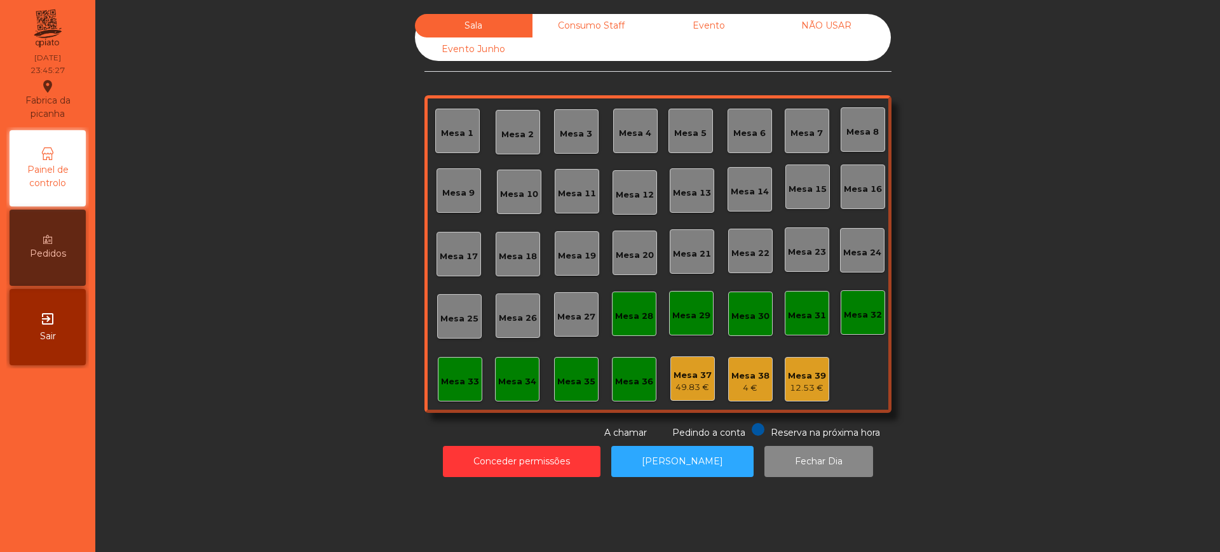
click at [699, 26] on div "Evento" at bounding box center [709, 26] width 118 height 24
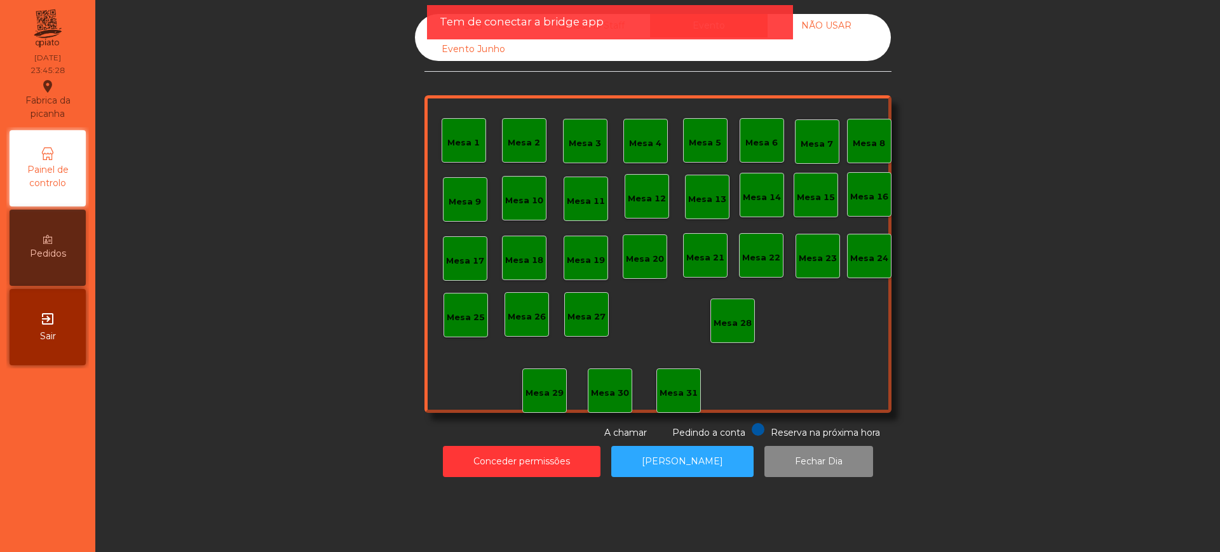
click at [519, 47] on app-alert "Tem de conectar a bridge app" at bounding box center [610, 27] width 366 height 44
click at [423, 27] on div "Sala" at bounding box center [474, 26] width 118 height 24
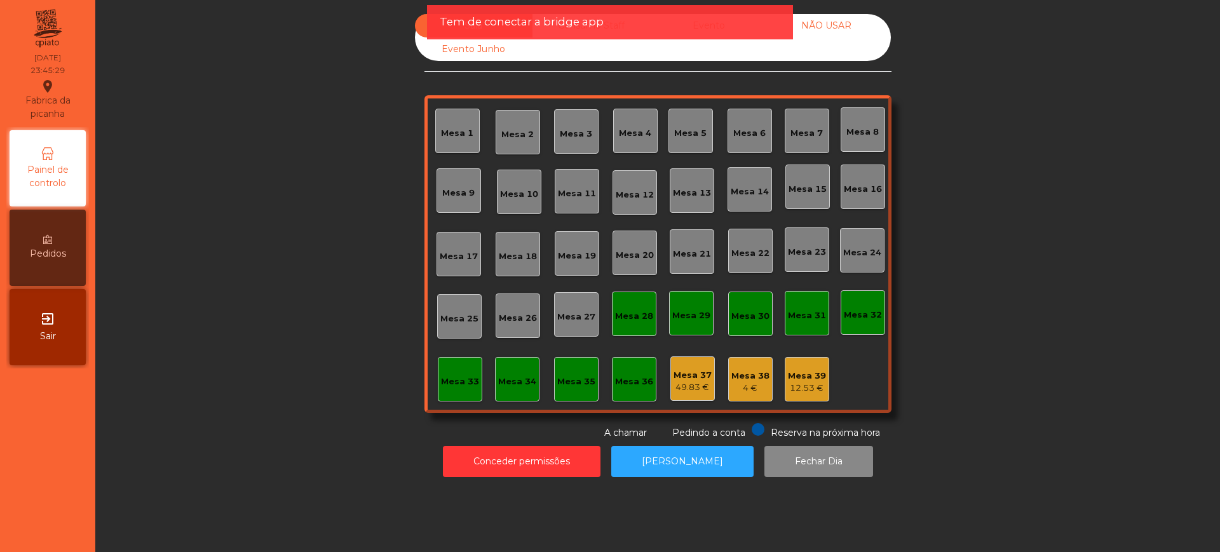
click at [289, 128] on div "Sala Consumo Staff Evento NÃO USAR Evento Junho Mesa 1 Mesa 2 Mesa 3 [GEOGRAPHI…" at bounding box center [657, 227] width 1090 height 426
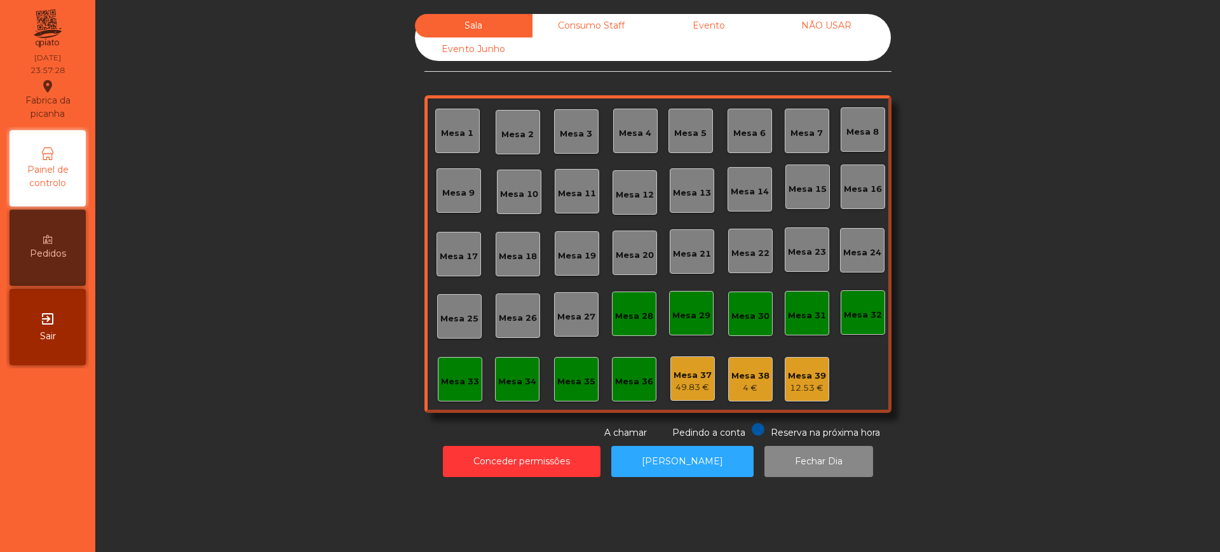
click at [267, 132] on div "Sala Consumo Staff Evento NÃO USAR Evento Junho Mesa 1 Mesa 2 Mesa 3 [GEOGRAPHI…" at bounding box center [657, 227] width 1090 height 426
